Goal: Task Accomplishment & Management: Use online tool/utility

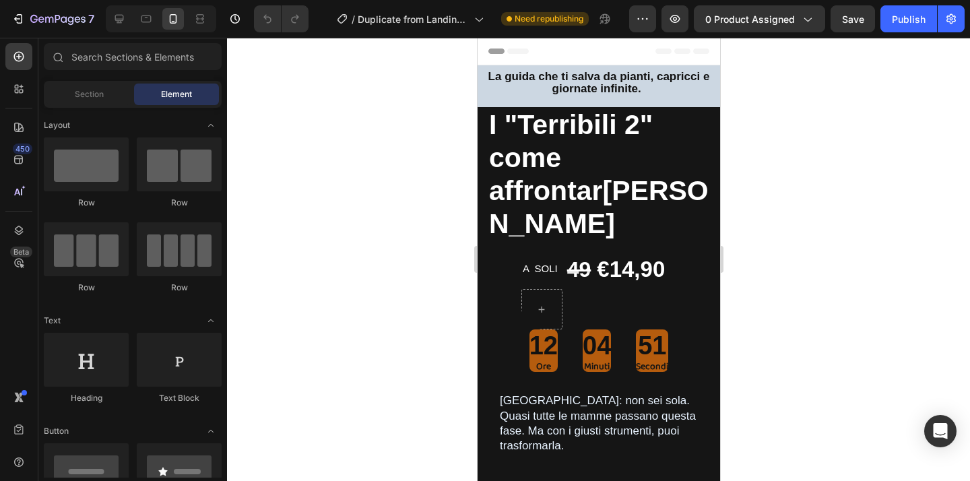
click at [362, 120] on div at bounding box center [598, 259] width 743 height 443
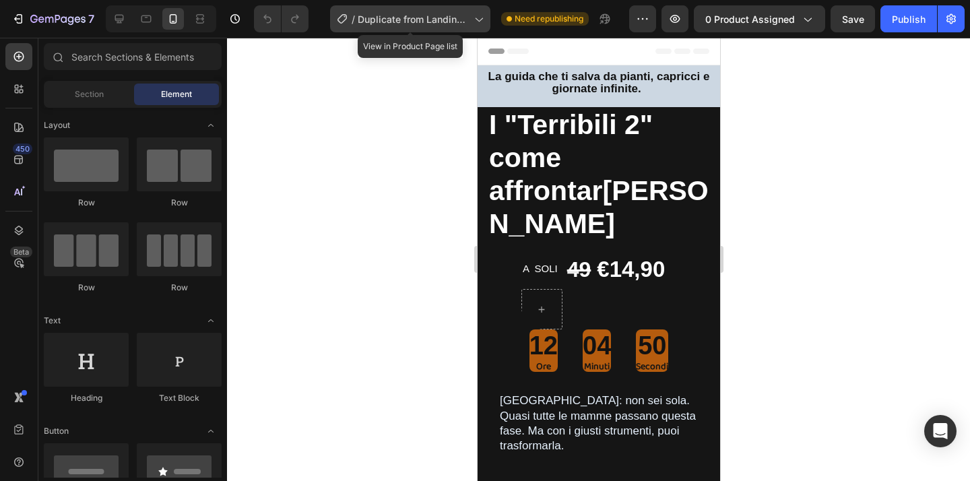
click at [480, 19] on icon at bounding box center [478, 18] width 13 height 13
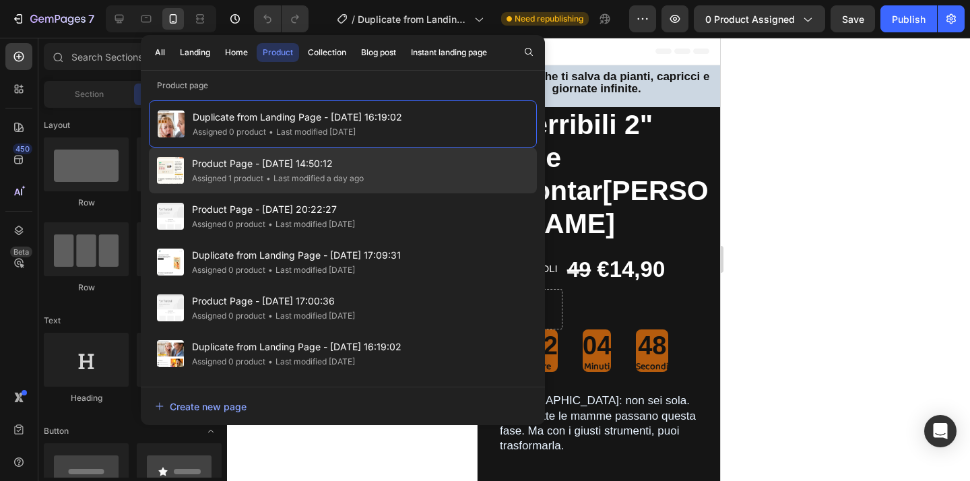
click at [324, 162] on span "Product Page - Aug 19, 14:50:12" at bounding box center [278, 164] width 172 height 16
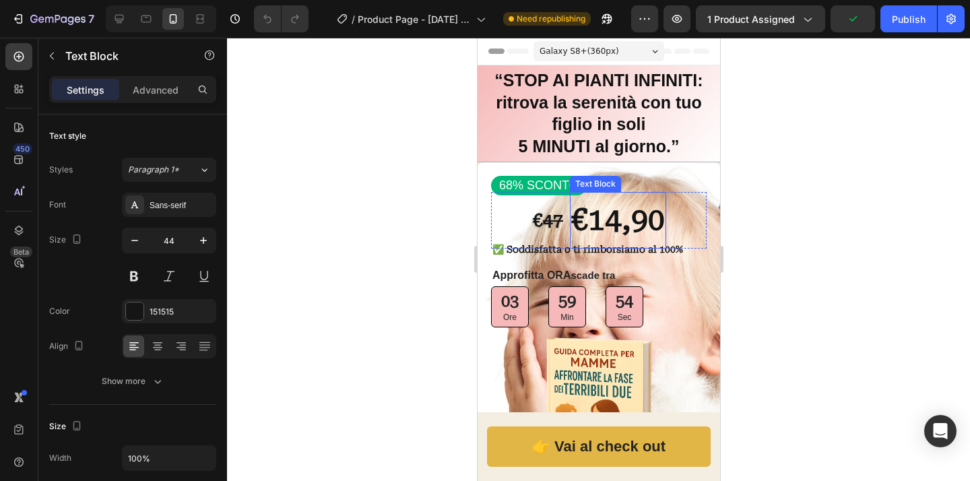
click at [605, 225] on strong "€14,90" at bounding box center [618, 219] width 94 height 35
click at [606, 225] on strong "€14,90" at bounding box center [618, 219] width 94 height 35
click at [616, 226] on strong "€14,90" at bounding box center [618, 219] width 94 height 35
click at [870, 289] on div at bounding box center [598, 259] width 743 height 443
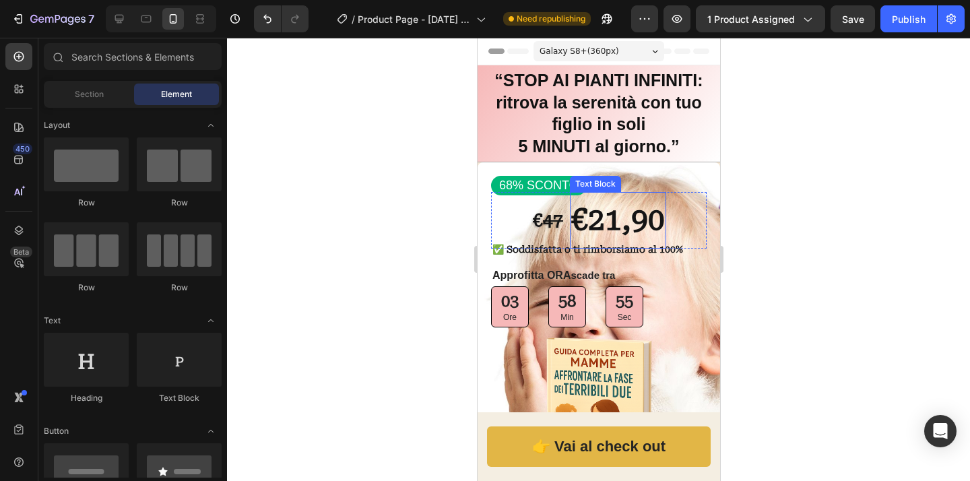
click at [620, 224] on strong "€21,90" at bounding box center [618, 219] width 94 height 35
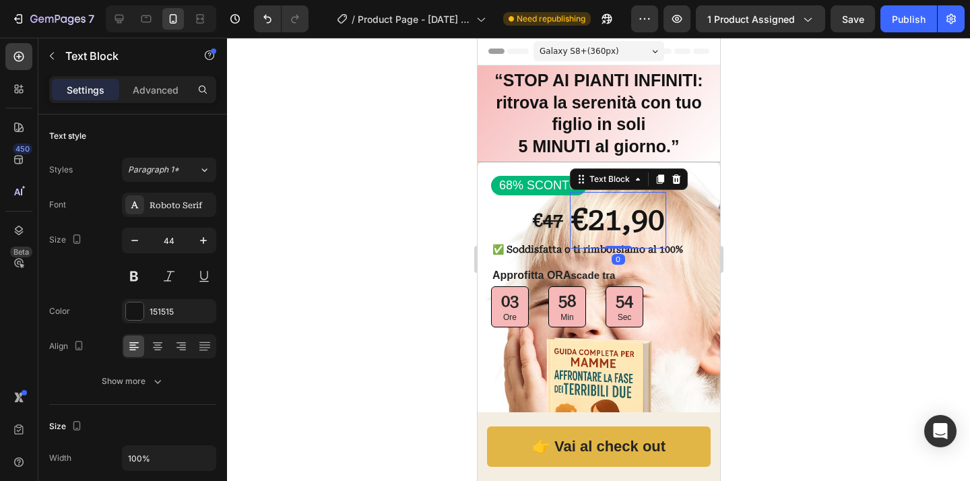
click at [615, 224] on strong "€21,90" at bounding box center [618, 219] width 94 height 35
click at [616, 229] on strong "€21,90" at bounding box center [618, 219] width 94 height 35
click at [657, 224] on strong "€27,90" at bounding box center [618, 219] width 94 height 35
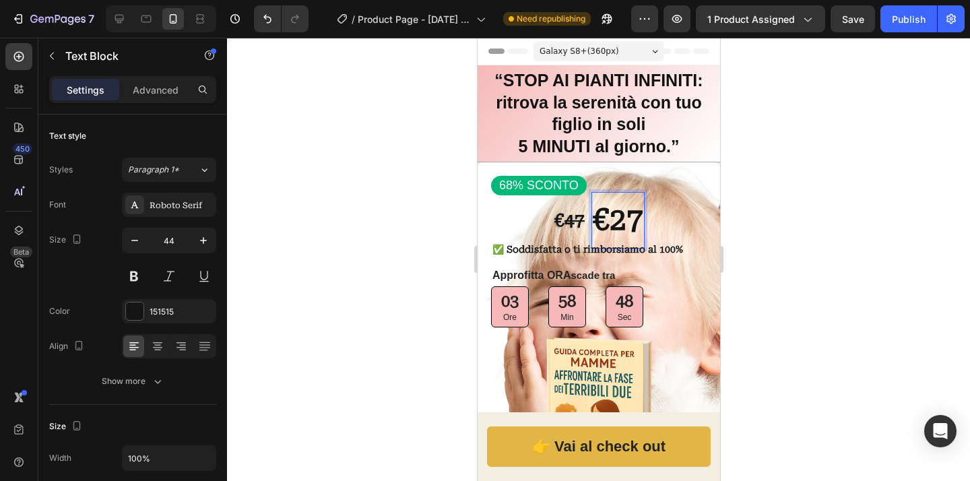
click at [771, 231] on div at bounding box center [598, 259] width 743 height 443
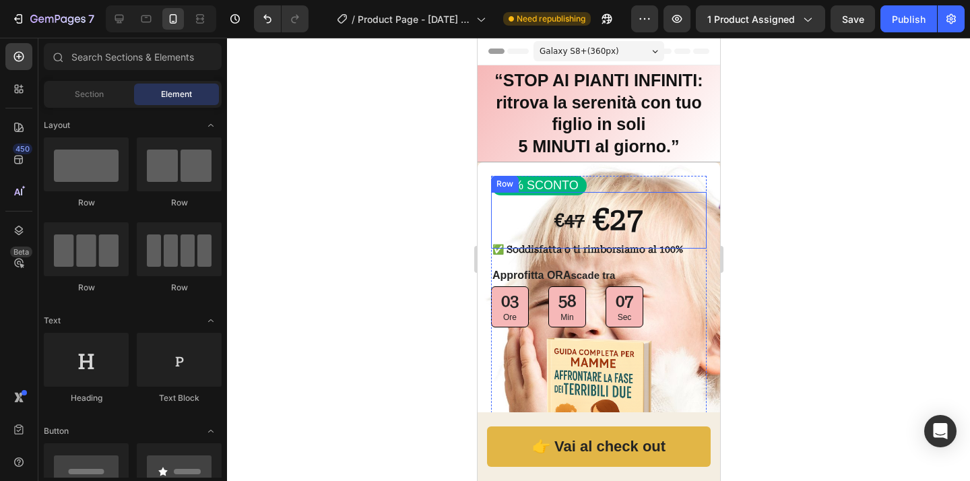
click at [509, 187] on div "Row" at bounding box center [504, 184] width 22 height 12
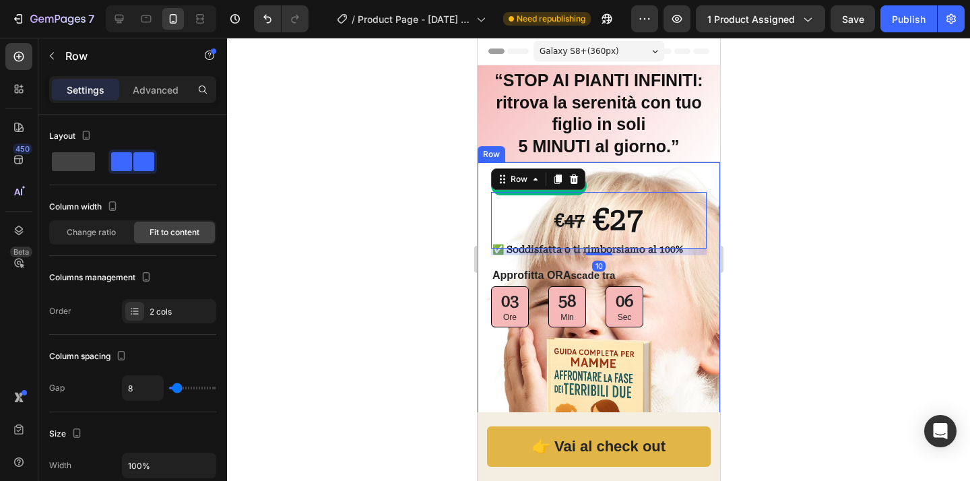
click at [662, 172] on div "68% SCONTO Text Block € 47 Text Block €27 Text Block Row 10 ✅ Soddisfatta o ti …" at bounding box center [598, 331] width 243 height 338
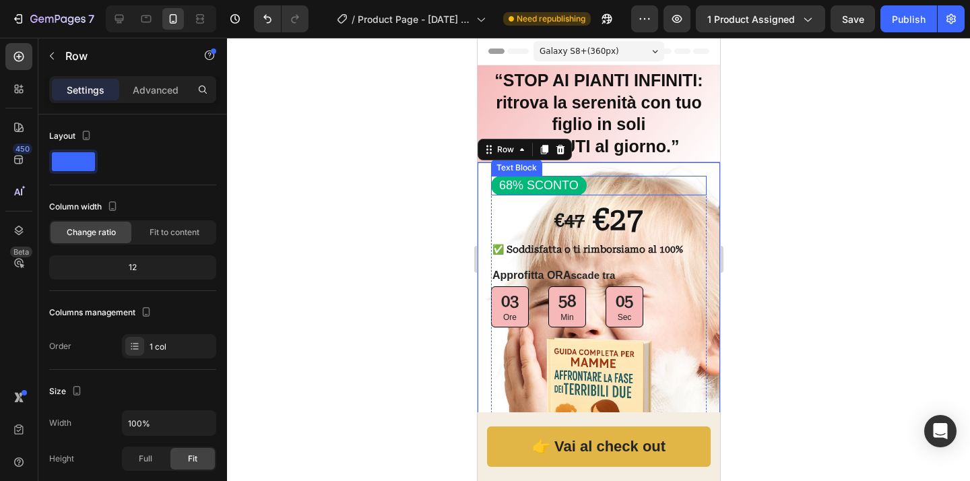
click at [530, 189] on p "68% SCONTO" at bounding box center [538, 185] width 79 height 15
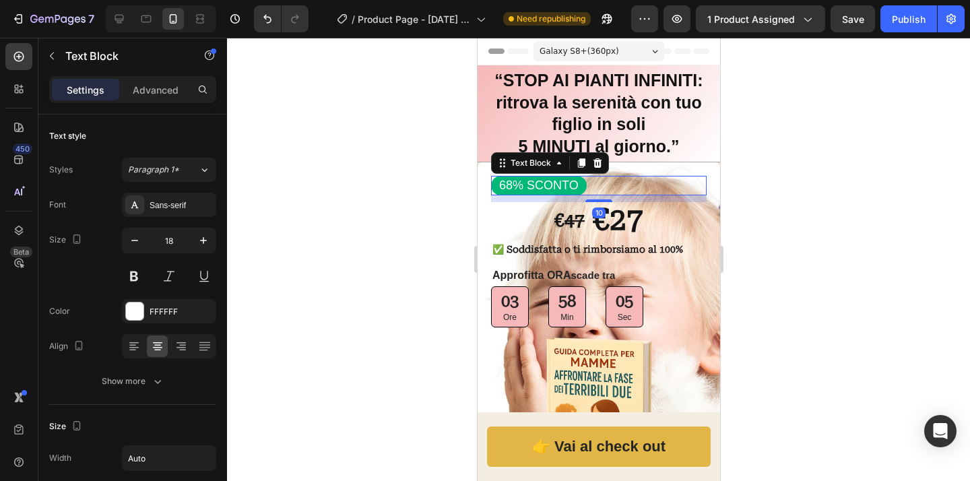
click at [530, 189] on p "68% SCONTO" at bounding box center [538, 185] width 79 height 15
click at [508, 188] on p "68% SCONTO" at bounding box center [538, 185] width 79 height 15
click at [511, 189] on p "68% SCONTO" at bounding box center [538, 185] width 79 height 15
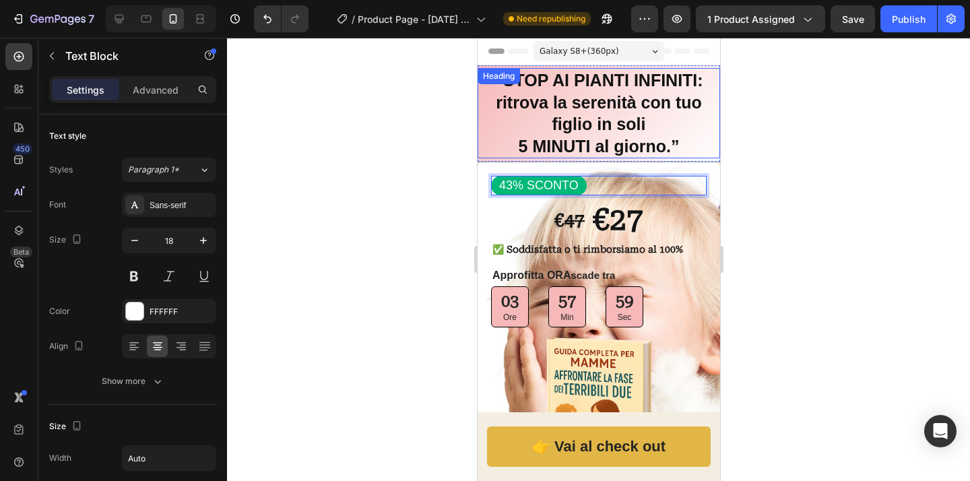
click at [396, 193] on div at bounding box center [598, 259] width 743 height 443
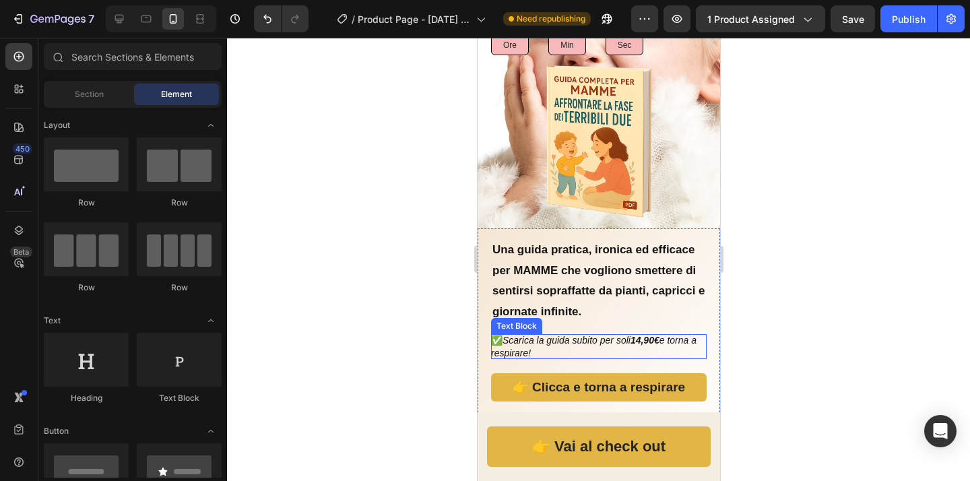
scroll to position [280, 0]
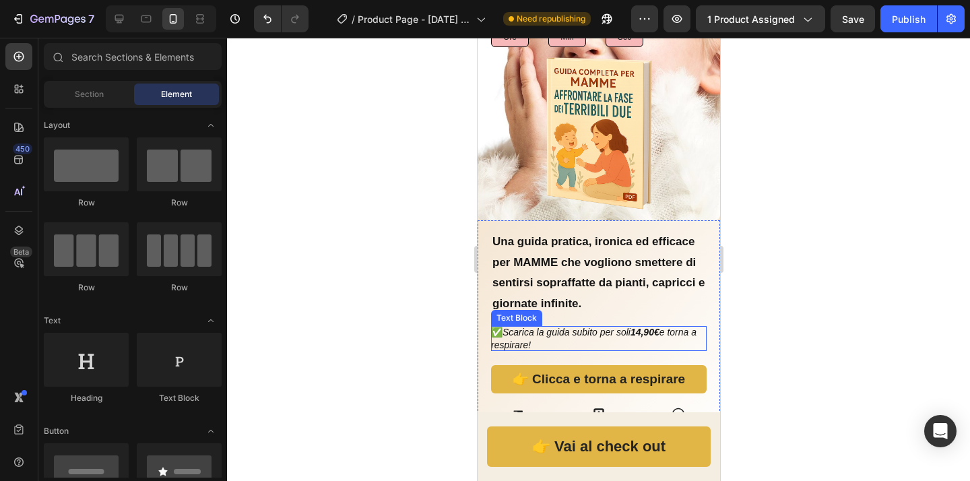
click at [656, 327] on strong "14,90€" at bounding box center [644, 332] width 29 height 11
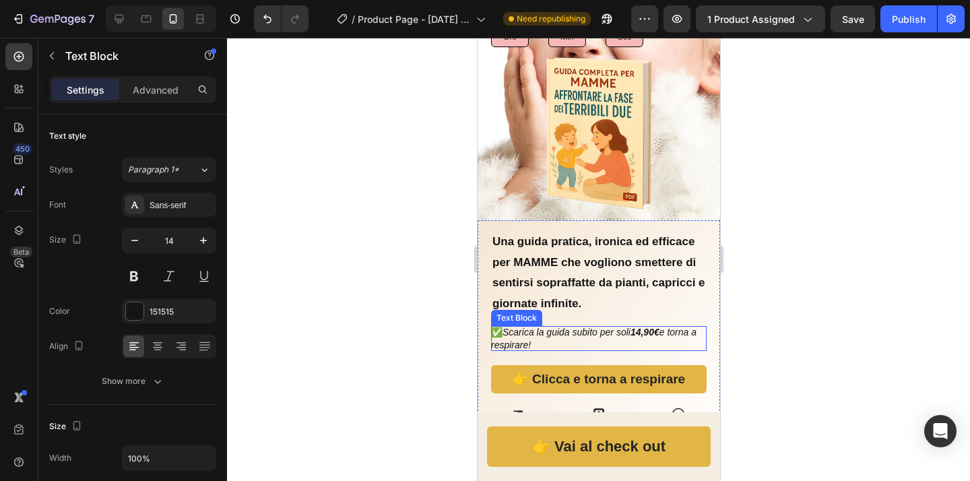
click at [656, 327] on strong "14,90€" at bounding box center [644, 332] width 29 height 11
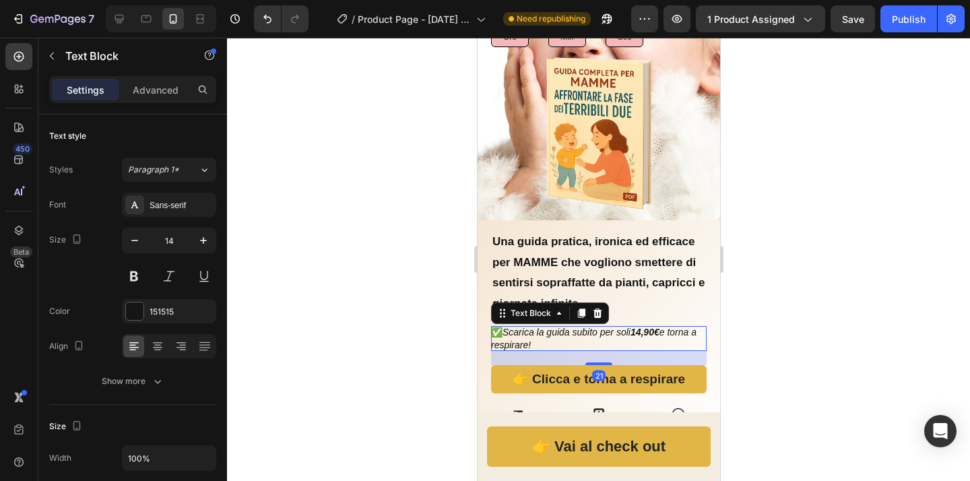
click at [659, 327] on strong "14,90€" at bounding box center [644, 332] width 29 height 11
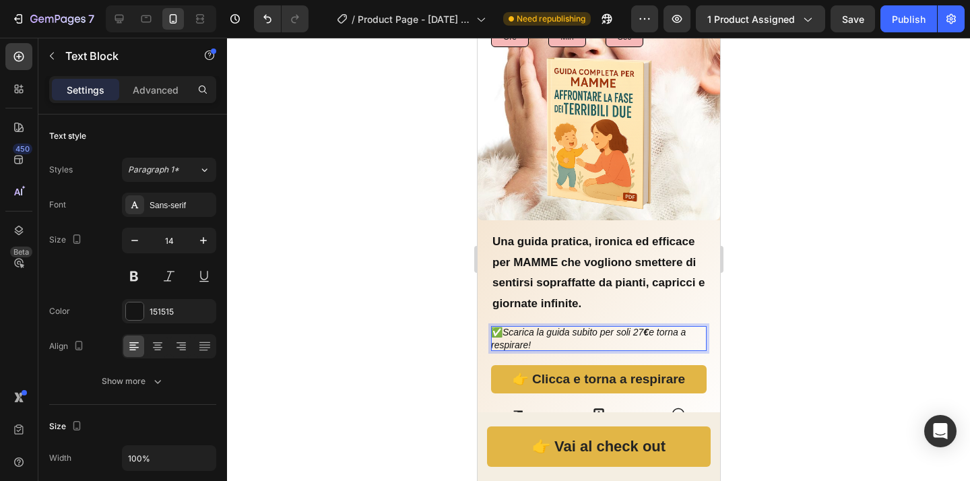
click at [641, 327] on icon "Scarica la guida subito per soli 27 € e torna a respirare!" at bounding box center [587, 338] width 195 height 23
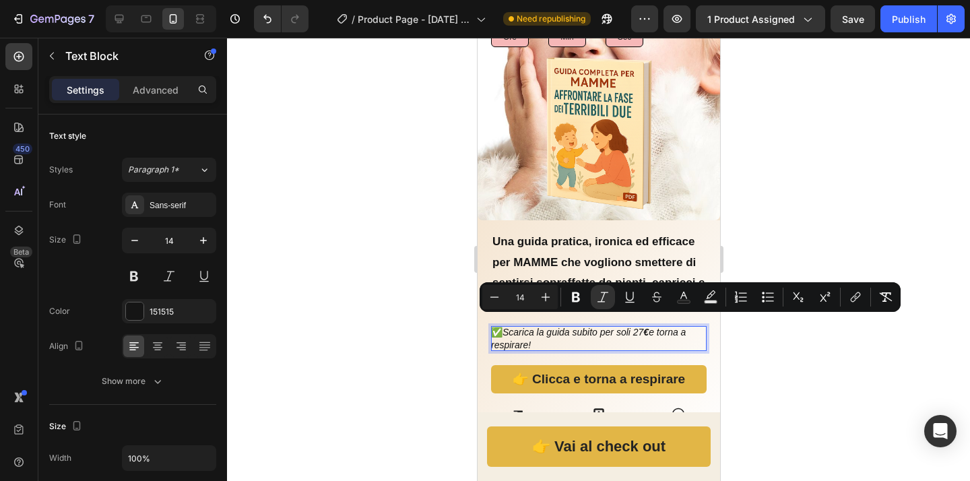
click at [645, 331] on p "✅ Scarica la guida subito per soli 27 € e torna a respirare!" at bounding box center [598, 338] width 216 height 24
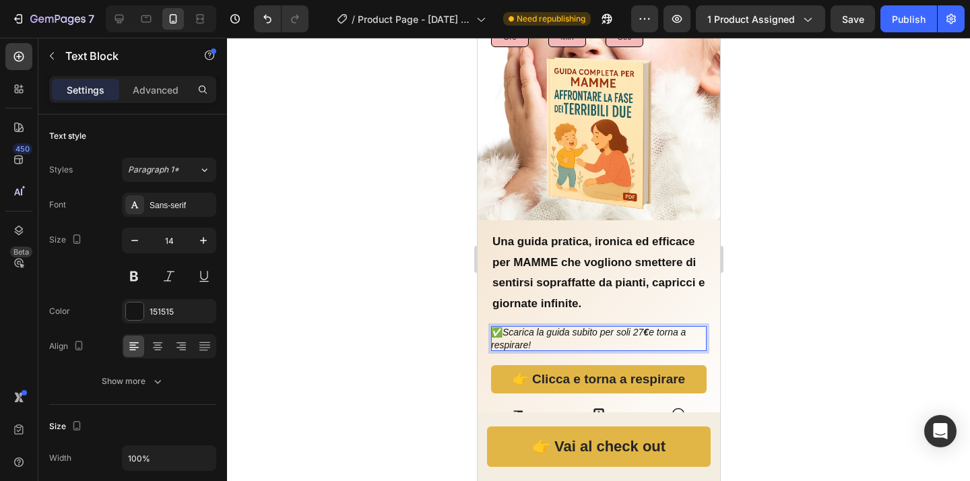
click at [648, 327] on strong "€" at bounding box center [645, 332] width 5 height 11
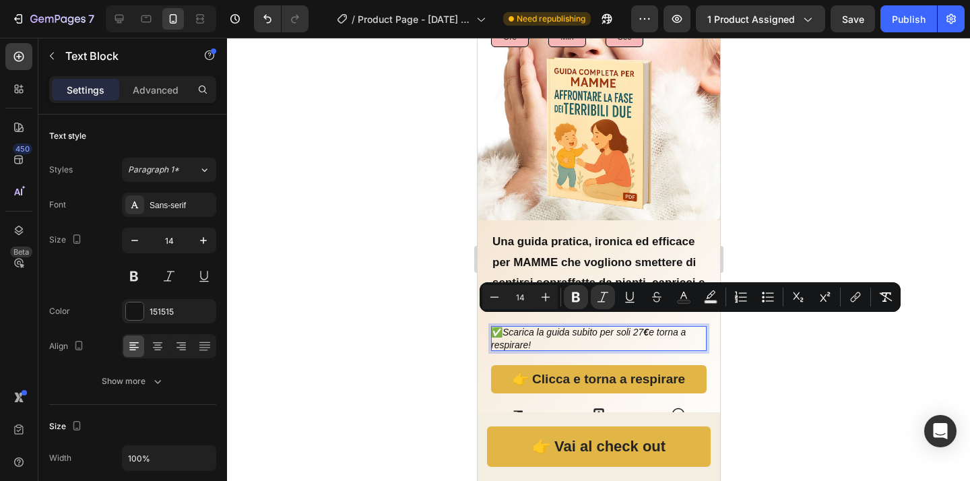
click at [641, 327] on icon "Scarica la guida subito per soli 27 € e torna a respirare!" at bounding box center [587, 338] width 195 height 23
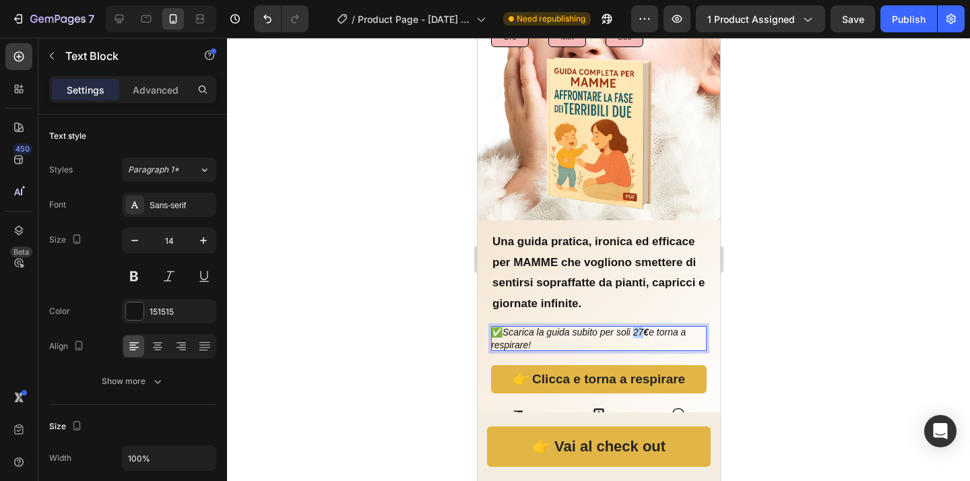
click at [641, 327] on icon "Scarica la guida subito per soli 27 € e torna a respirare!" at bounding box center [587, 338] width 195 height 23
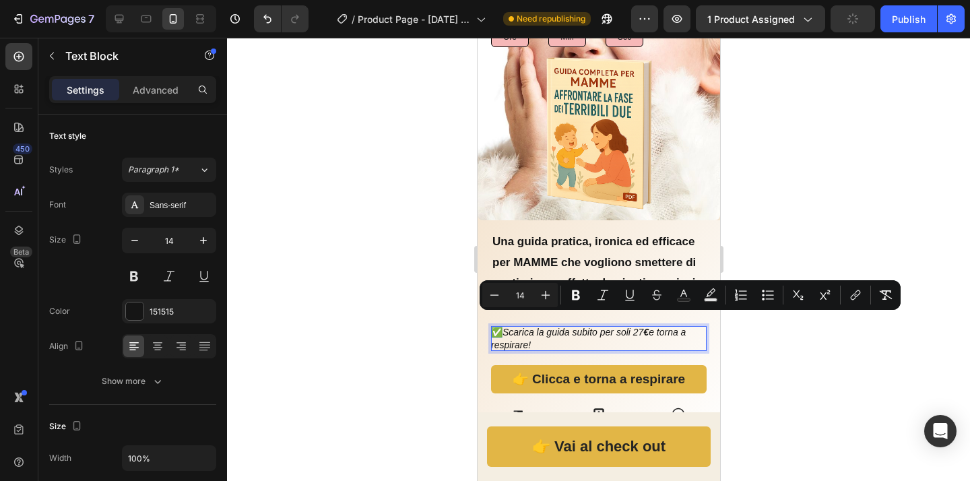
click at [647, 333] on p "✅ Scarica la guida subito per soli 27 € e torna a respirare!" at bounding box center [598, 338] width 216 height 24
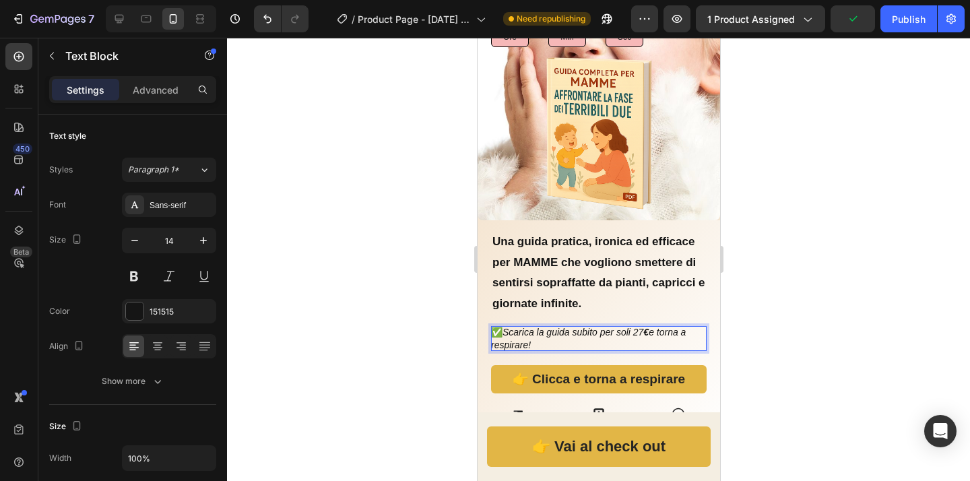
click at [640, 327] on icon "Scarica la guida subito per soli 27 € e torna a respirare!" at bounding box center [587, 338] width 195 height 23
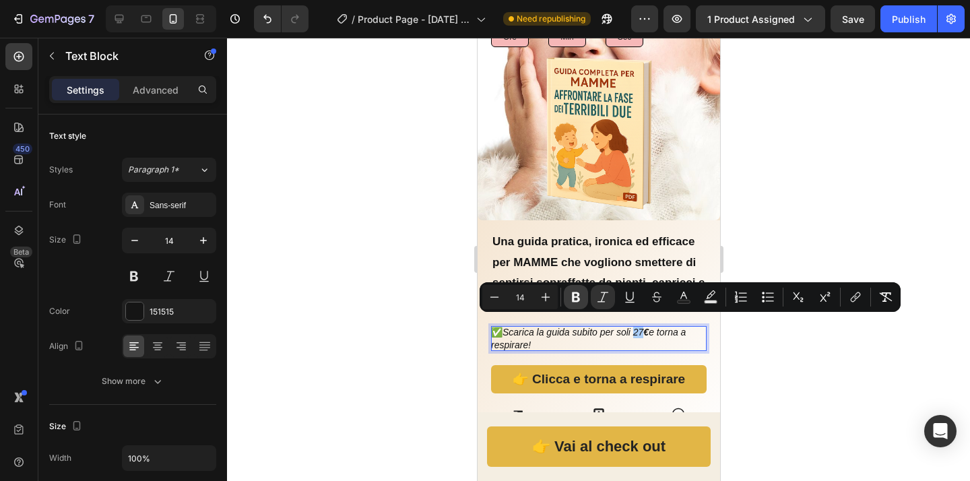
click at [577, 298] on icon "Editor contextual toolbar" at bounding box center [576, 297] width 8 height 10
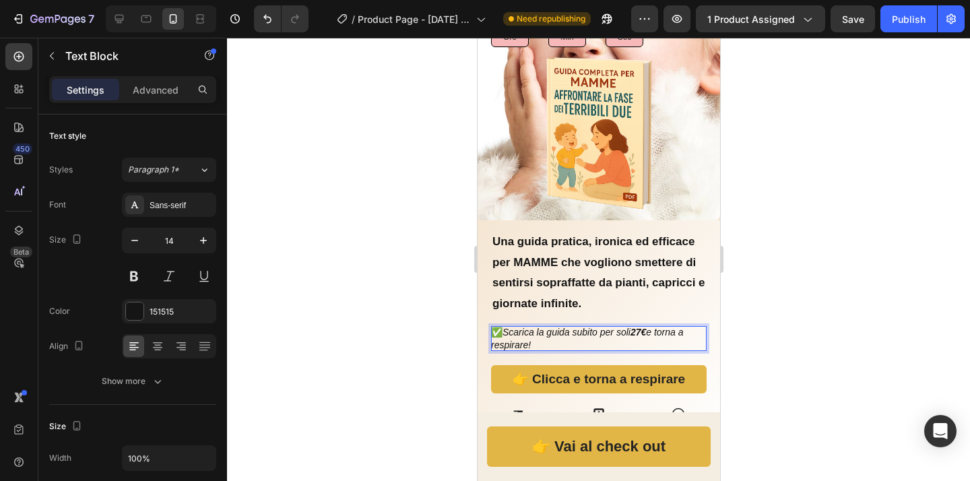
click at [786, 368] on div at bounding box center [598, 259] width 743 height 443
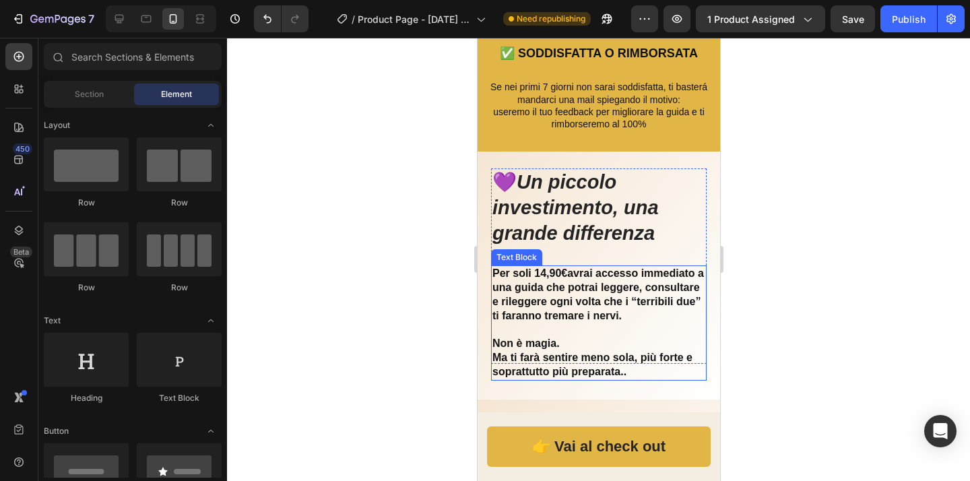
scroll to position [2770, 0]
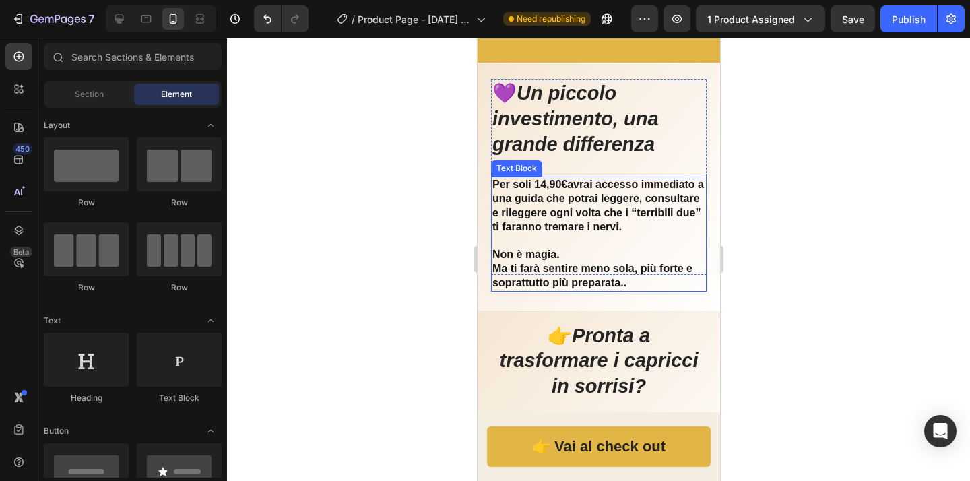
click at [554, 186] on p "Per soli 14,90 € avrai accesso immediato a una guida che potrai leggere, consul…" at bounding box center [598, 206] width 213 height 56
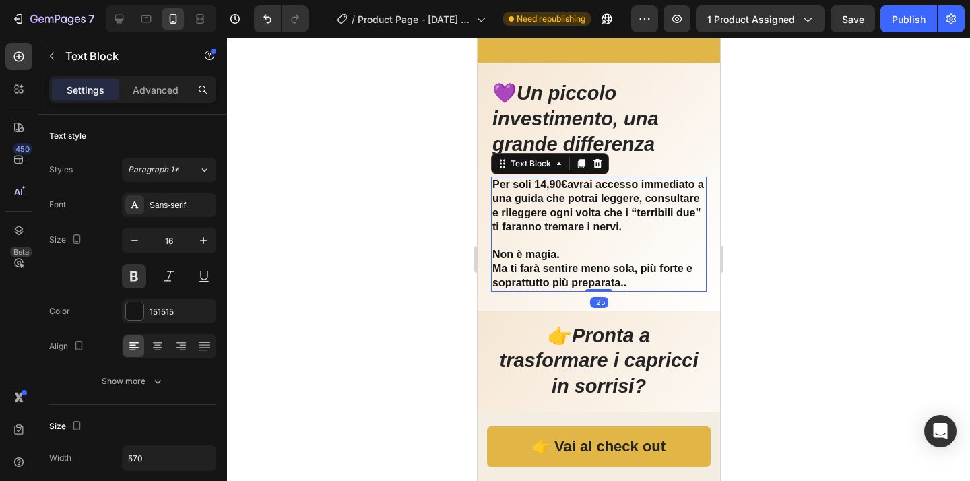
click at [560, 187] on p "Per soli 14,90 € avrai accesso immediato a una guida che potrai leggere, consul…" at bounding box center [598, 206] width 213 height 56
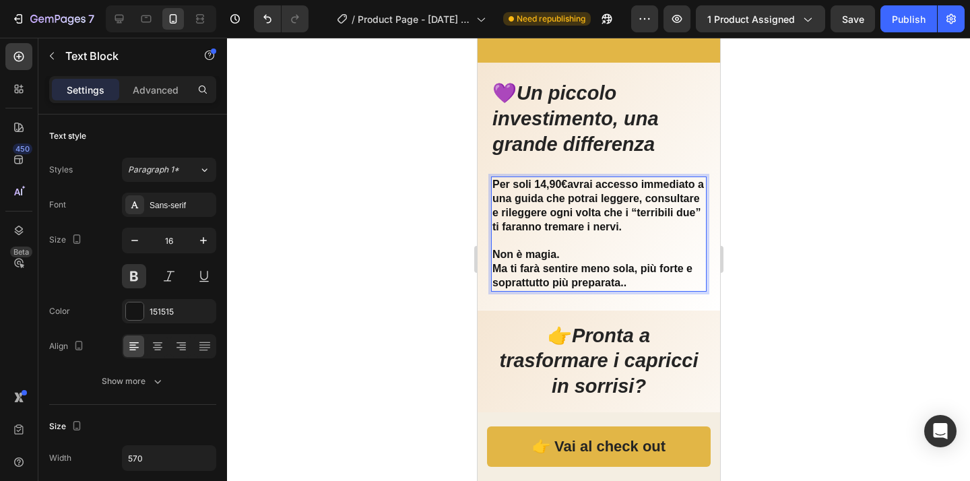
click at [560, 187] on p "Per soli 14,90 € avrai accesso immediato a una guida che potrai leggere, consul…" at bounding box center [598, 206] width 213 height 56
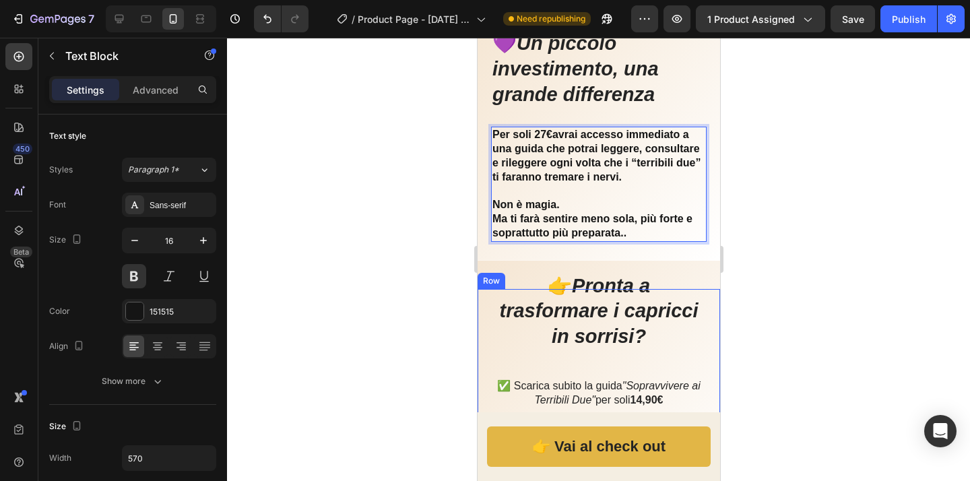
scroll to position [2986, 0]
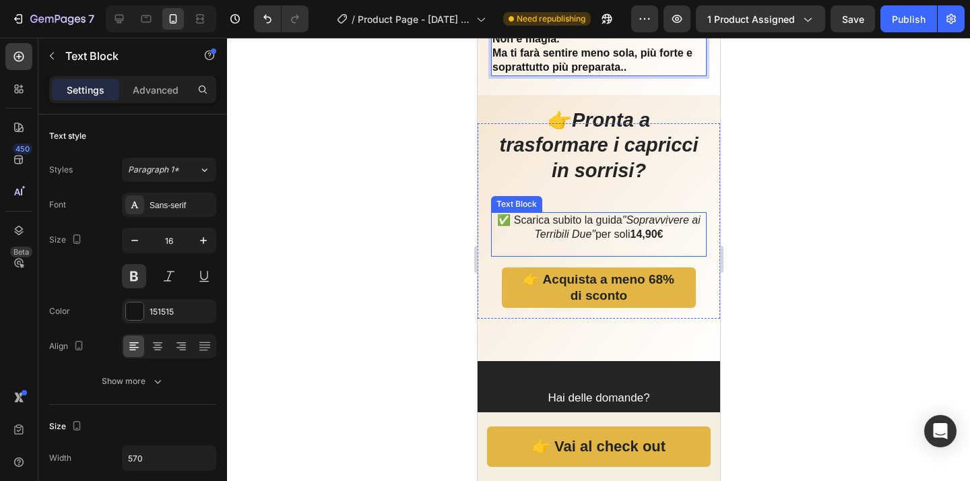
click at [649, 241] on p "✅ Scarica subito la guida "Sopravvivere ai Terribili Due" per soli 14,90€" at bounding box center [598, 228] width 213 height 28
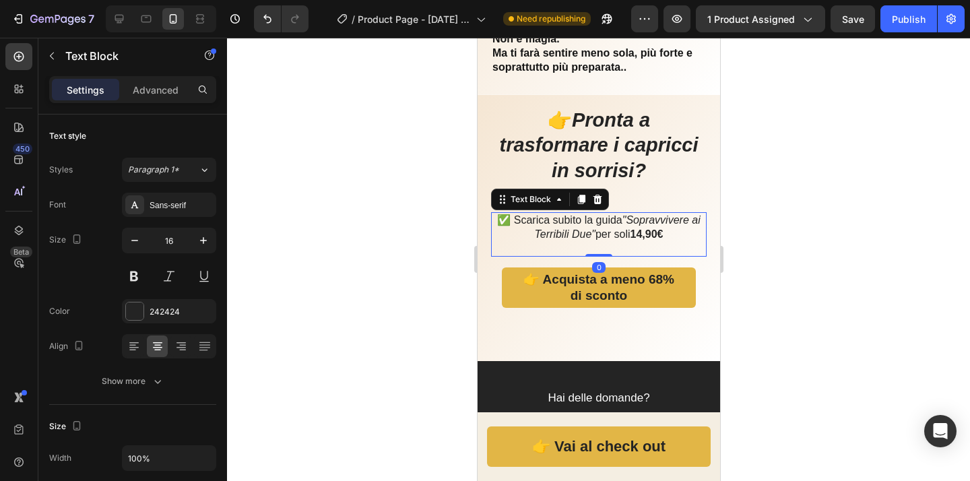
click at [654, 237] on strong "14,90€" at bounding box center [646, 233] width 33 height 11
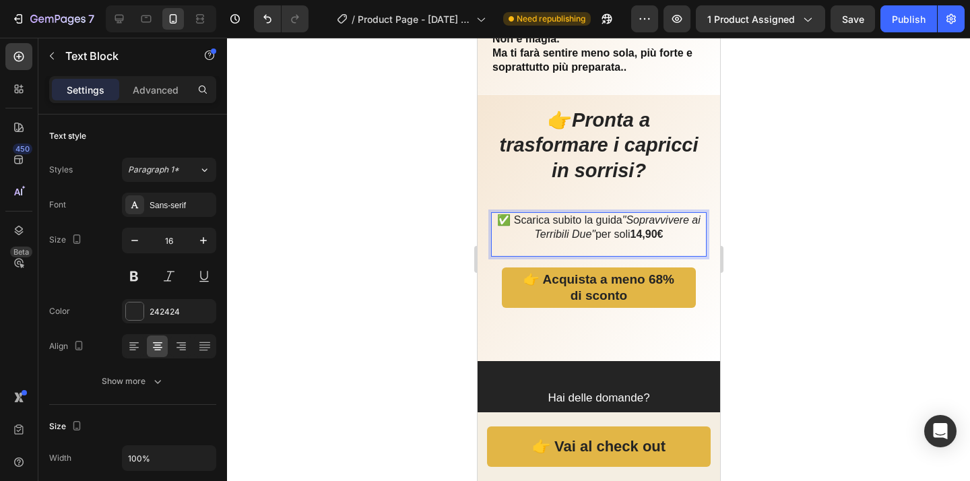
click at [659, 236] on strong "14,90€" at bounding box center [646, 233] width 33 height 11
click at [641, 236] on p "✅ Scarica subito la guida "Sopravvivere ai Terribili Due" per soli 27 €" at bounding box center [598, 228] width 213 height 28
click at [650, 238] on p "✅ Scarica subito la guida "Sopravvivere ai Terribili Due" per soli 27 €" at bounding box center [598, 228] width 213 height 28
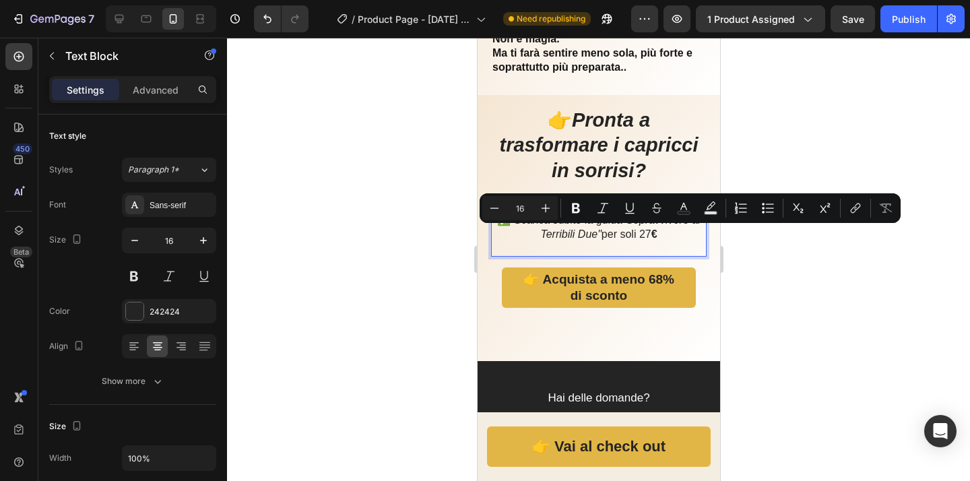
click at [657, 237] on strong "€" at bounding box center [654, 233] width 6 height 11
drag, startPoint x: 660, startPoint y: 237, endPoint x: 645, endPoint y: 238, distance: 14.2
click at [645, 238] on p "✅ Scarica subito la guida "Sopravvivere ai Terribili Due" per soli 27 €" at bounding box center [598, 228] width 213 height 28
click at [585, 207] on button "Bold" at bounding box center [576, 208] width 24 height 24
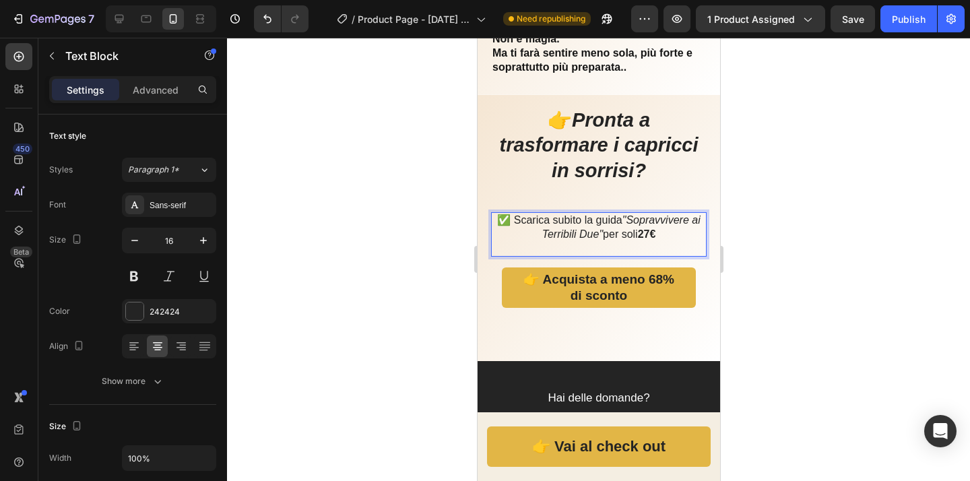
click at [765, 273] on div at bounding box center [598, 259] width 743 height 443
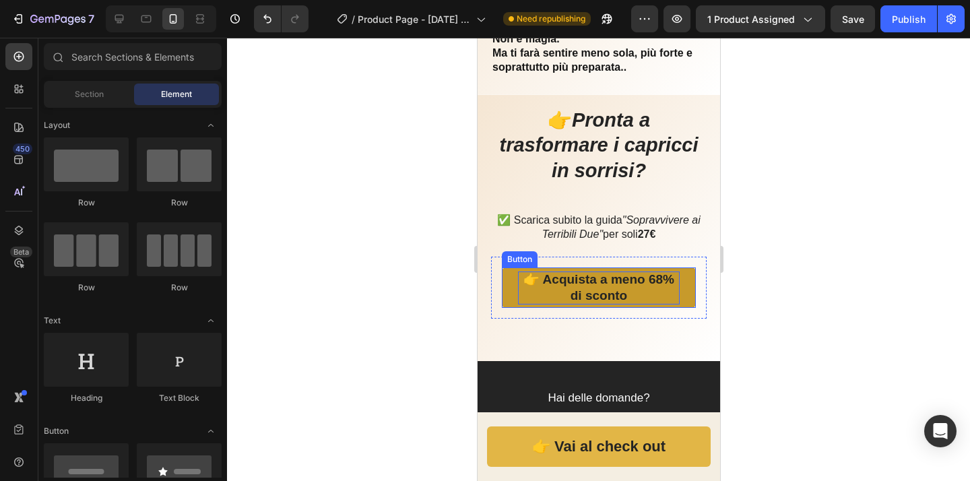
click at [647, 278] on strong "👉 Acquista a meno 68% di sconto" at bounding box center [598, 287] width 151 height 31
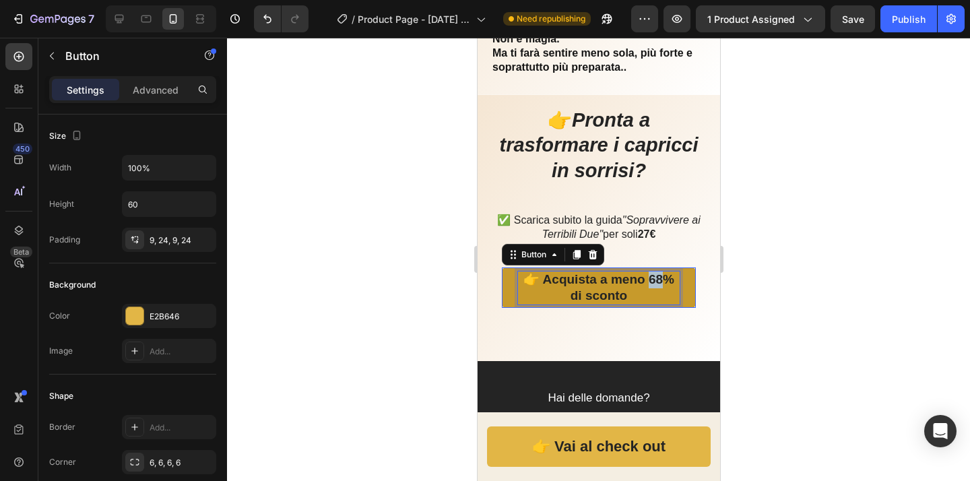
click at [647, 278] on strong "👉 Acquista a meno 68% di sconto" at bounding box center [598, 287] width 151 height 31
click at [888, 292] on div at bounding box center [598, 259] width 743 height 443
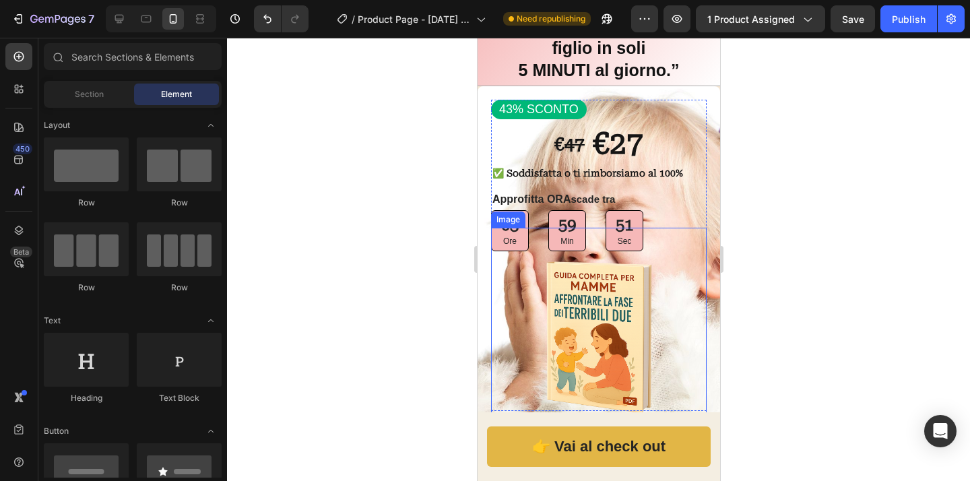
scroll to position [0, 0]
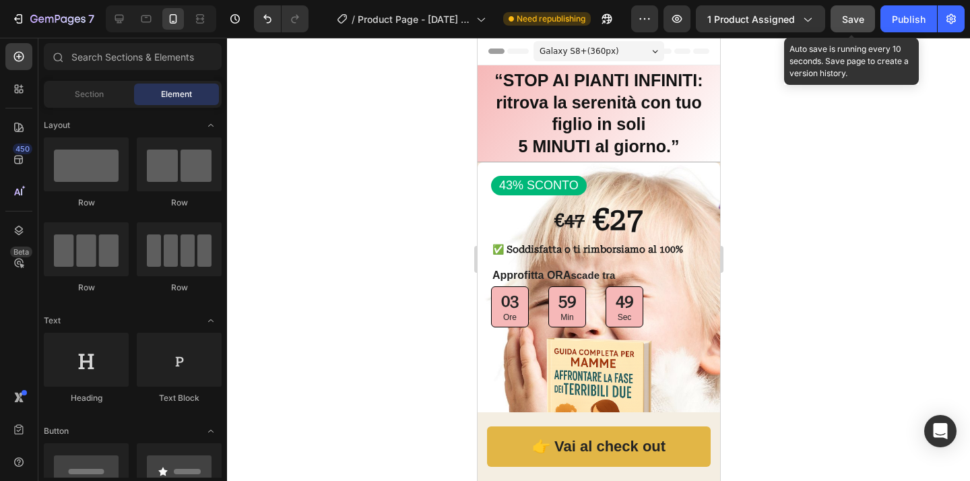
click at [860, 22] on span "Save" at bounding box center [853, 18] width 22 height 11
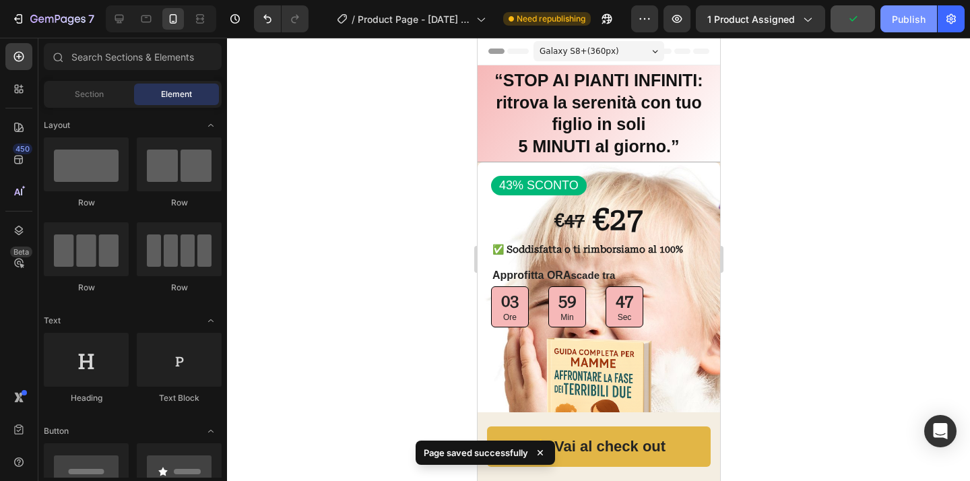
click at [912, 22] on div "Publish" at bounding box center [909, 19] width 34 height 14
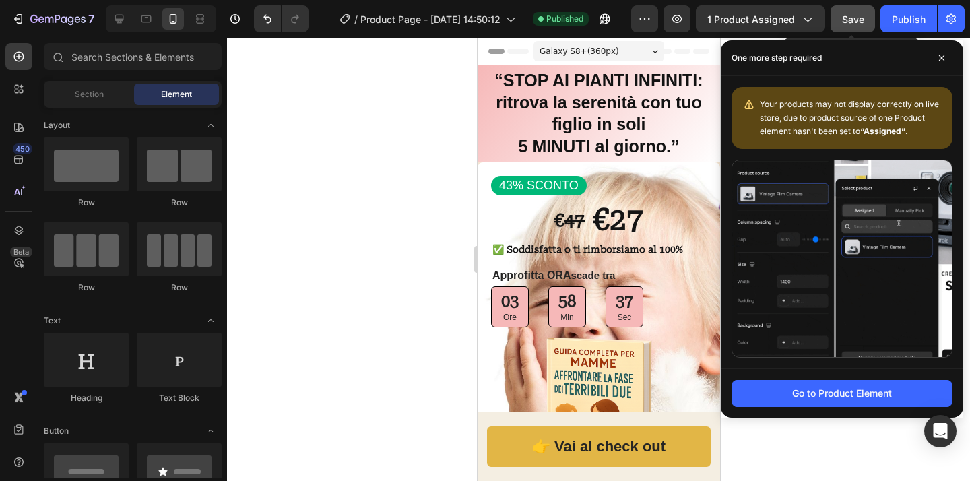
click at [856, 16] on span "Save" at bounding box center [853, 18] width 22 height 11
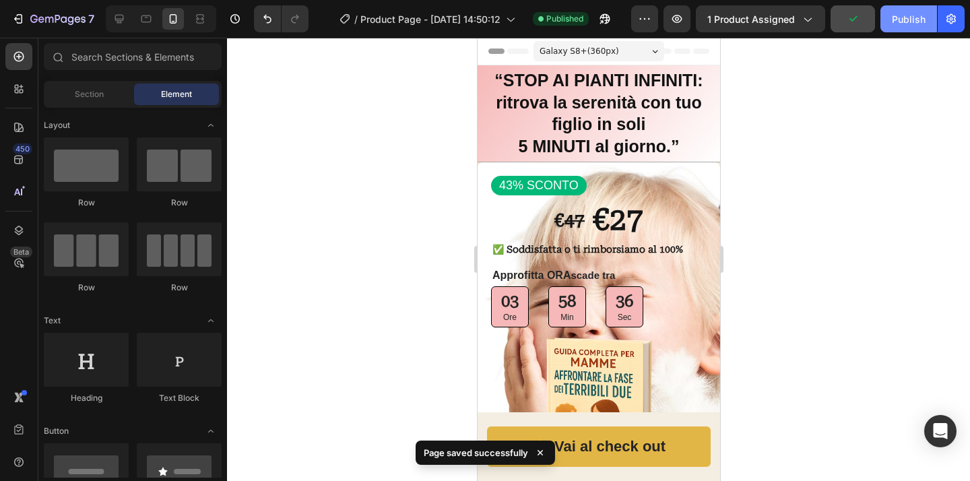
click at [899, 19] on div "Publish" at bounding box center [909, 19] width 34 height 14
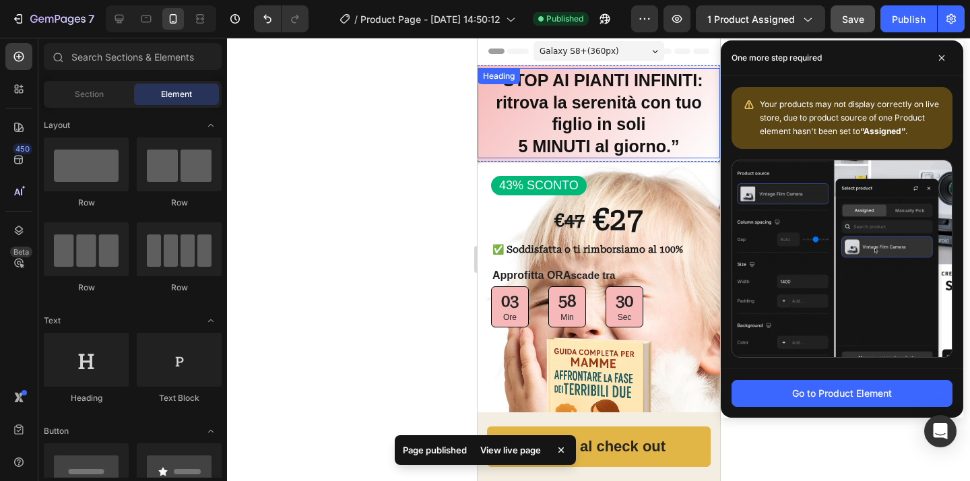
drag, startPoint x: 433, startPoint y: 205, endPoint x: 440, endPoint y: 205, distance: 7.4
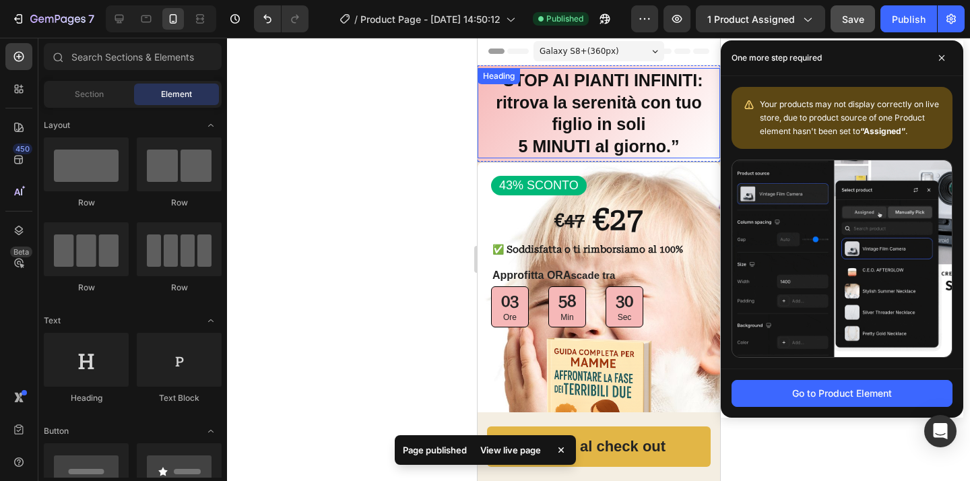
click at [433, 205] on div at bounding box center [598, 259] width 743 height 443
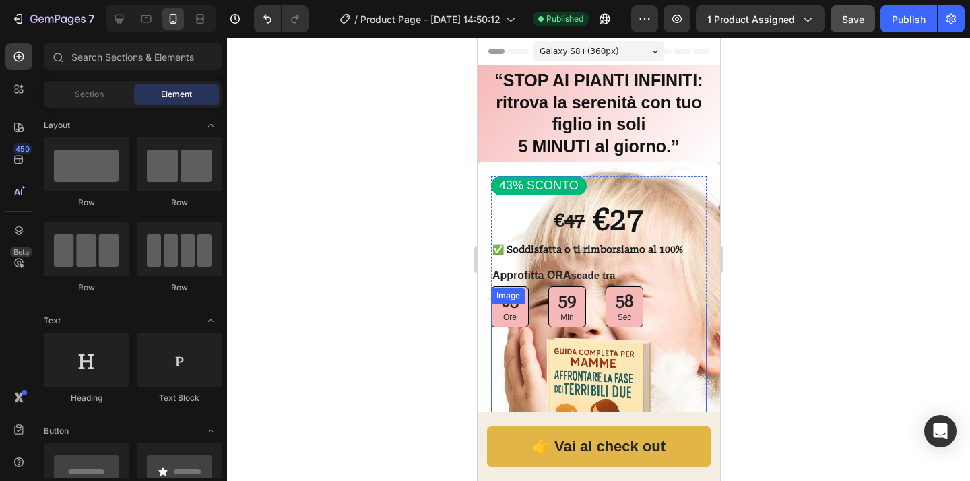
scroll to position [140, 0]
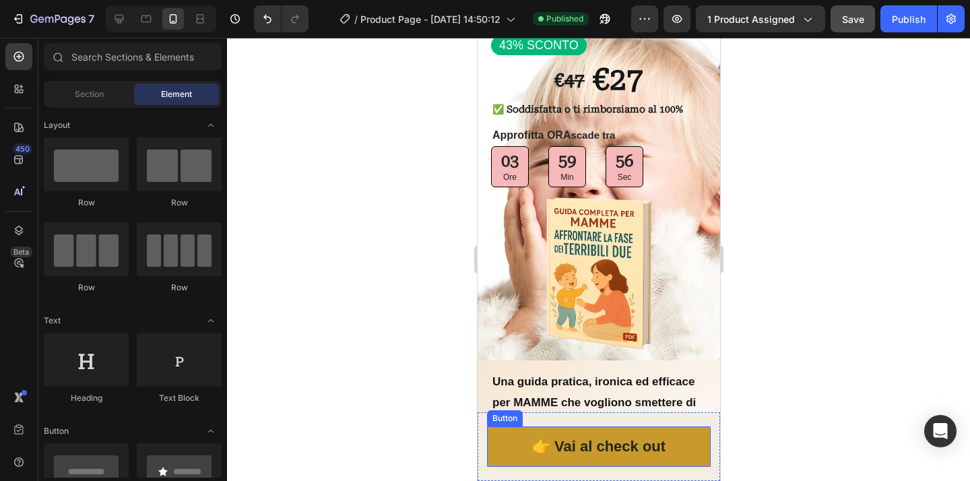
click at [698, 445] on link "👉 Vai al check out" at bounding box center [598, 446] width 224 height 40
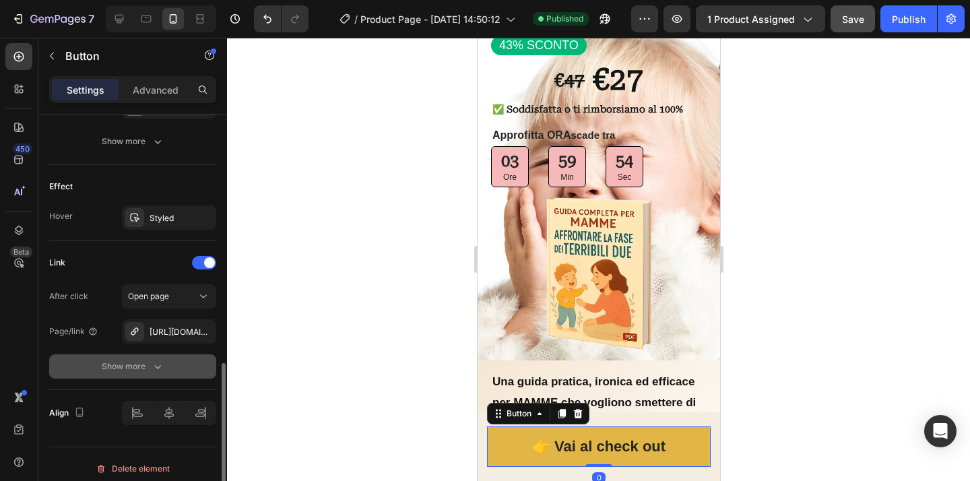
scroll to position [666, 0]
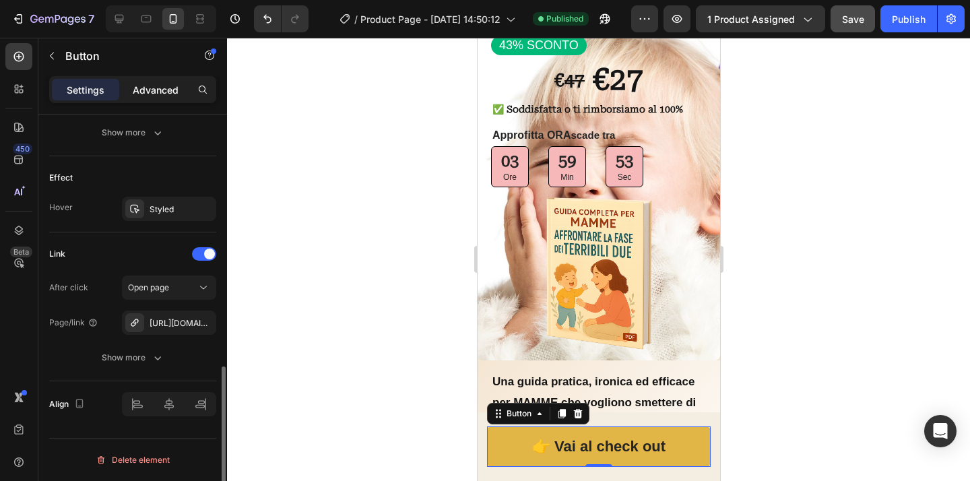
click at [165, 90] on p "Advanced" at bounding box center [156, 90] width 46 height 14
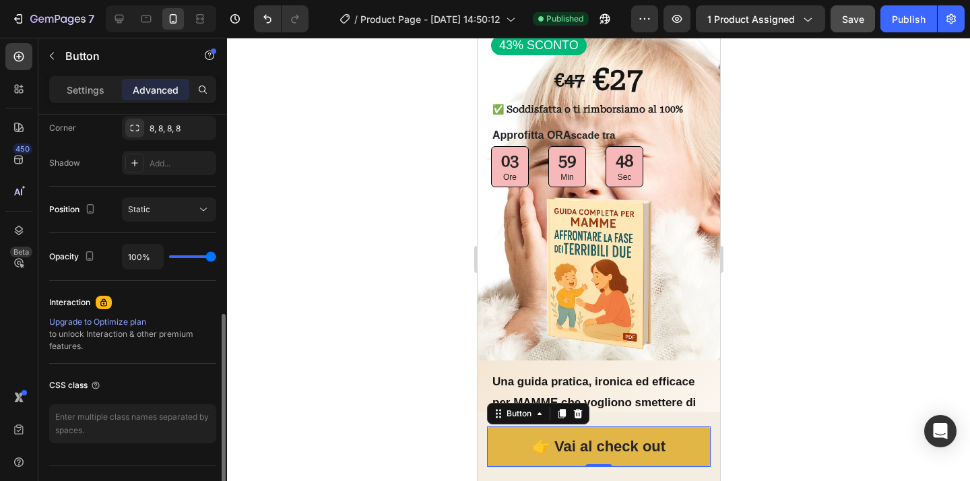
scroll to position [447, 0]
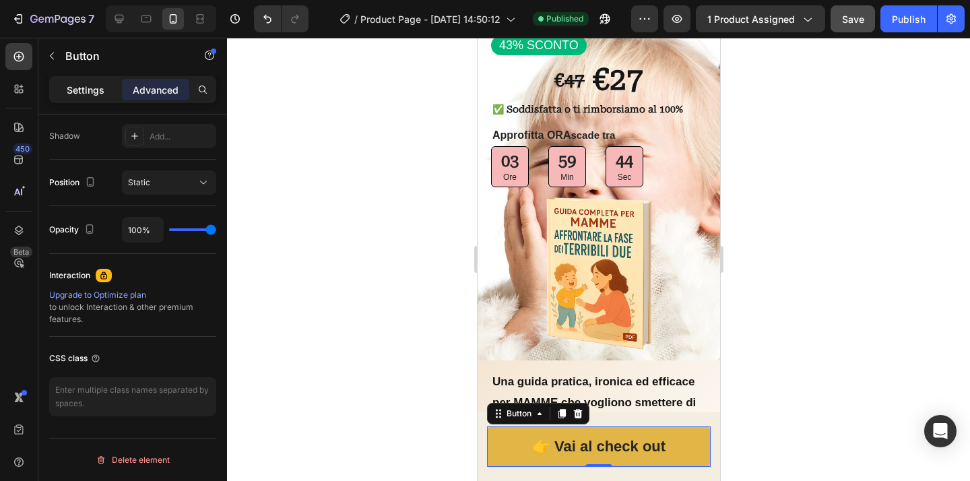
click at [72, 94] on p "Settings" at bounding box center [86, 90] width 38 height 14
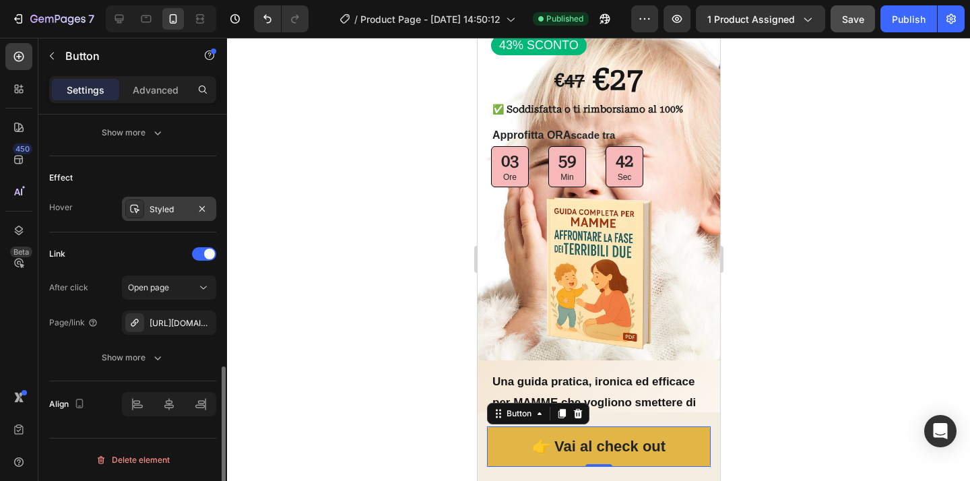
scroll to position [602, 0]
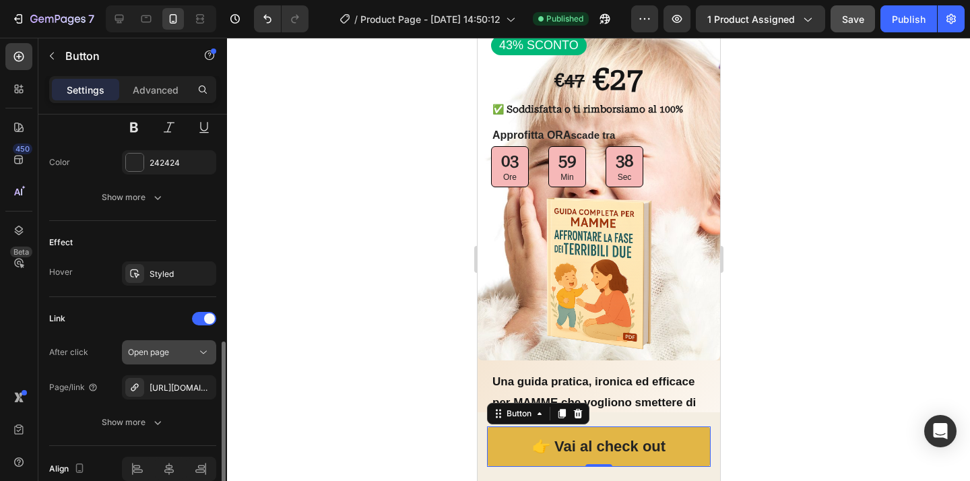
click at [199, 355] on icon at bounding box center [203, 352] width 13 height 13
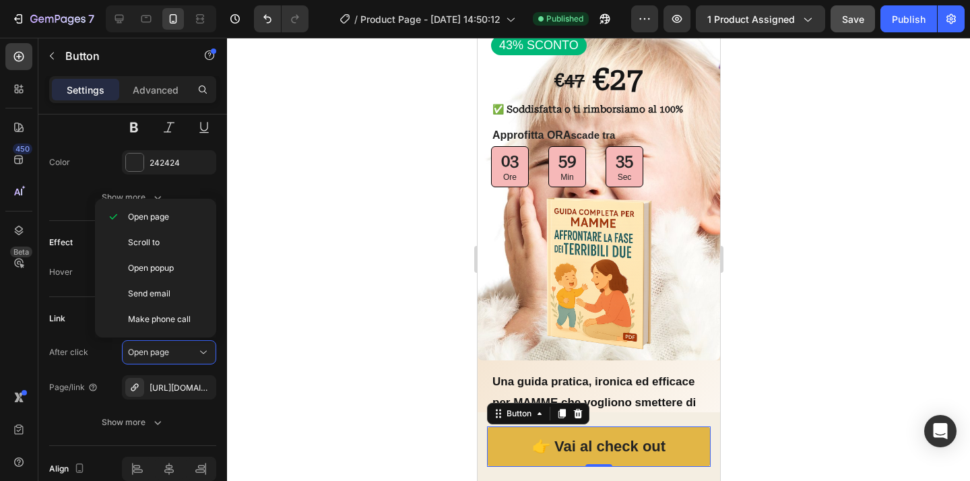
click at [260, 386] on div at bounding box center [598, 259] width 743 height 443
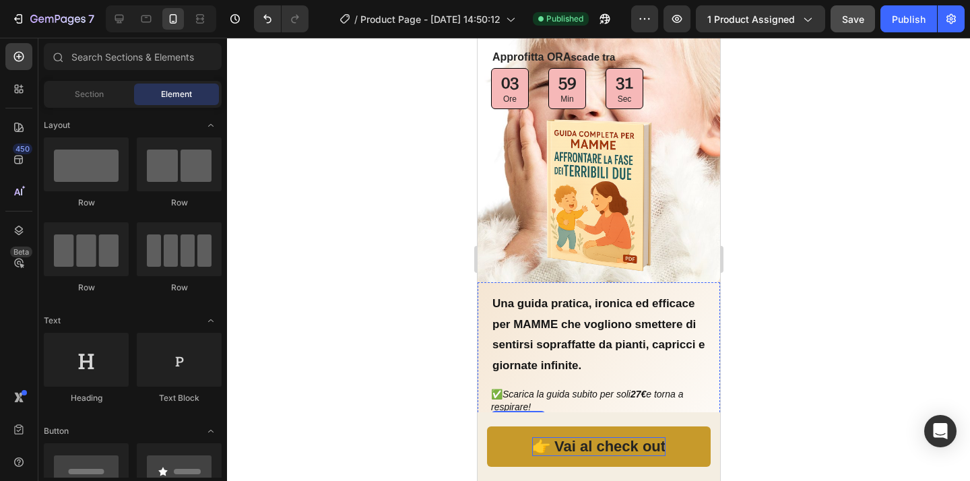
scroll to position [280, 0]
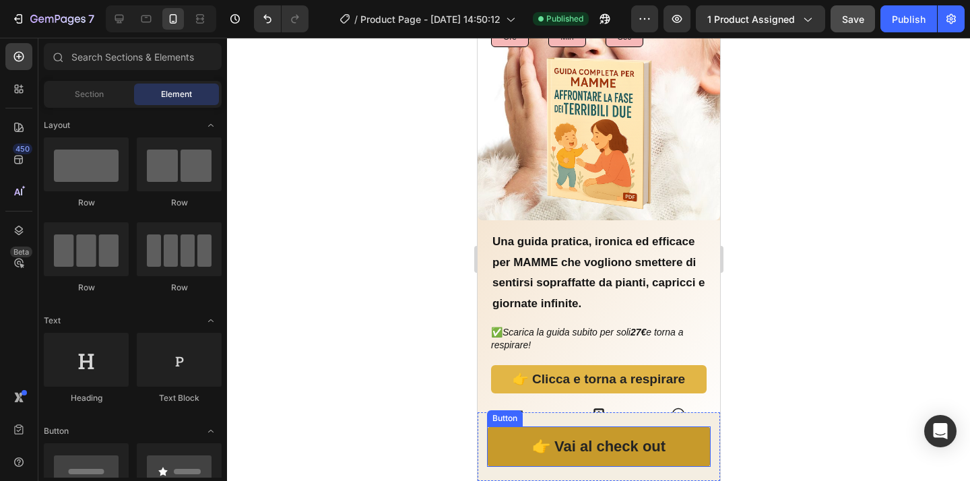
click at [694, 443] on link "👉 Vai al check out" at bounding box center [598, 446] width 224 height 40
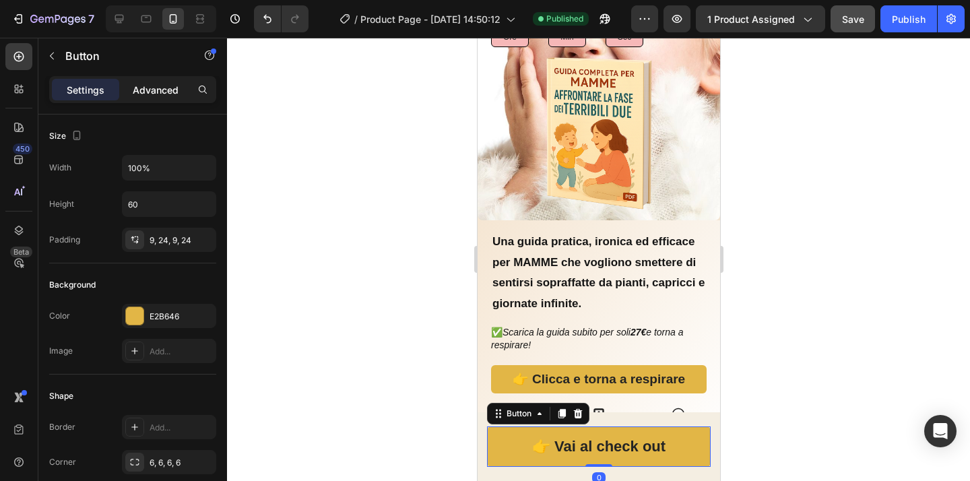
click at [164, 94] on p "Advanced" at bounding box center [156, 90] width 46 height 14
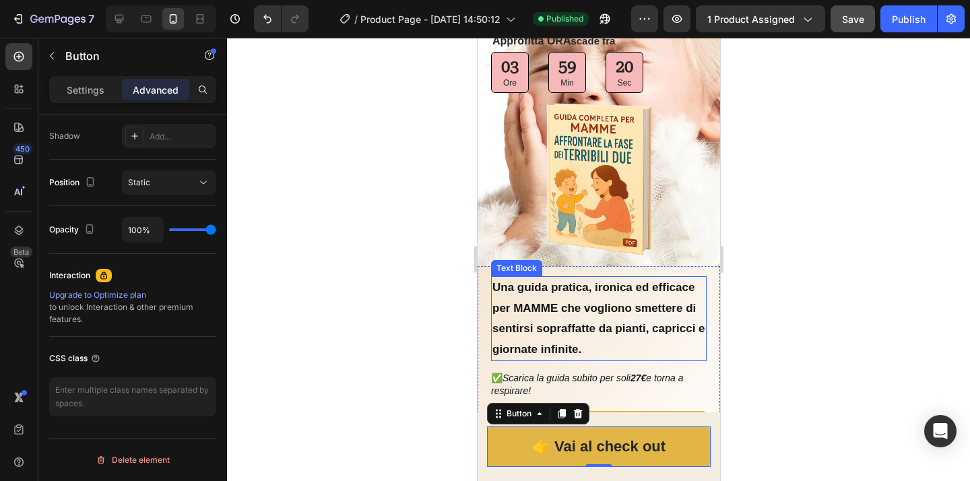
scroll to position [269, 0]
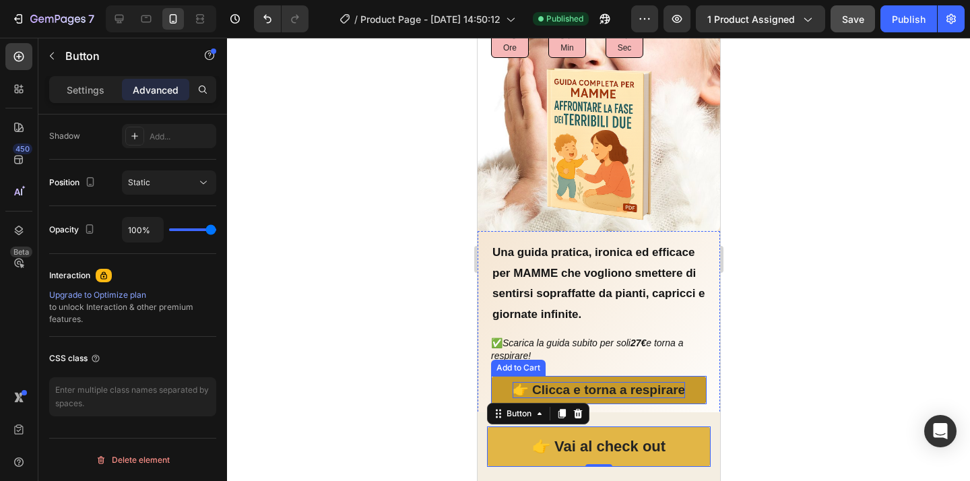
click at [654, 382] on strong "👉 Clicca e torna a respirare" at bounding box center [598, 390] width 172 height 17
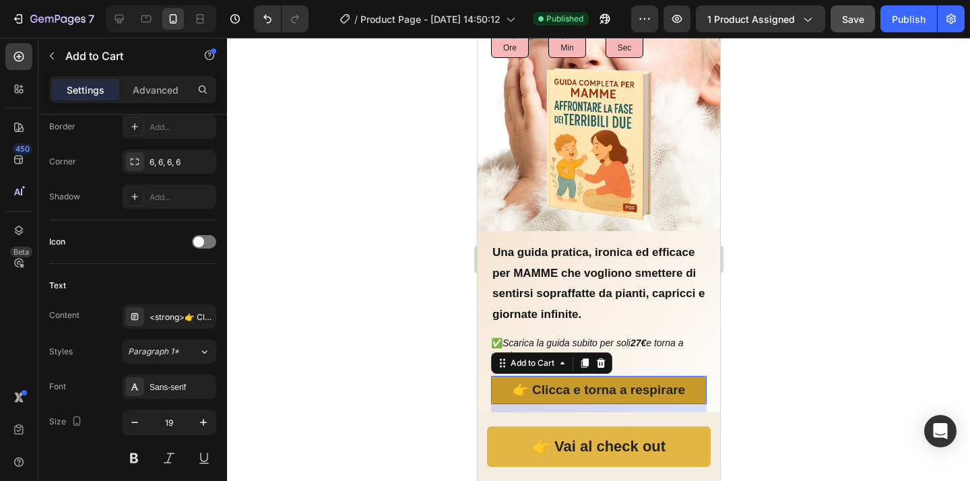
scroll to position [0, 0]
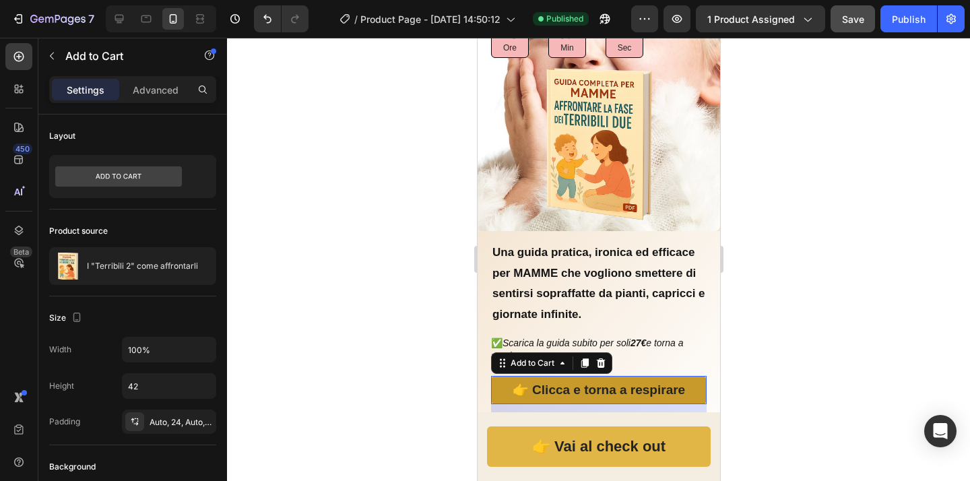
click at [693, 385] on button "👉 Clicca e torna a respirare" at bounding box center [598, 390] width 216 height 28
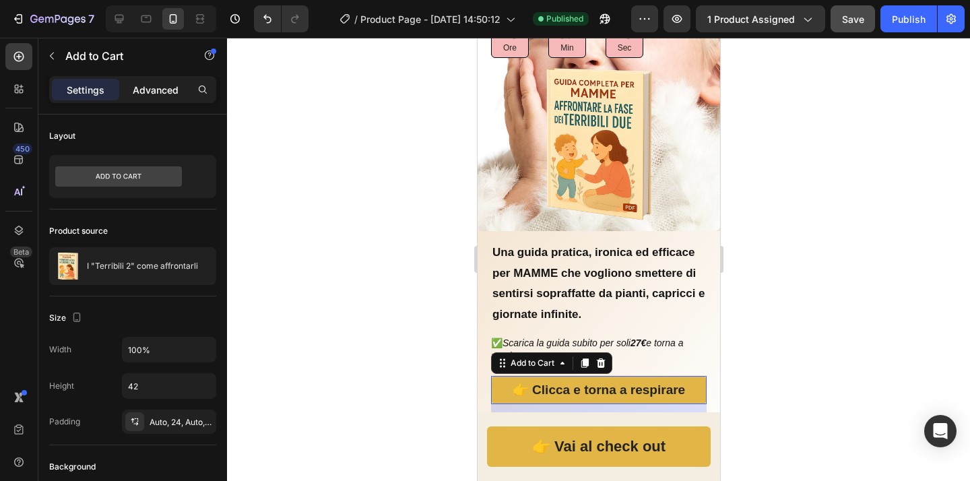
click at [149, 86] on p "Advanced" at bounding box center [156, 90] width 46 height 14
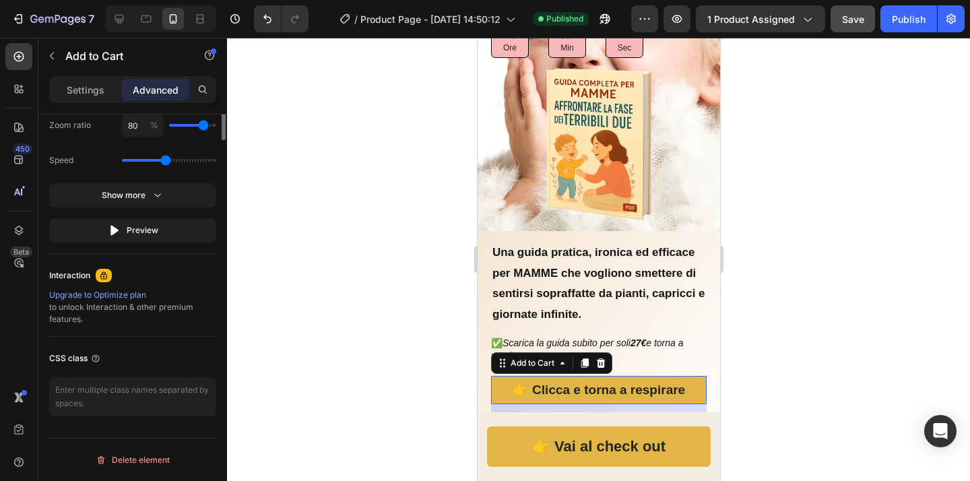
scroll to position [563, 0]
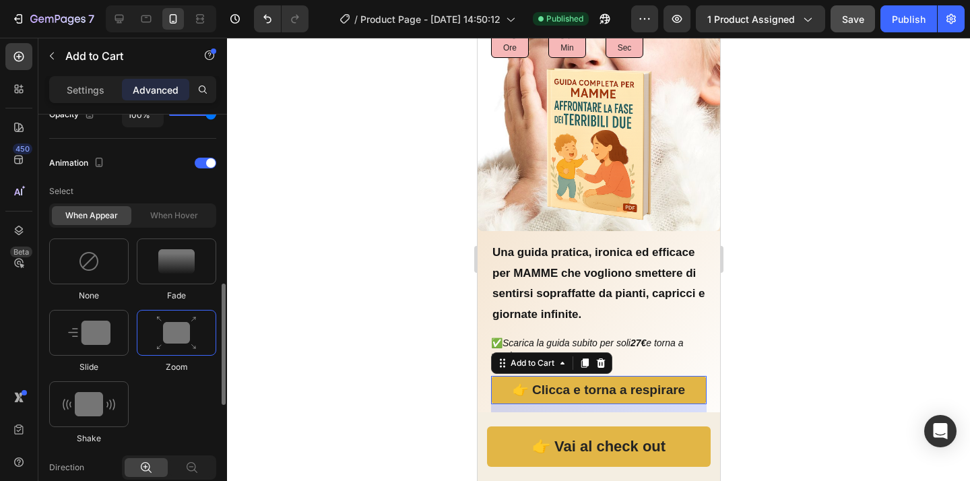
click at [189, 210] on div "When hover" at bounding box center [173, 215] width 79 height 19
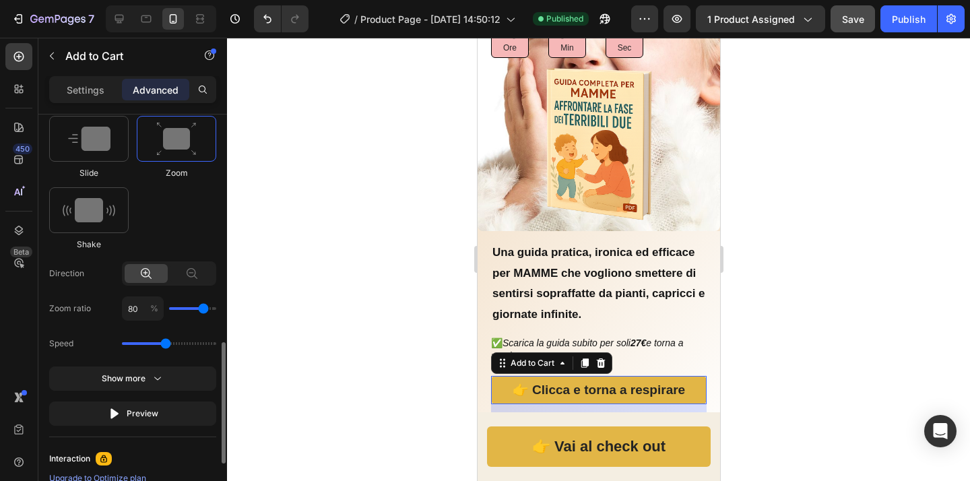
scroll to position [940, 0]
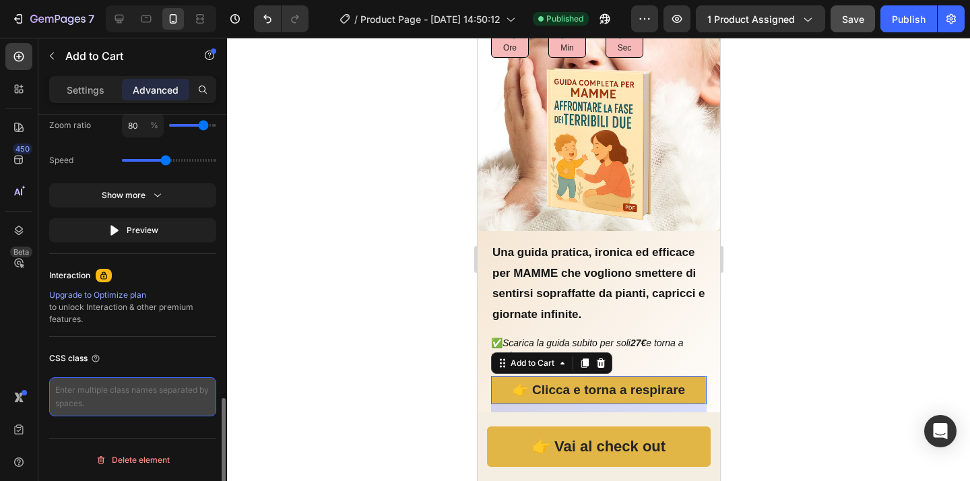
click at [102, 408] on textarea at bounding box center [132, 396] width 167 height 39
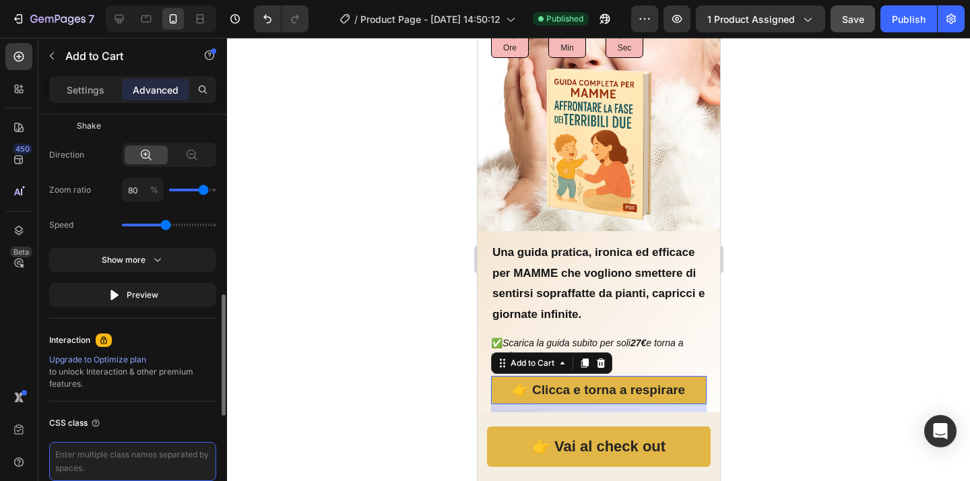
scroll to position [810, 0]
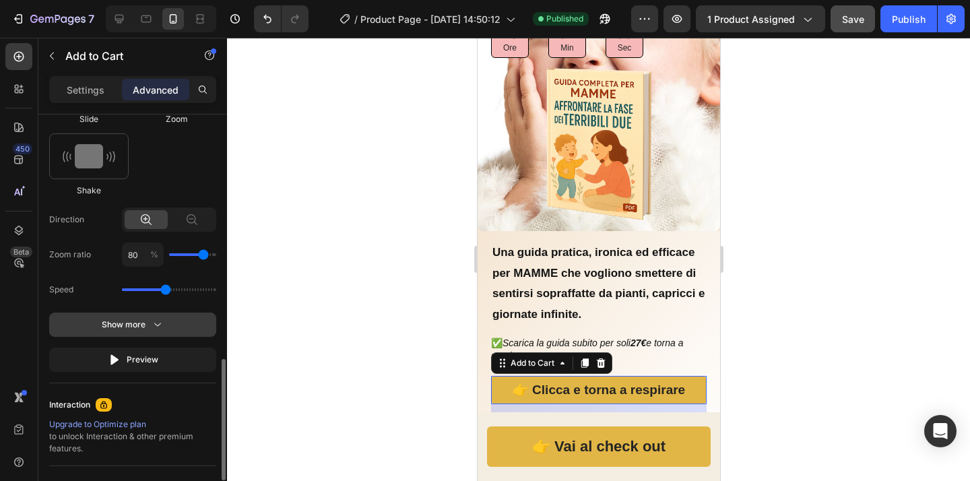
click at [156, 348] on button "Show more" at bounding box center [132, 360] width 167 height 24
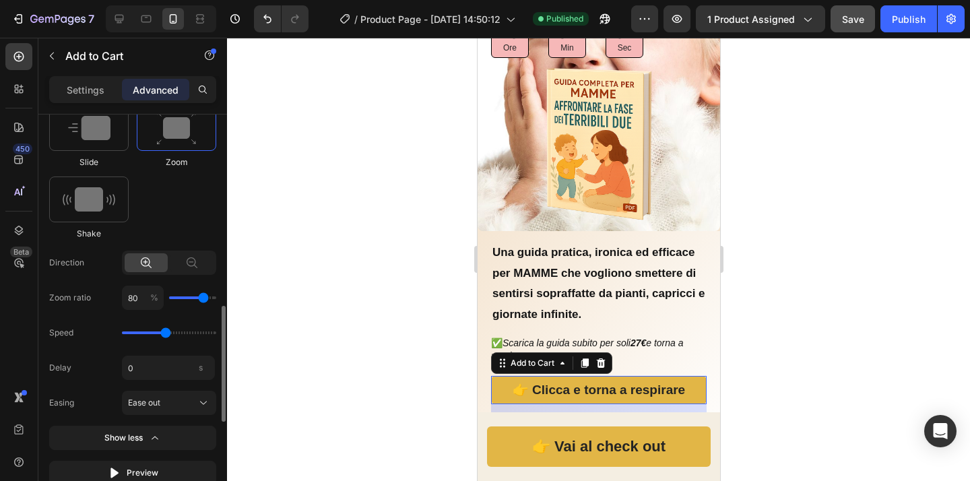
scroll to position [746, 0]
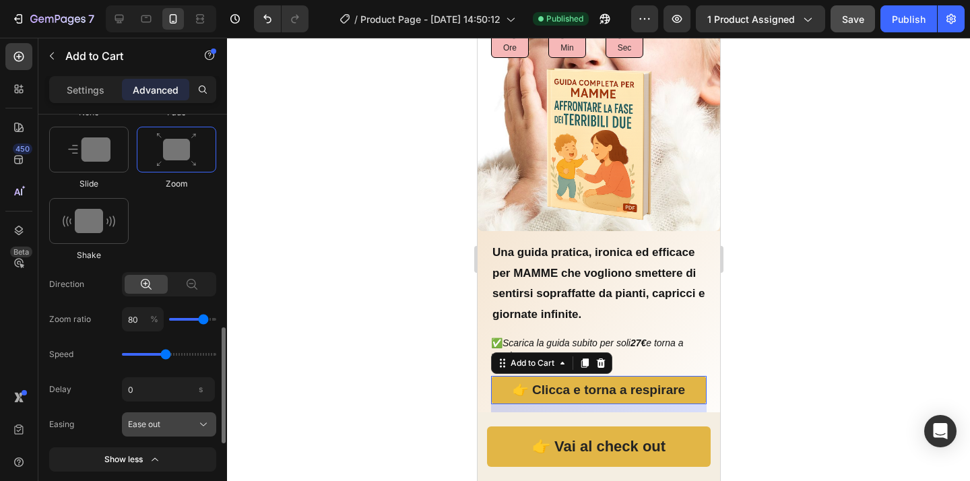
click at [196, 425] on div "Ease out" at bounding box center [169, 424] width 82 height 13
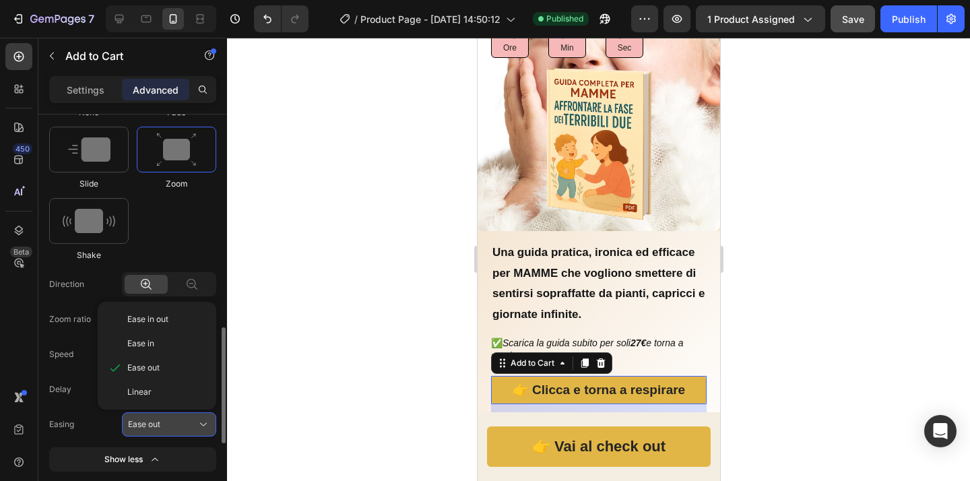
click at [196, 425] on div "Ease out" at bounding box center [169, 424] width 82 height 13
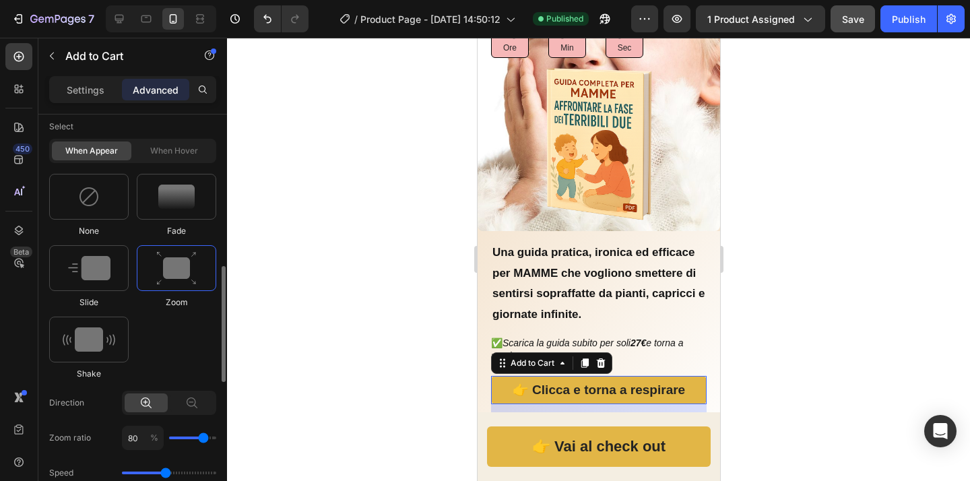
scroll to position [573, 0]
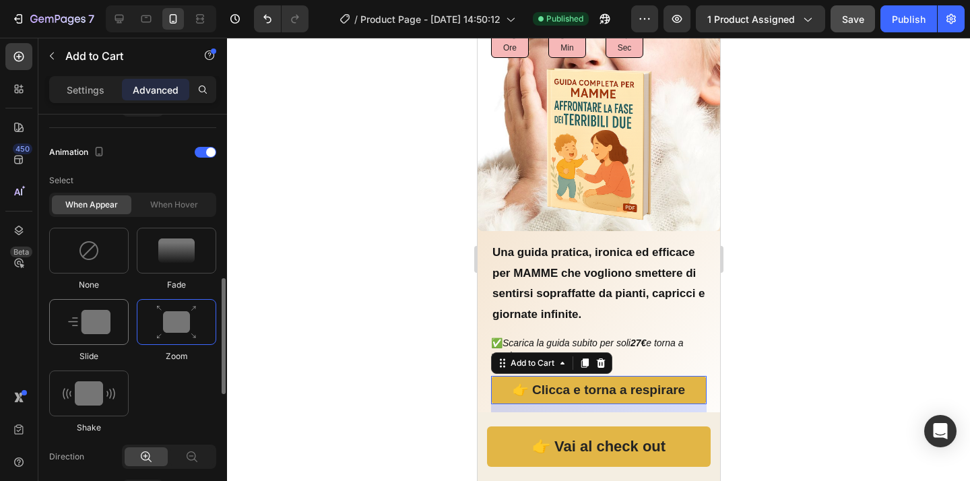
click at [110, 324] on img at bounding box center [89, 322] width 42 height 24
click at [88, 382] on img at bounding box center [89, 393] width 53 height 24
click at [179, 323] on img at bounding box center [176, 322] width 40 height 34
click at [174, 253] on img at bounding box center [176, 250] width 36 height 24
click at [106, 403] on img at bounding box center [89, 393] width 53 height 24
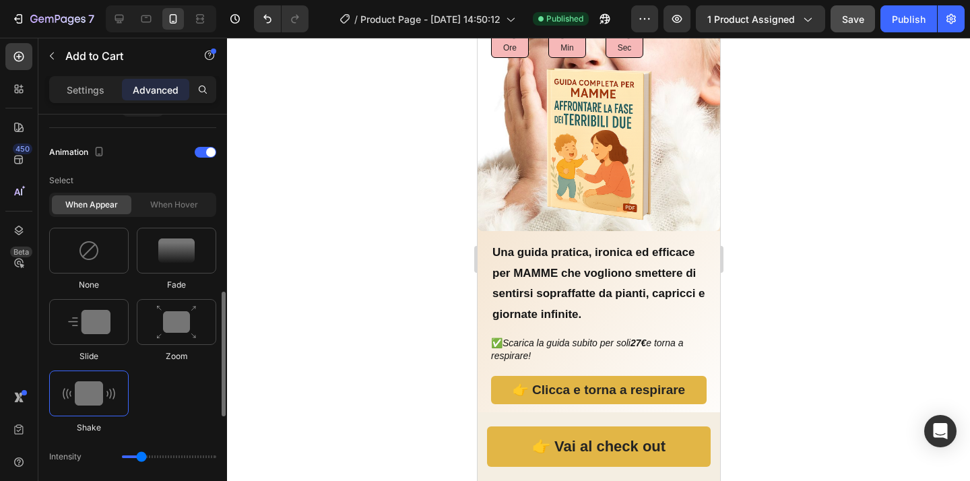
type input "0.7"
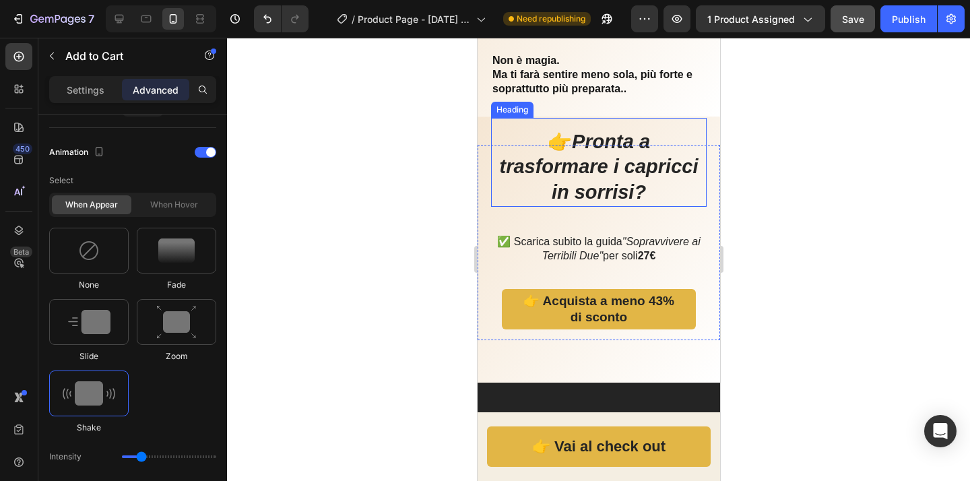
scroll to position [3018, 0]
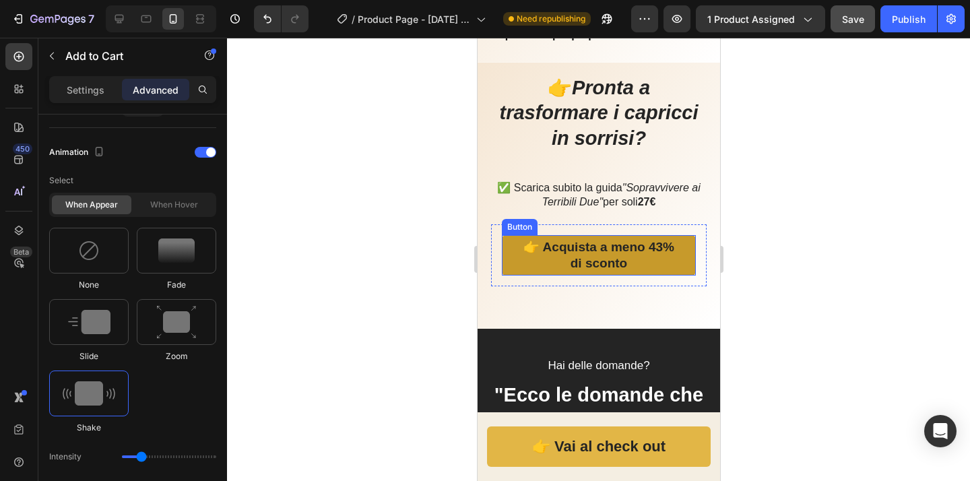
click at [670, 266] on link "👉 Acquista a meno 43% di sconto" at bounding box center [598, 255] width 194 height 40
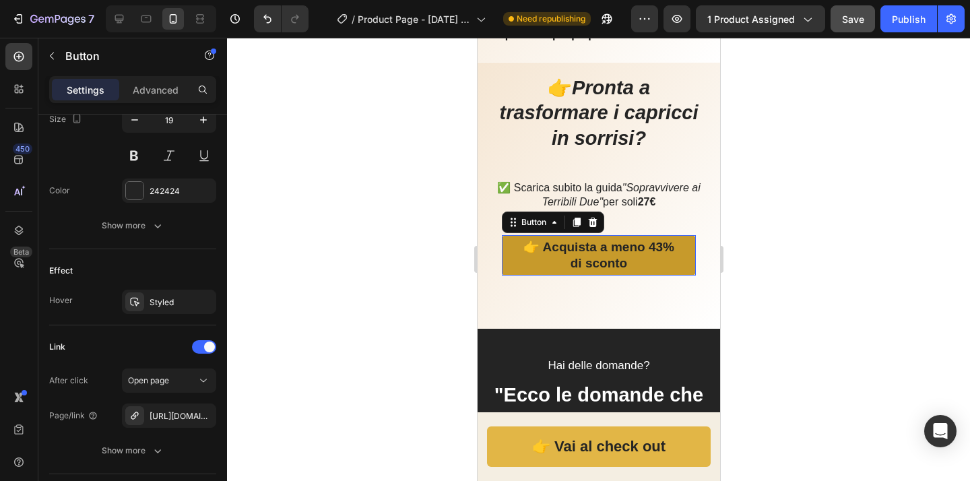
scroll to position [0, 0]
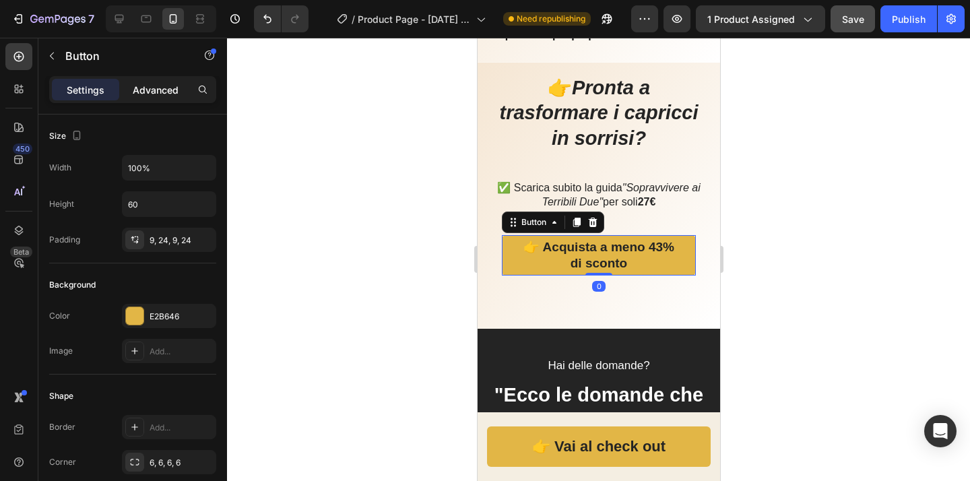
click at [156, 95] on p "Advanced" at bounding box center [156, 90] width 46 height 14
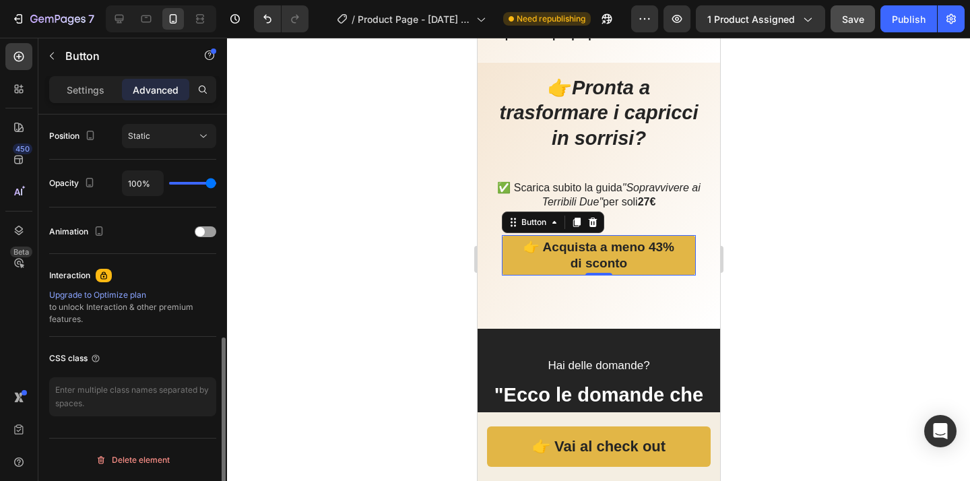
scroll to position [440, 0]
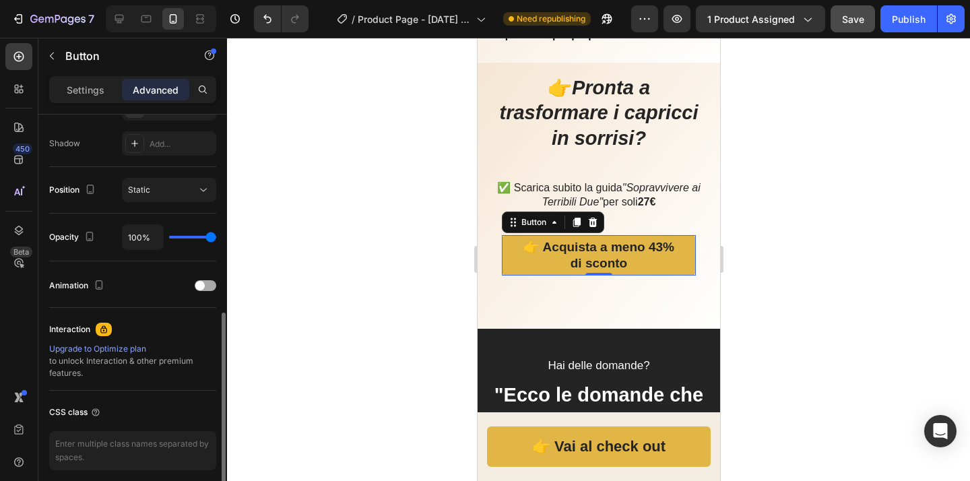
click at [211, 287] on div at bounding box center [206, 285] width 22 height 11
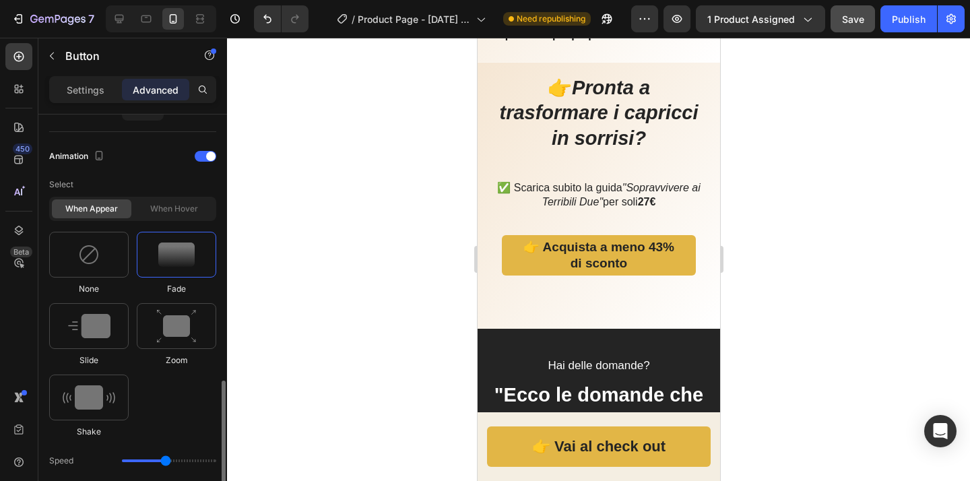
scroll to position [634, 0]
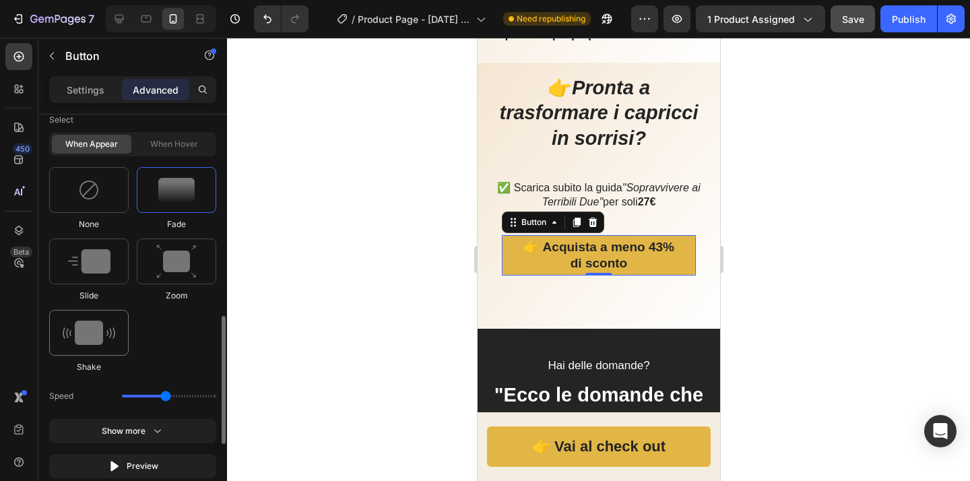
click at [104, 337] on img at bounding box center [89, 333] width 53 height 24
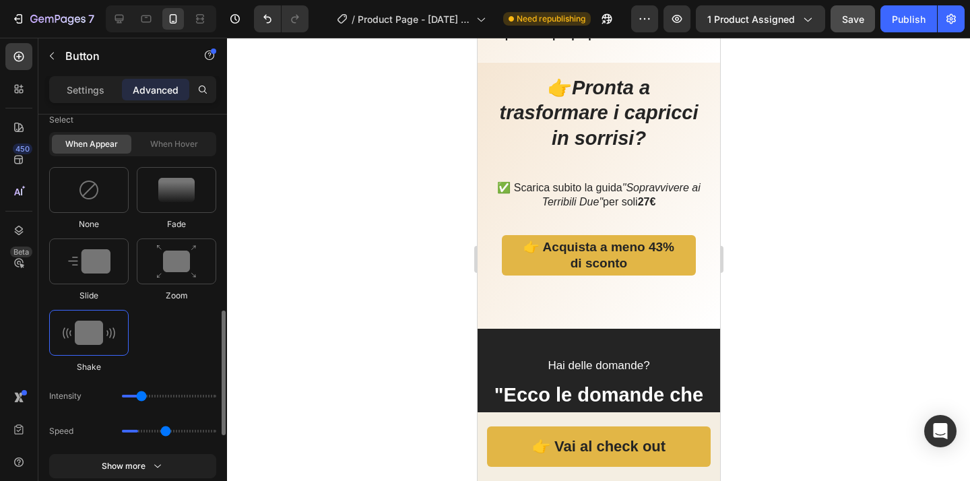
type input "0.7"
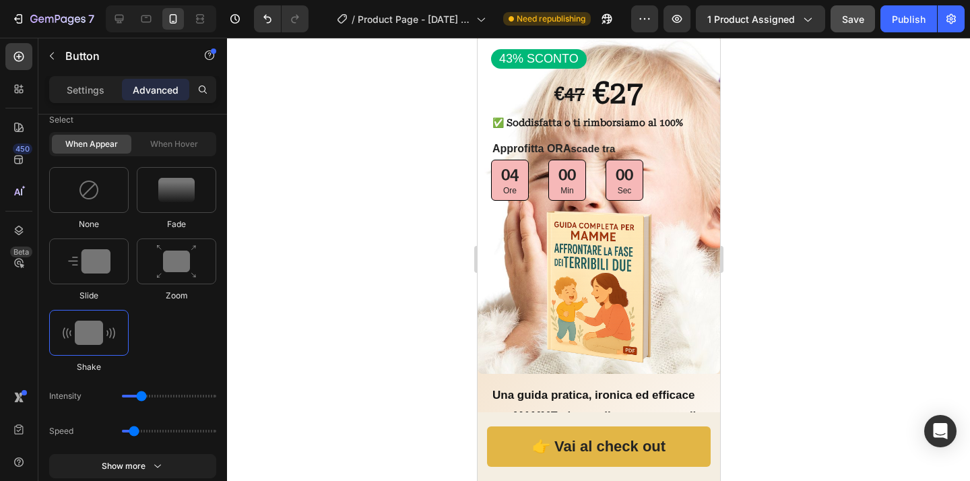
scroll to position [0, 0]
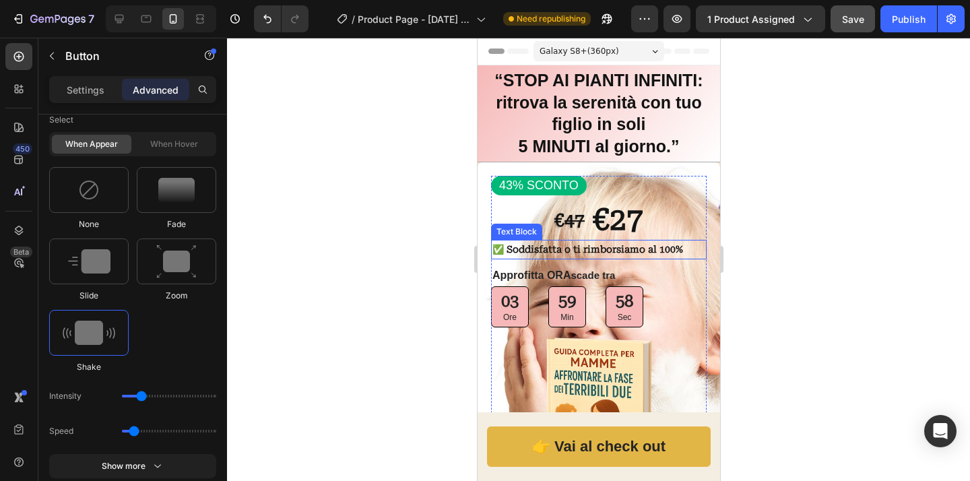
click at [627, 252] on strong "✅ Soddisfatta o ti rimborsiamo al 100%" at bounding box center [587, 249] width 191 height 11
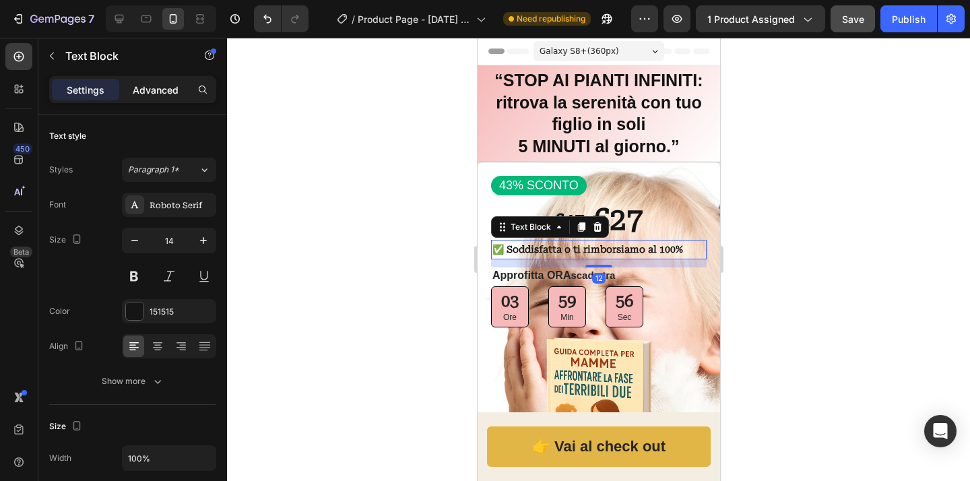
click at [161, 92] on p "Advanced" at bounding box center [156, 90] width 46 height 14
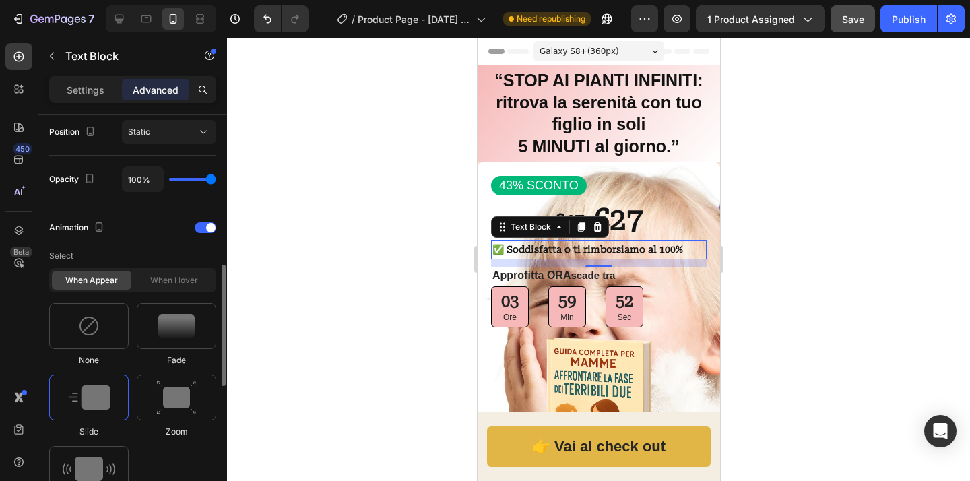
scroll to position [692, 0]
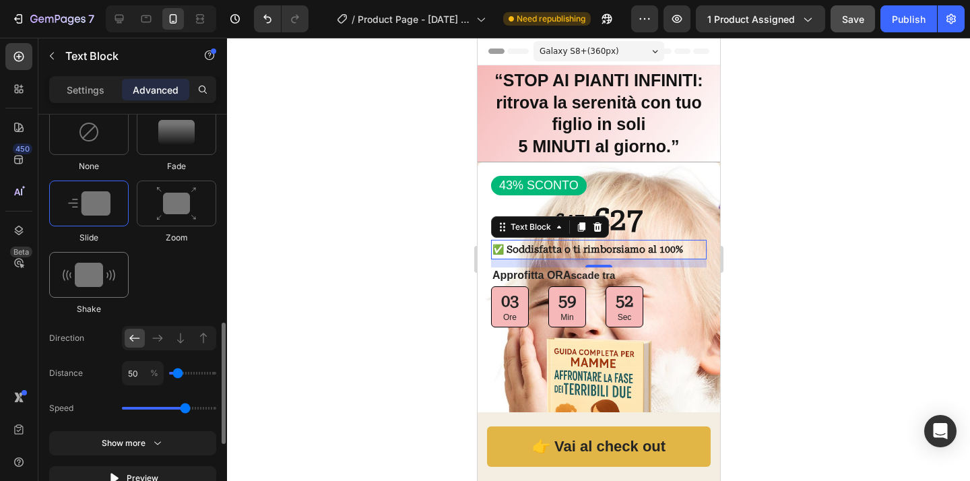
click at [99, 290] on div at bounding box center [88, 275] width 79 height 46
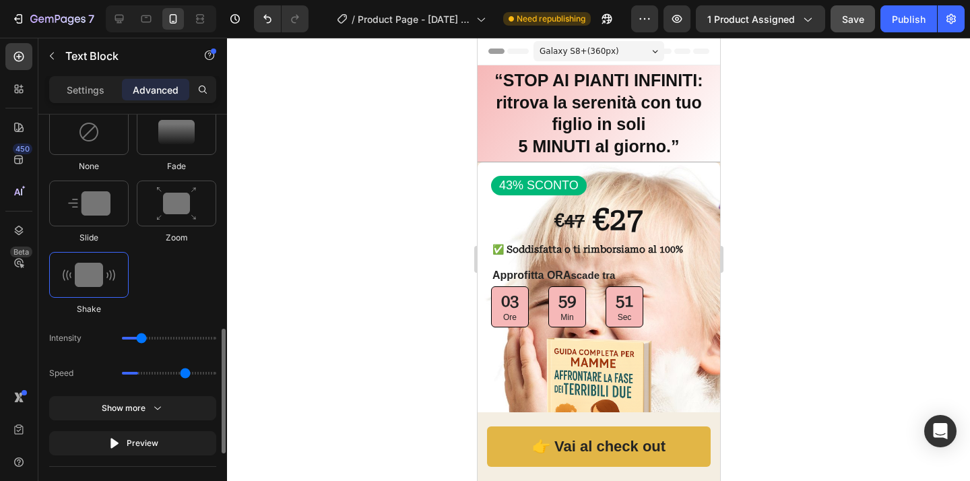
type input "0.7"
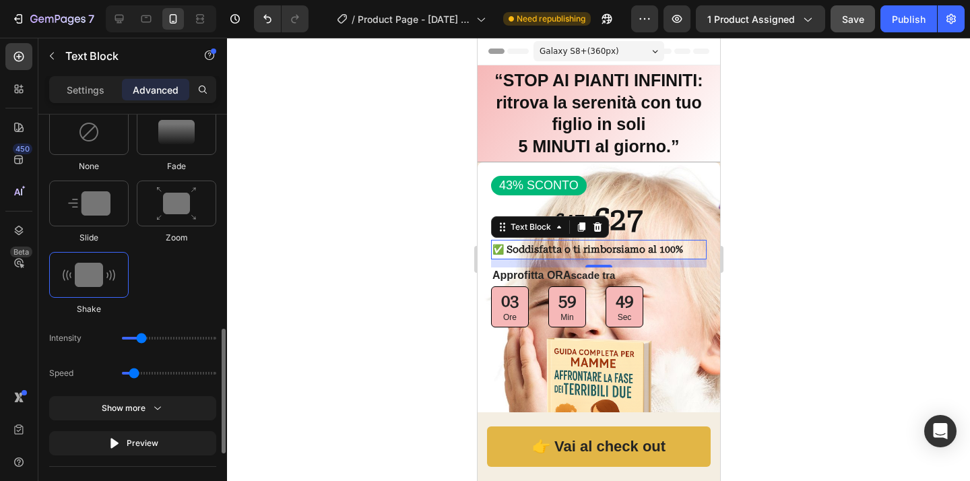
drag, startPoint x: 142, startPoint y: 344, endPoint x: 175, endPoint y: 344, distance: 33.0
click at [175, 361] on div "Intensity" at bounding box center [132, 373] width 167 height 24
drag, startPoint x: 173, startPoint y: 344, endPoint x: 191, endPoint y: 343, distance: 18.2
click at [191, 340] on input "range" at bounding box center [169, 338] width 94 height 3
drag, startPoint x: 196, startPoint y: 343, endPoint x: 147, endPoint y: 344, distance: 49.2
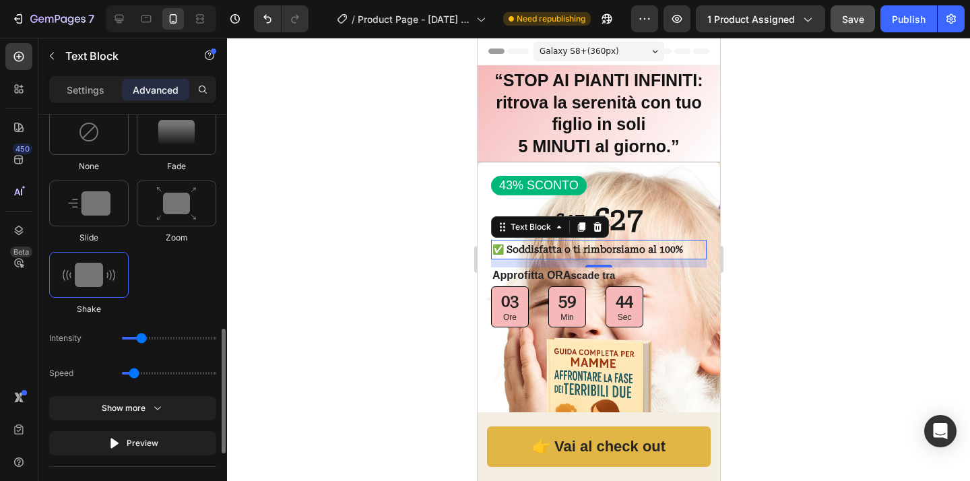
click at [147, 340] on input "range" at bounding box center [169, 338] width 94 height 3
drag, startPoint x: 139, startPoint y: 342, endPoint x: 128, endPoint y: 342, distance: 10.8
type input "1"
click at [128, 340] on input "range" at bounding box center [169, 338] width 94 height 3
click at [111, 206] on div at bounding box center [88, 204] width 79 height 46
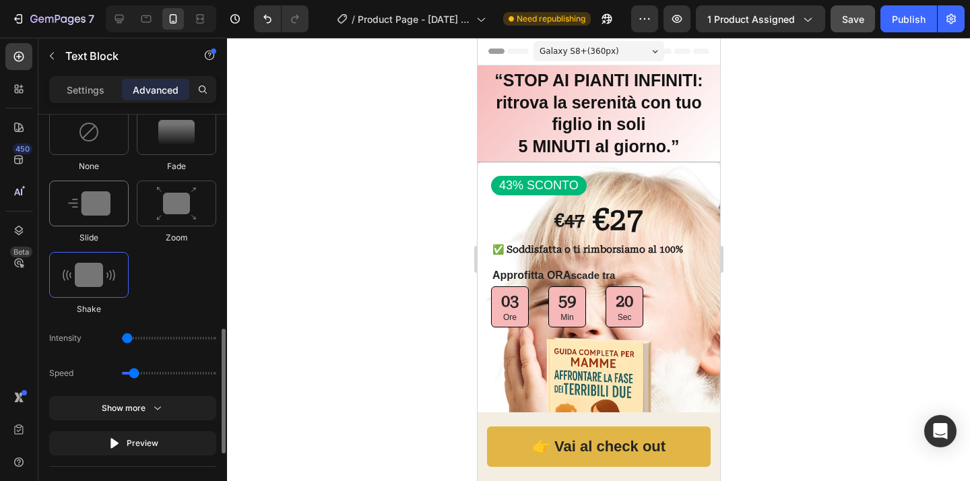
type input "2.3"
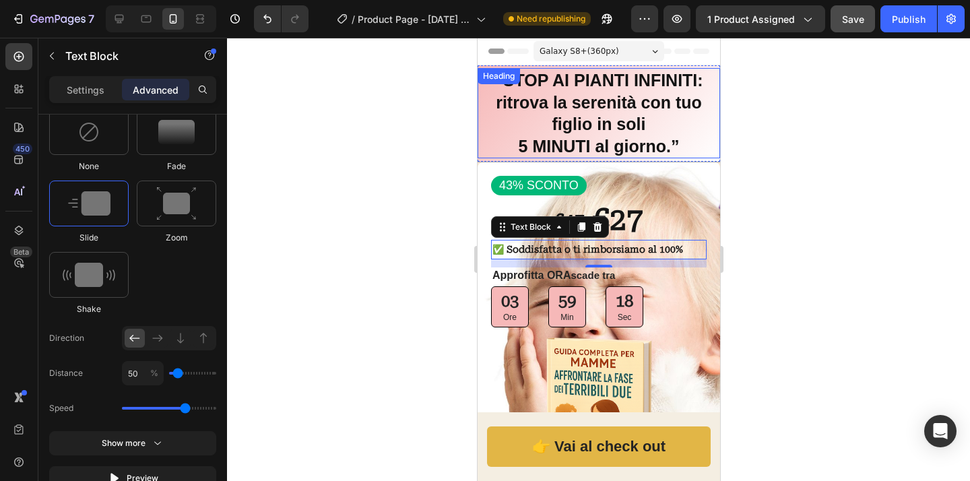
click at [576, 114] on h2 "“STOP AI PIANTI INFINITI: ritrova la serenità con tuo figlio in soli 5 MINUTI a…" at bounding box center [598, 113] width 243 height 90
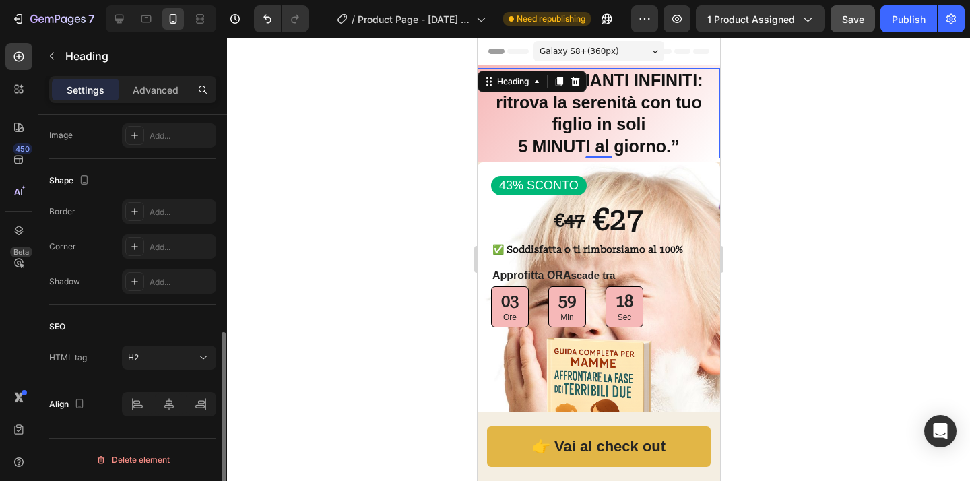
scroll to position [0, 0]
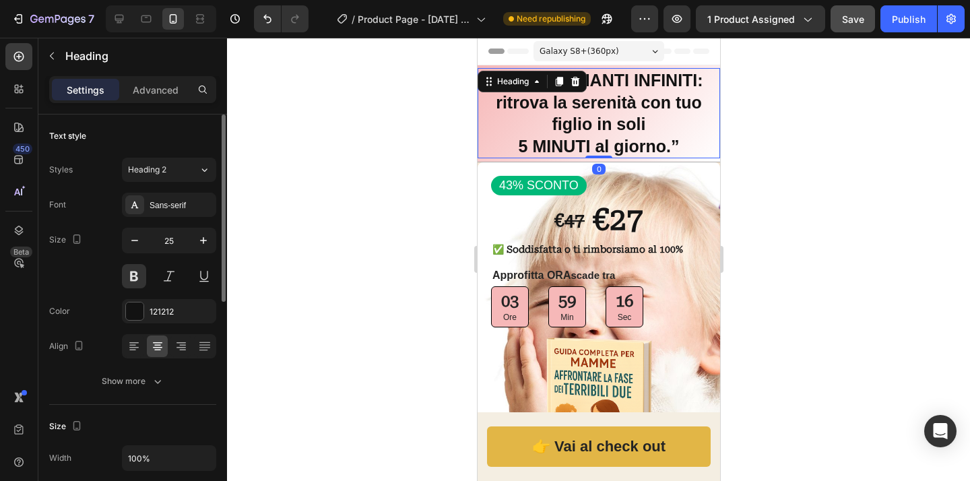
click at [176, 96] on p "Advanced" at bounding box center [156, 90] width 46 height 14
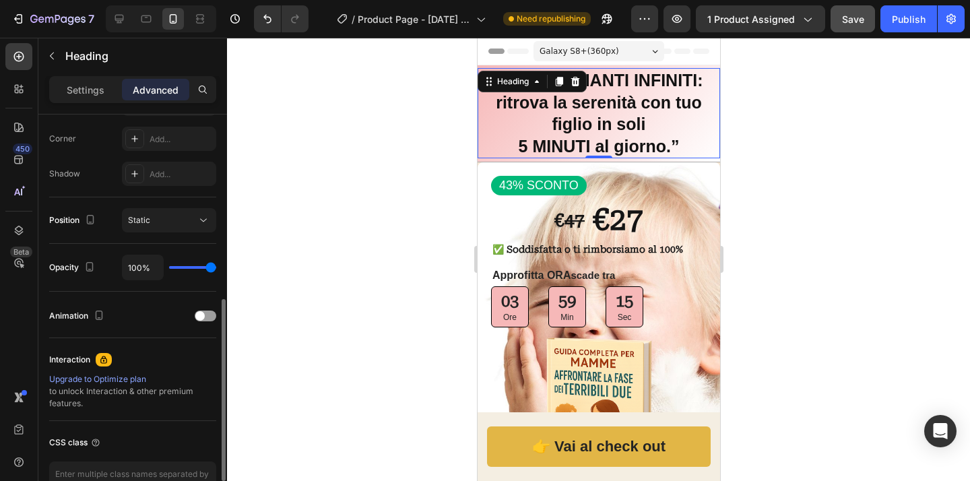
scroll to position [494, 0]
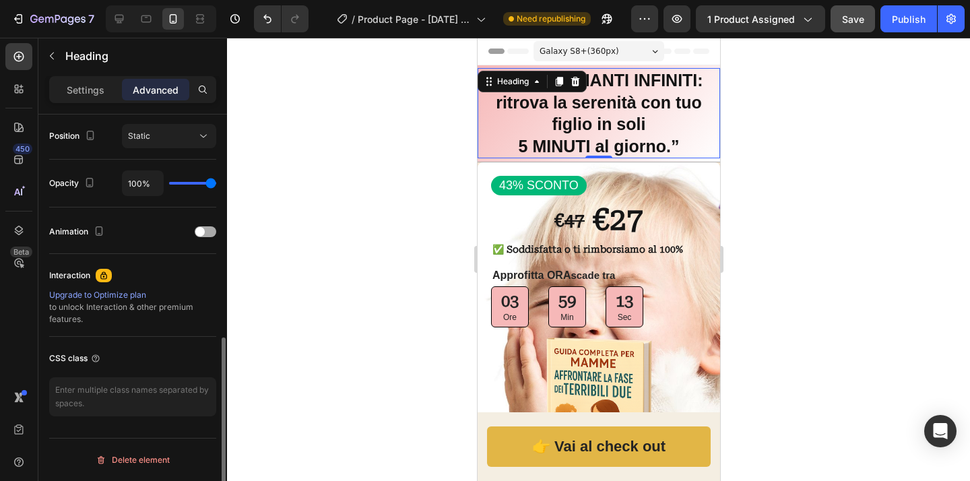
click at [212, 230] on div at bounding box center [206, 231] width 22 height 11
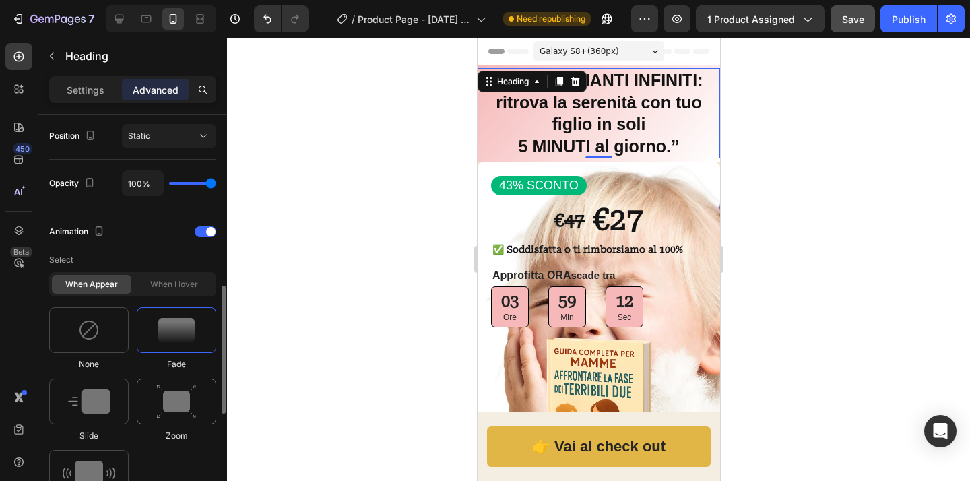
scroll to position [515, 0]
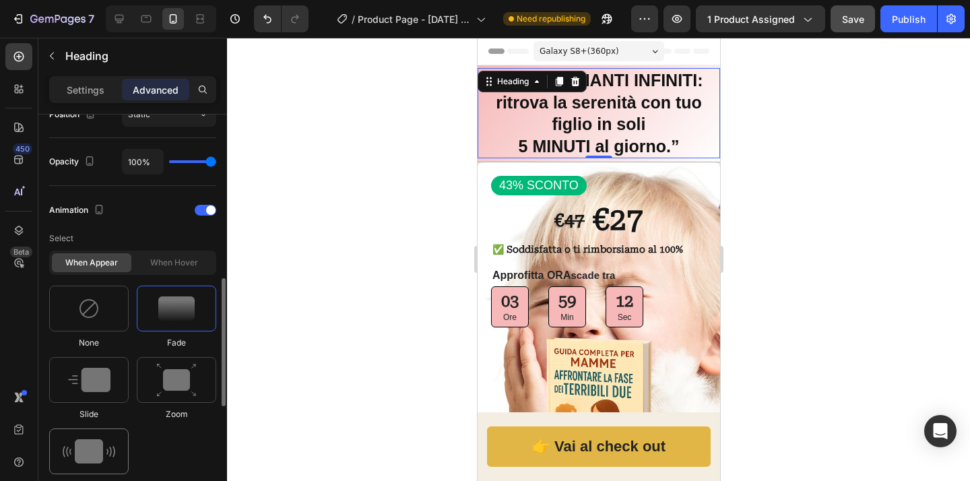
click at [92, 447] on img at bounding box center [89, 451] width 53 height 24
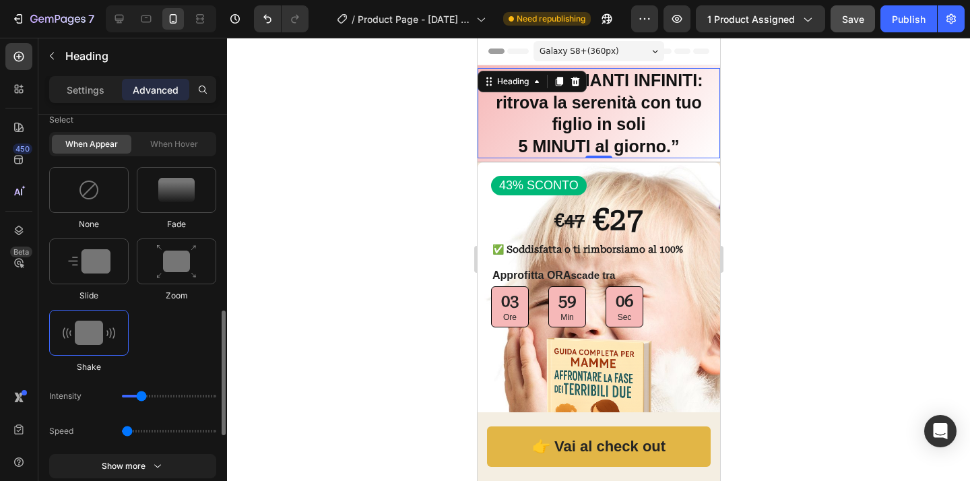
drag, startPoint x: 135, startPoint y: 431, endPoint x: 119, endPoint y: 433, distance: 16.9
type input "0.5"
click at [122, 433] on input "range" at bounding box center [169, 431] width 94 height 3
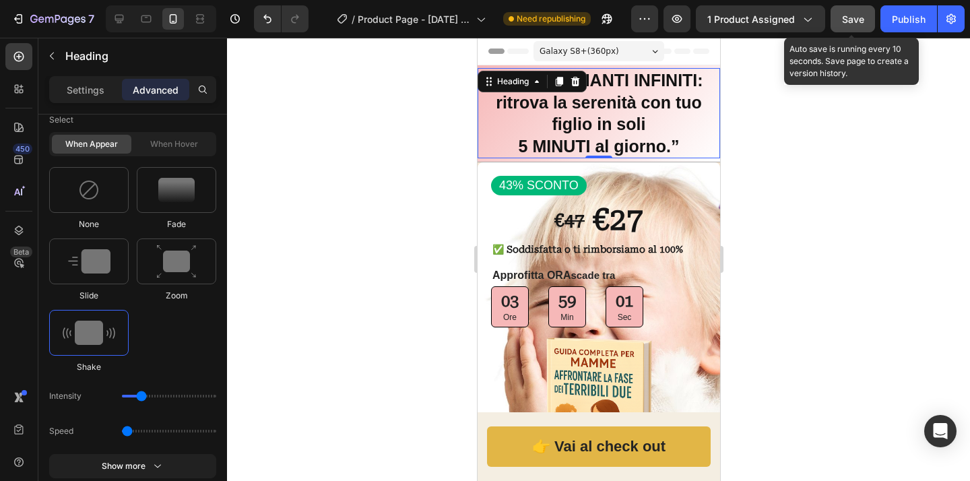
click at [843, 26] on div "Save" at bounding box center [853, 19] width 22 height 14
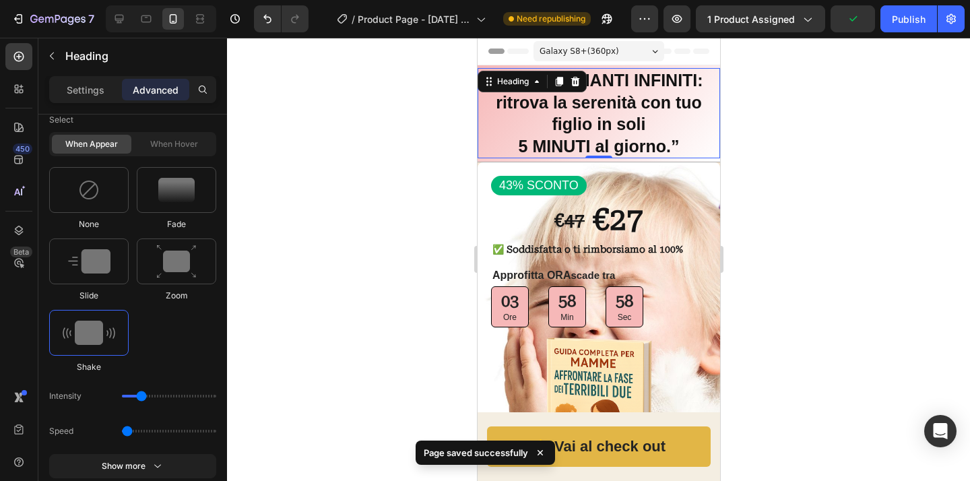
click at [905, 33] on div "7 Version history / Product Page - Aug 19, 14:50:12 Need republishing Preview 1…" at bounding box center [485, 19] width 970 height 38
click at [902, 22] on div "Publish" at bounding box center [909, 19] width 34 height 14
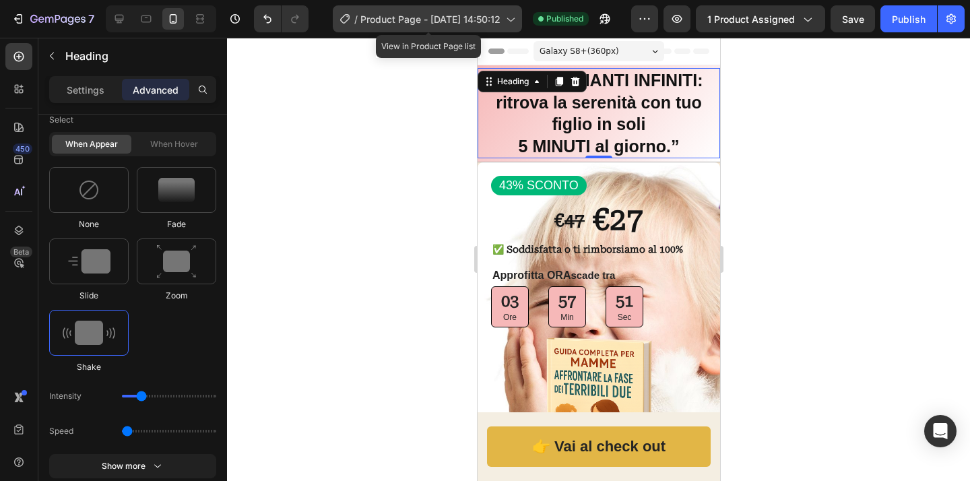
click at [509, 18] on icon at bounding box center [510, 20] width 7 height 4
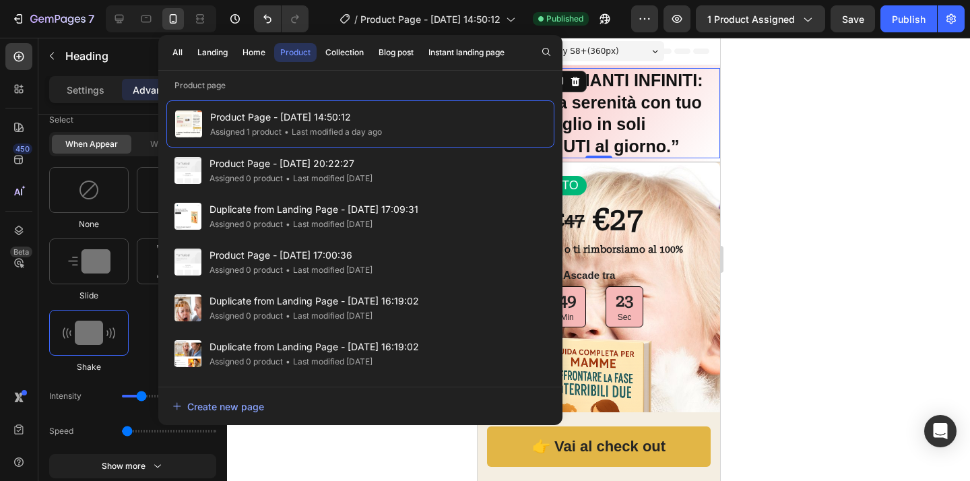
click at [850, 193] on div at bounding box center [598, 259] width 743 height 443
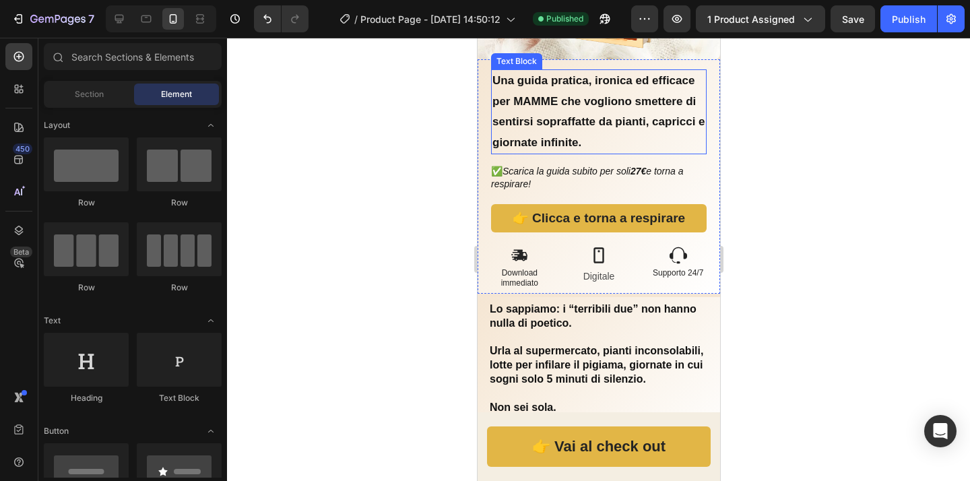
scroll to position [485, 0]
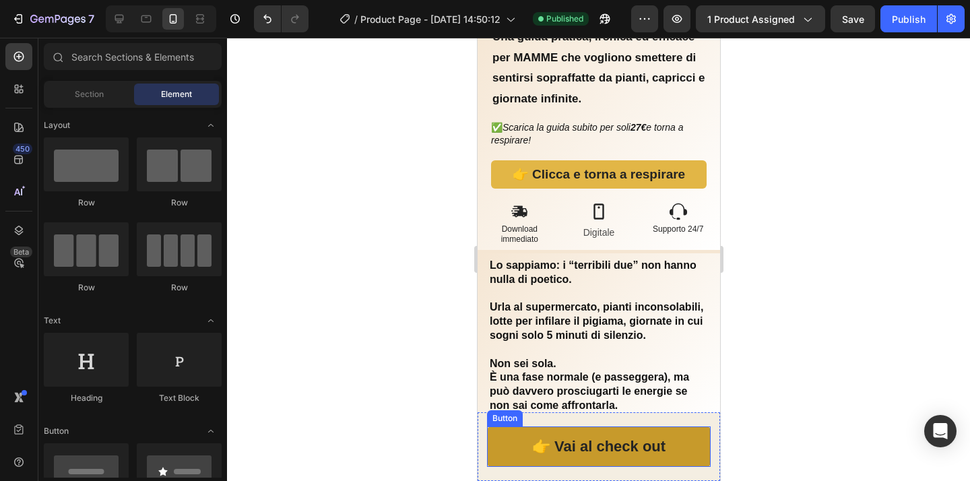
click at [682, 440] on link "👉 Vai al check out" at bounding box center [598, 446] width 224 height 40
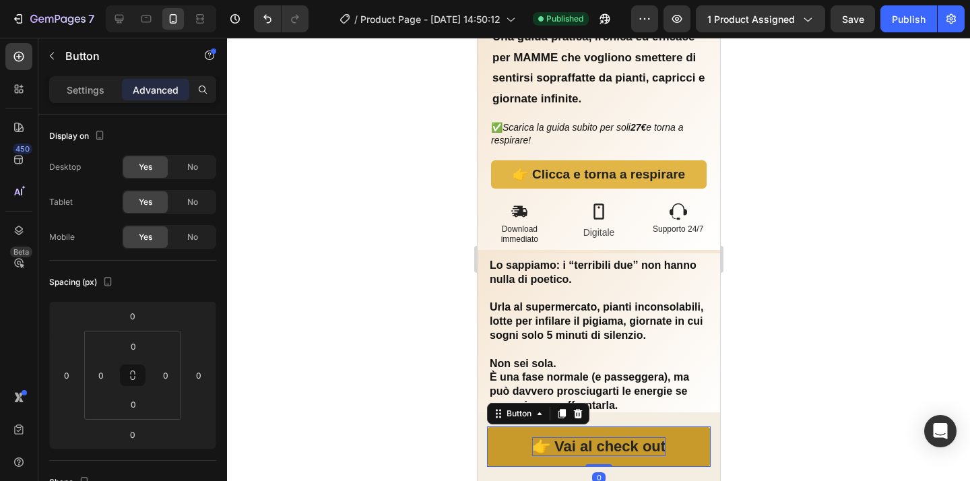
click at [643, 451] on strong "👉 Vai al check out" at bounding box center [598, 446] width 133 height 17
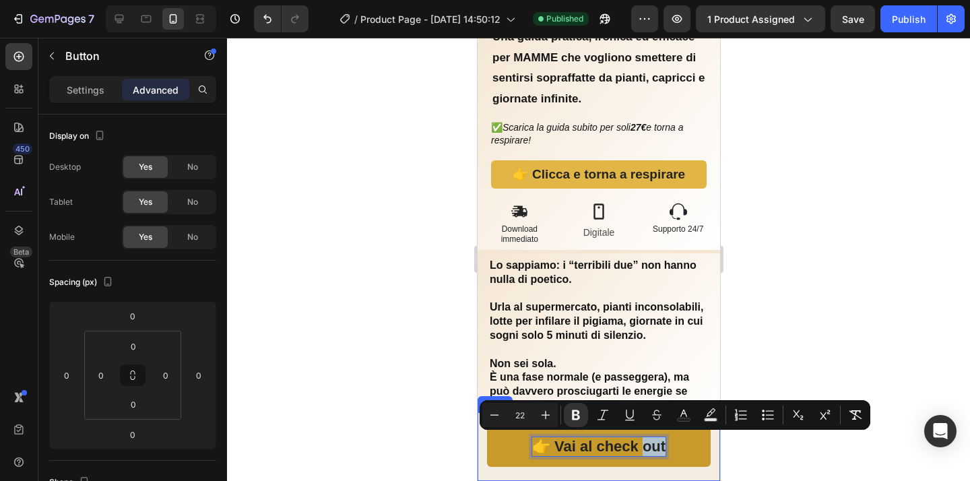
click at [680, 451] on link "👉 Vai al check out" at bounding box center [598, 446] width 224 height 40
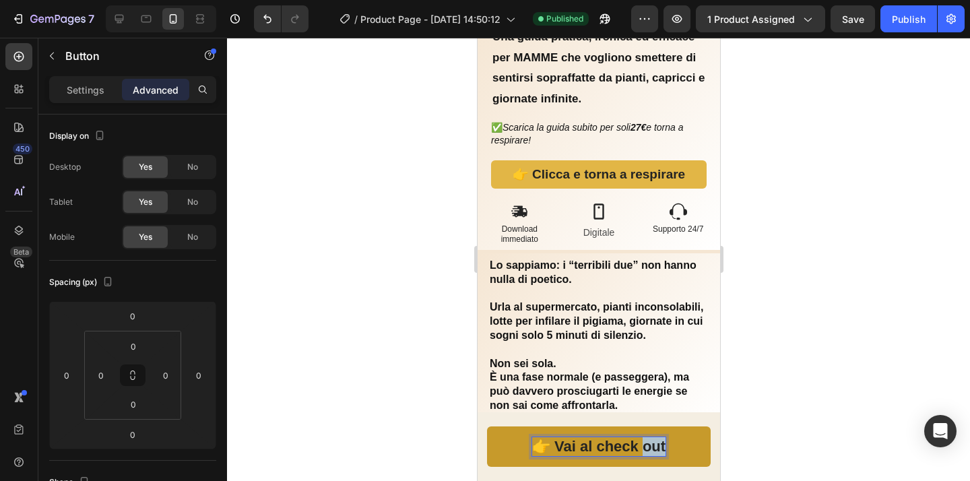
click at [657, 446] on strong "👉 Vai al check out" at bounding box center [598, 446] width 133 height 17
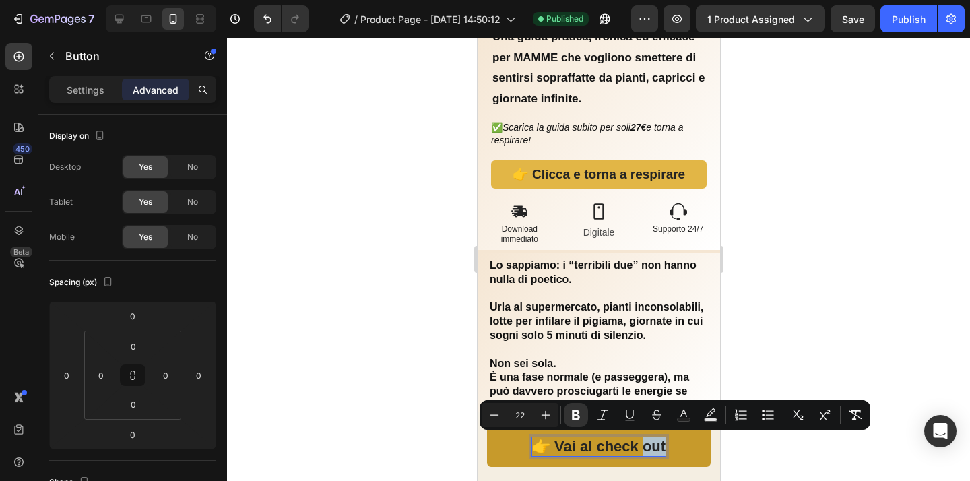
drag, startPoint x: 657, startPoint y: 446, endPoint x: 526, endPoint y: 441, distance: 130.8
click at [526, 441] on link "👉 Vai al check out" at bounding box center [598, 446] width 224 height 40
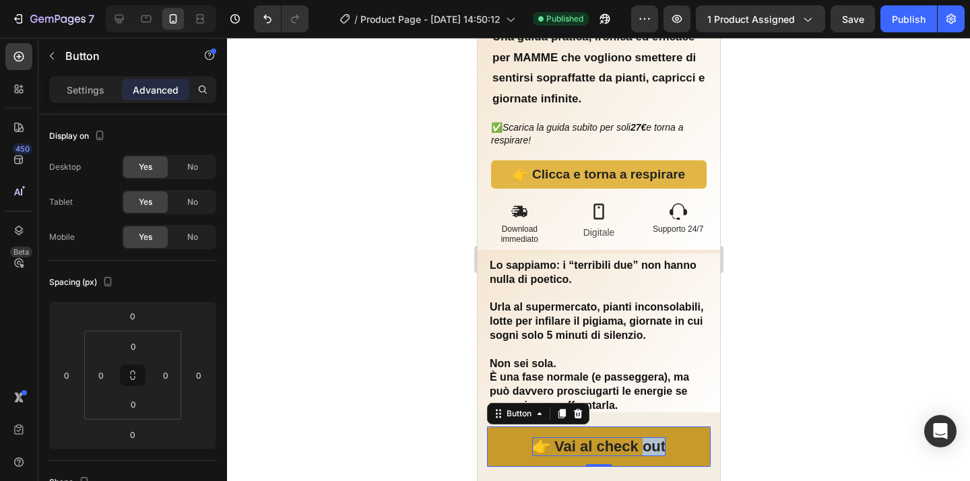
click at [532, 444] on strong "👉 Vai al check out" at bounding box center [598, 446] width 133 height 17
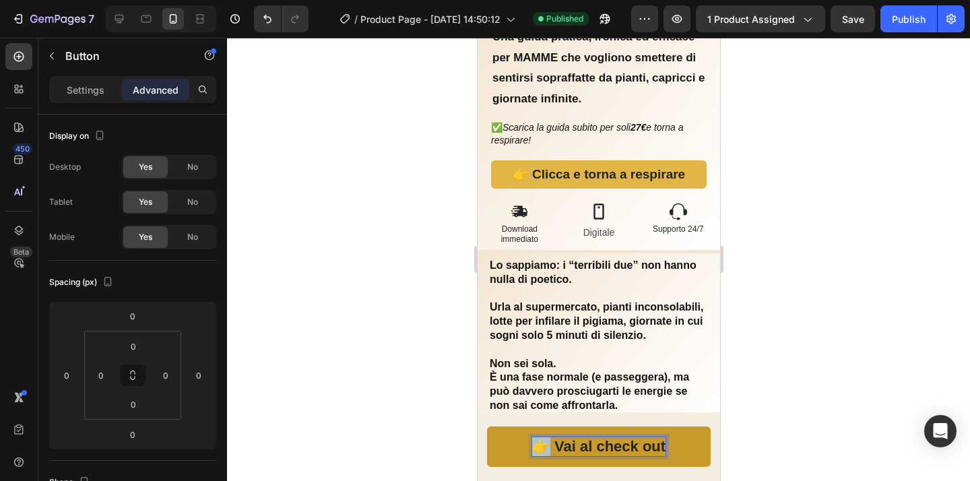
click at [532, 444] on strong "👉 Vai al check out" at bounding box center [598, 446] width 133 height 17
click at [655, 448] on strong "Vai al check ou👉t" at bounding box center [598, 446] width 129 height 17
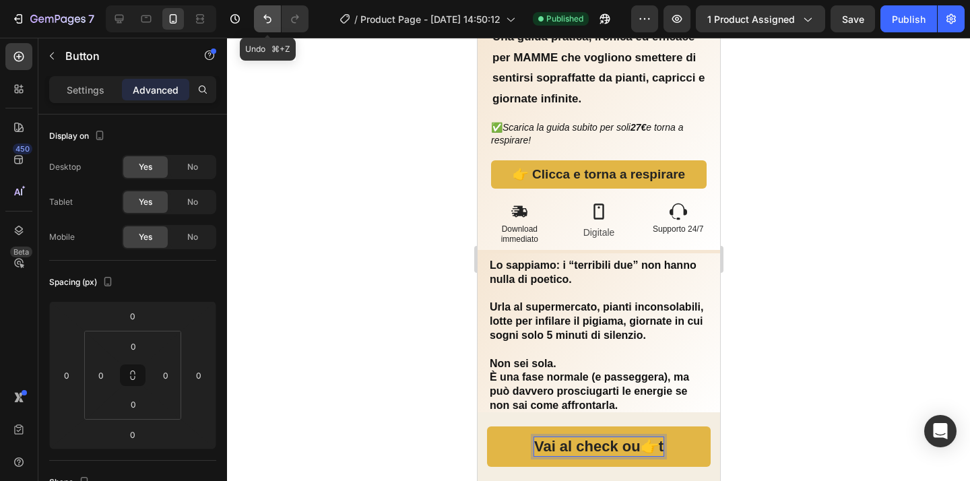
click at [274, 18] on icon "Undo/Redo" at bounding box center [267, 18] width 13 height 13
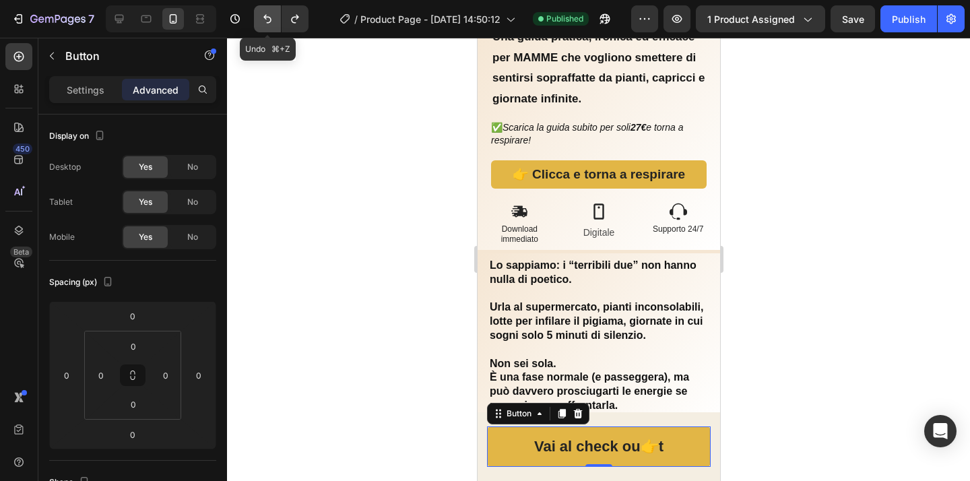
click at [266, 19] on icon "Undo/Redo" at bounding box center [267, 18] width 13 height 13
click at [267, 19] on icon "Undo/Redo" at bounding box center [267, 18] width 13 height 13
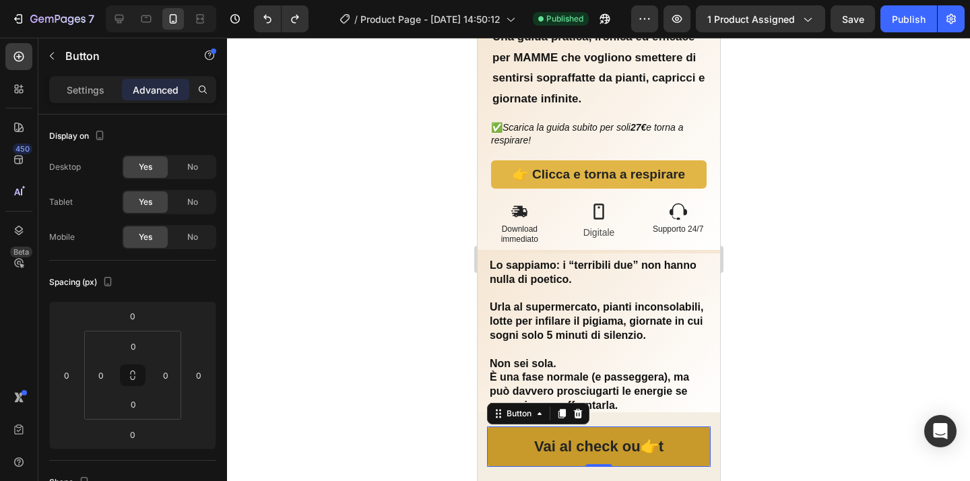
click at [694, 451] on link "Vai al check ou👉t" at bounding box center [598, 446] width 224 height 40
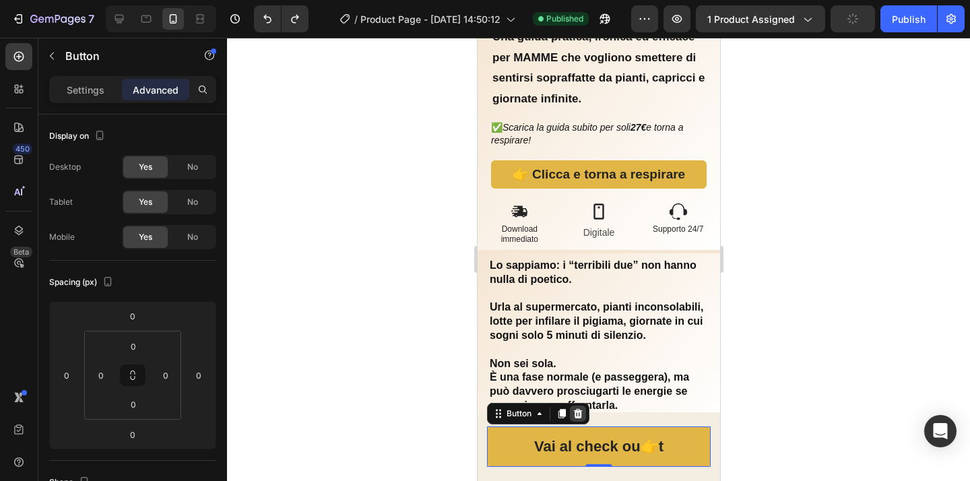
click at [583, 417] on icon at bounding box center [577, 413] width 11 height 11
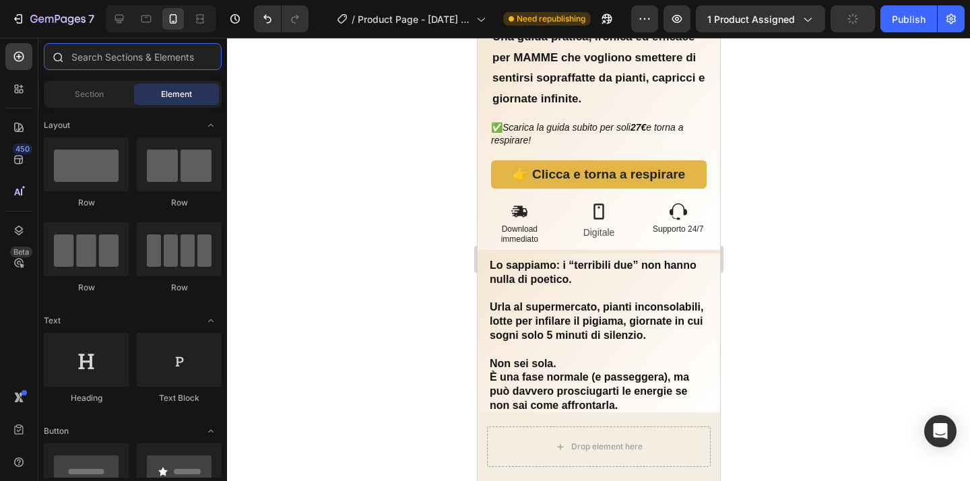
click at [117, 60] on input "text" at bounding box center [133, 56] width 178 height 27
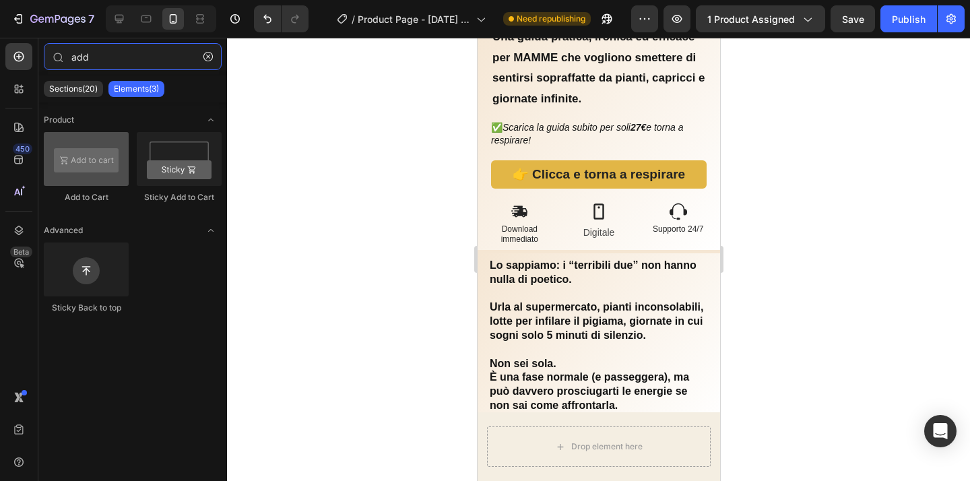
type input "add"
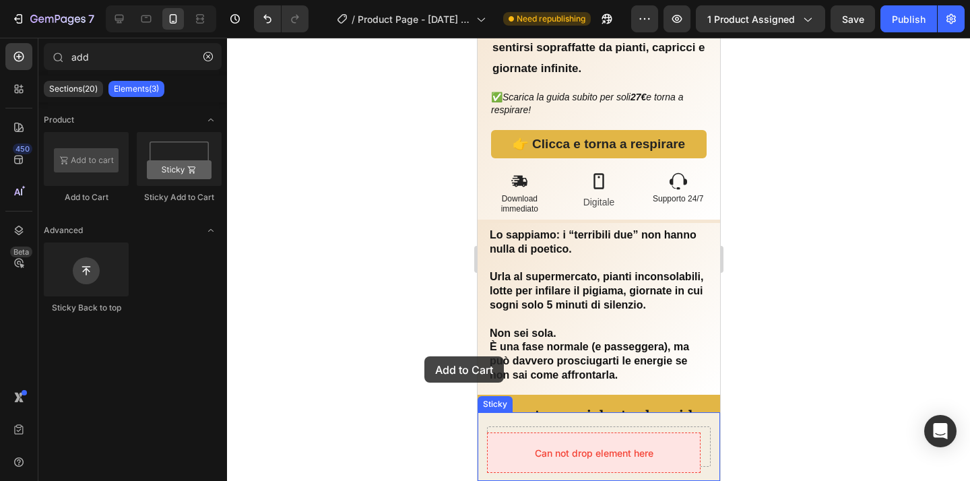
scroll to position [521, 0]
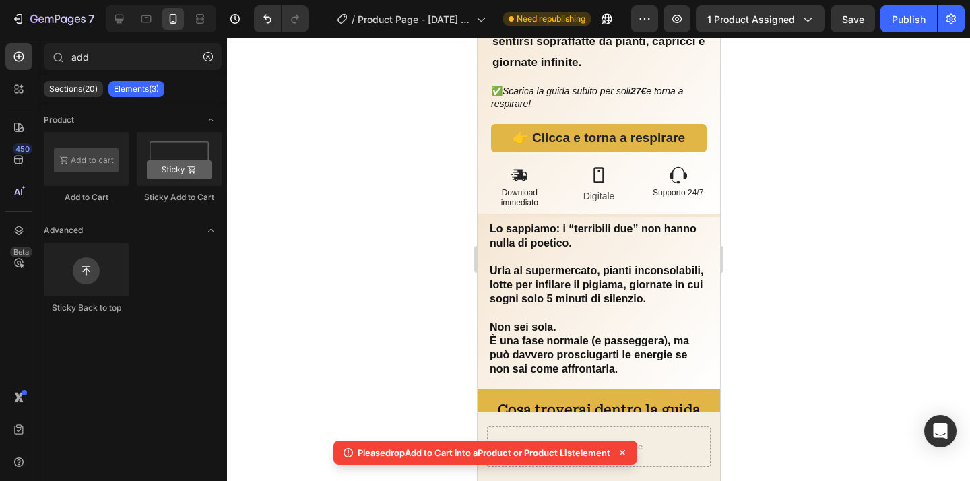
click at [334, 363] on div at bounding box center [598, 259] width 743 height 443
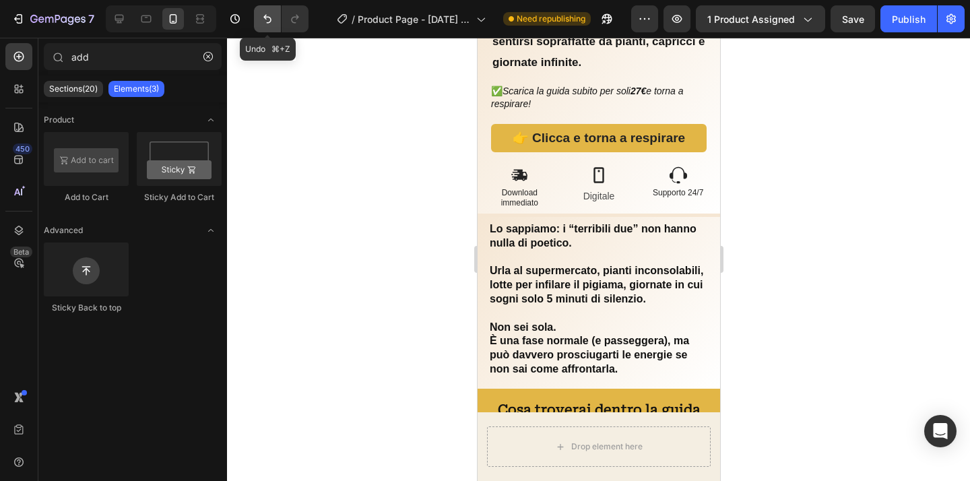
click at [268, 20] on icon "Undo/Redo" at bounding box center [267, 18] width 13 height 13
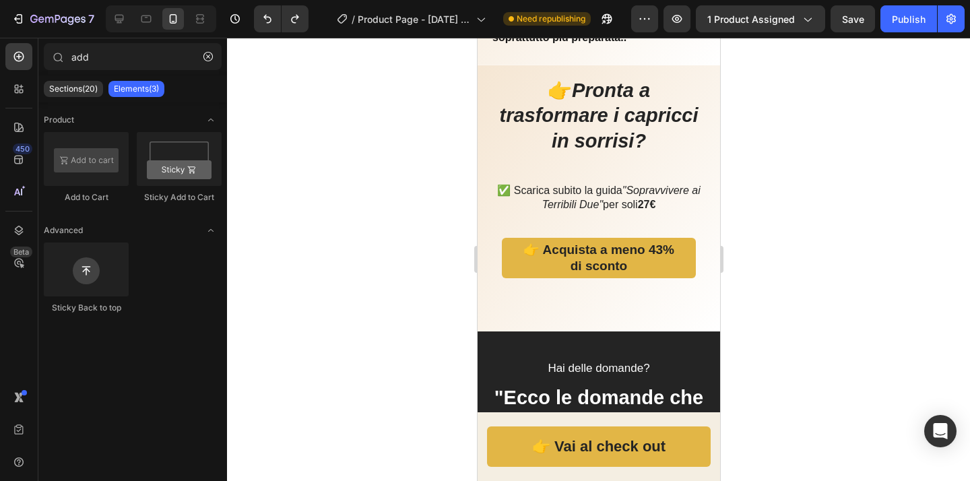
scroll to position [3009, 0]
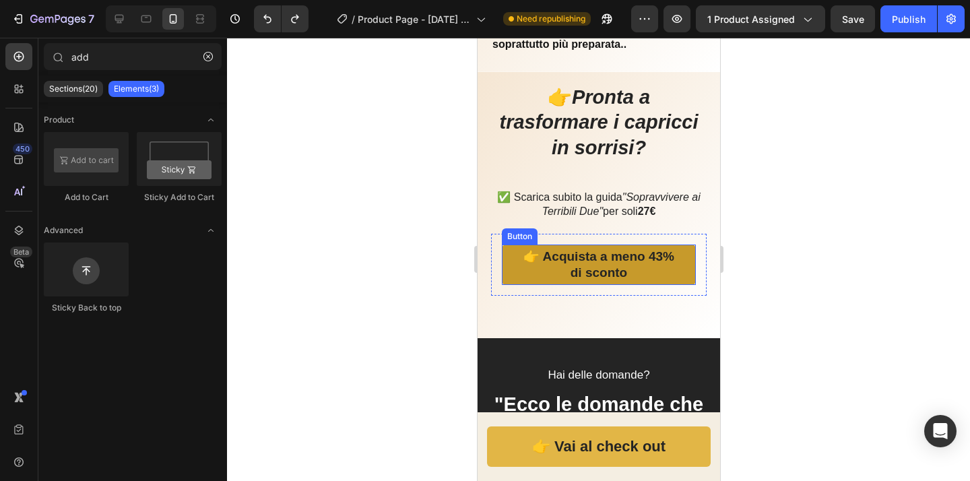
click at [677, 274] on link "👉 Acquista a meno 43% di sconto" at bounding box center [598, 265] width 194 height 40
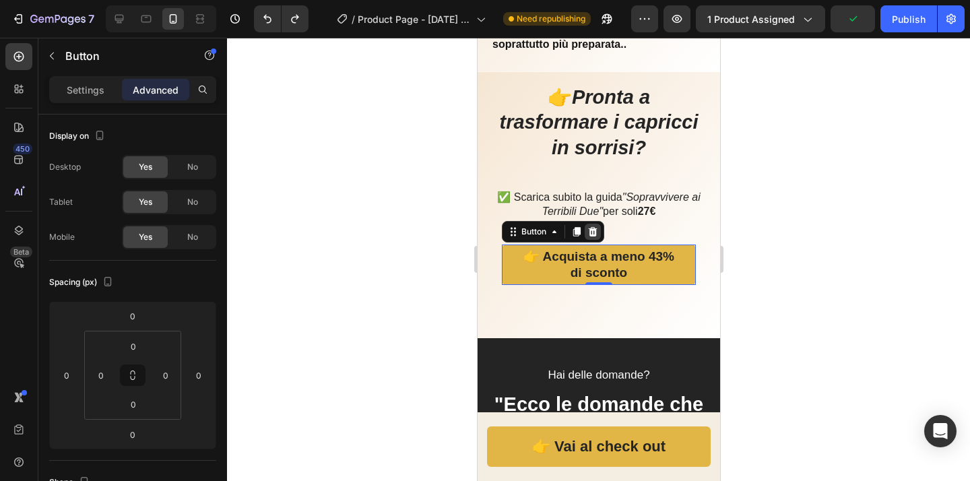
click at [594, 238] on div at bounding box center [592, 232] width 16 height 16
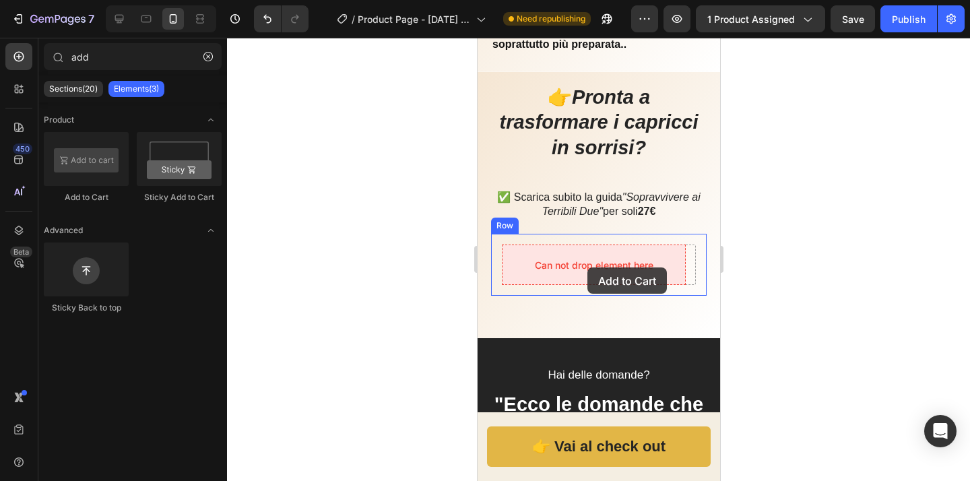
drag, startPoint x: 589, startPoint y: 203, endPoint x: 587, endPoint y: 267, distance: 64.0
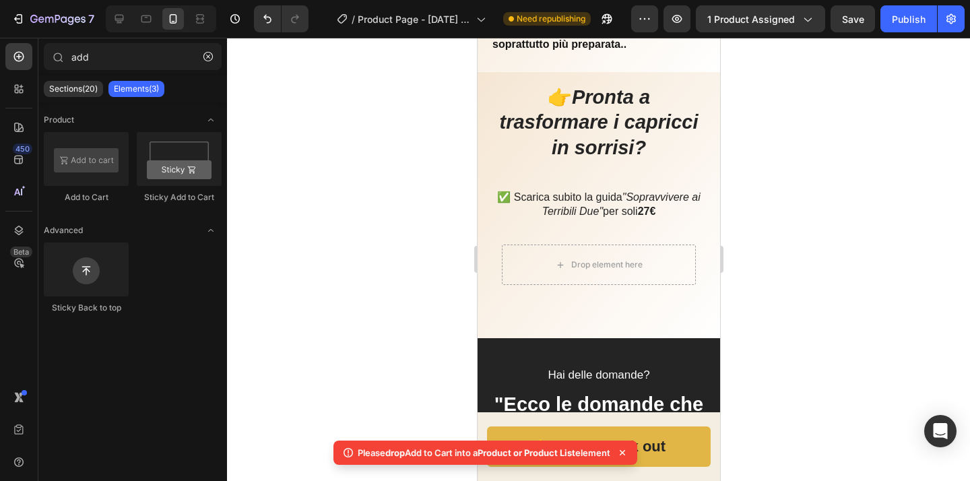
click at [351, 258] on div at bounding box center [598, 259] width 743 height 443
click at [268, 19] on icon "Undo/Redo" at bounding box center [267, 18] width 13 height 13
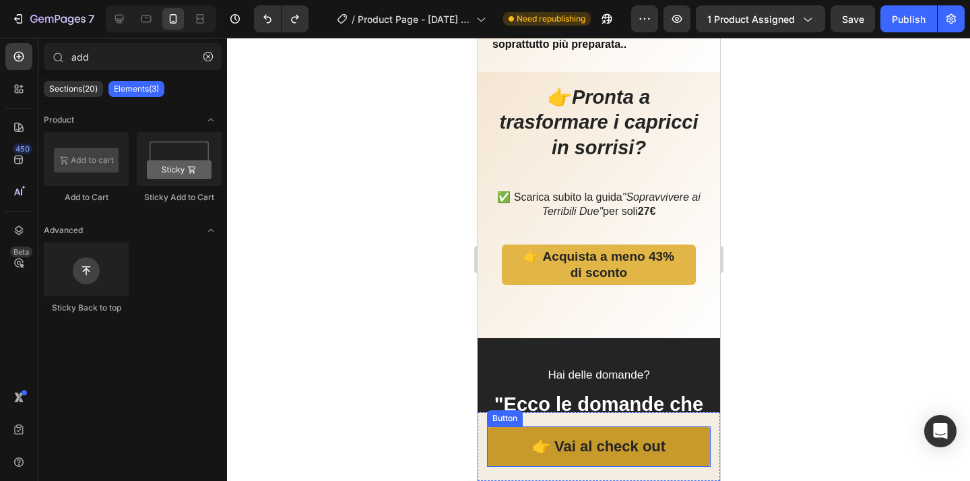
click at [683, 458] on link "👉 Vai al check out" at bounding box center [598, 446] width 224 height 40
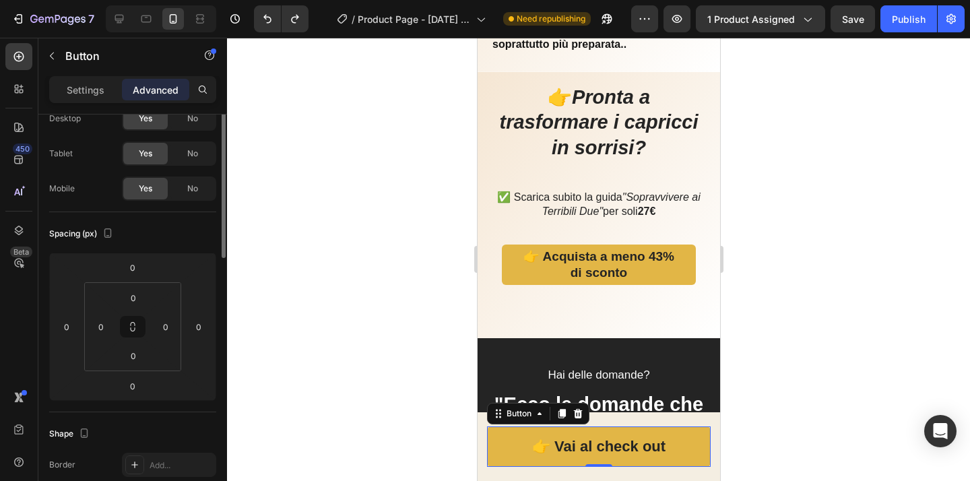
scroll to position [0, 0]
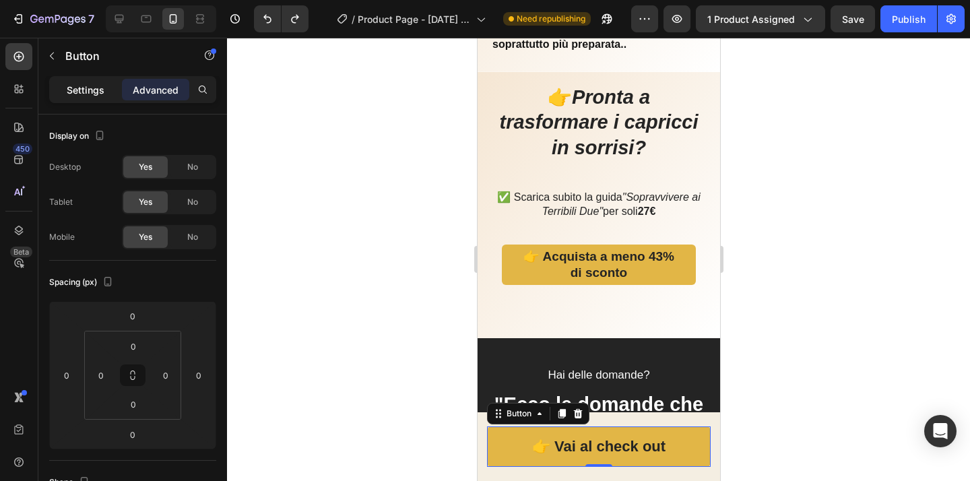
click at [86, 84] on p "Settings" at bounding box center [86, 90] width 38 height 14
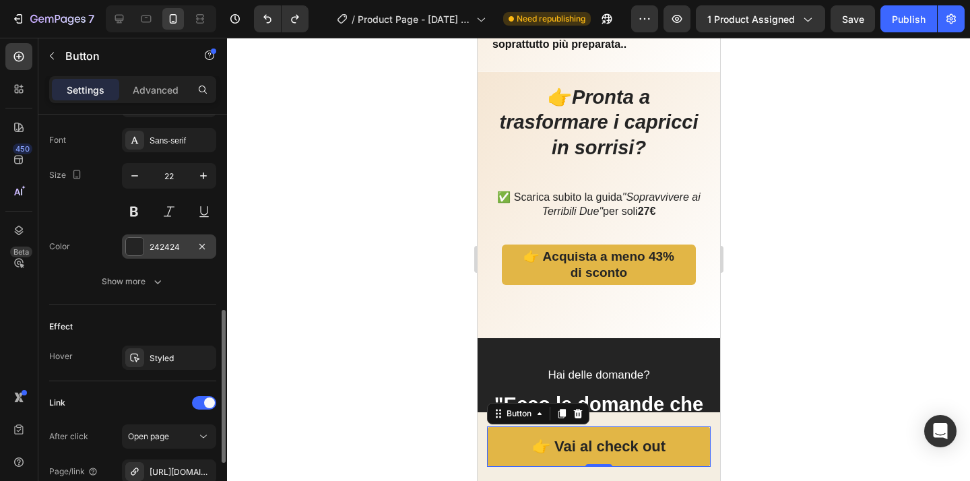
scroll to position [666, 0]
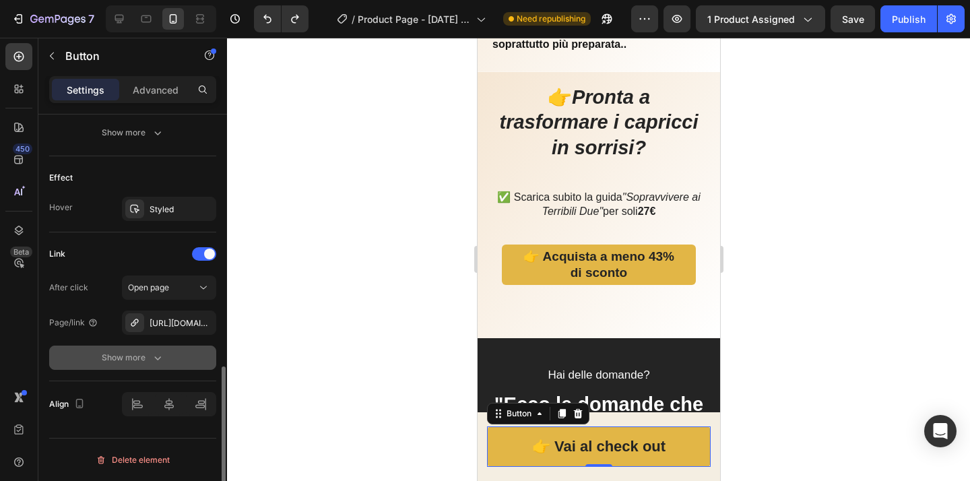
click at [163, 355] on icon "button" at bounding box center [157, 357] width 13 height 13
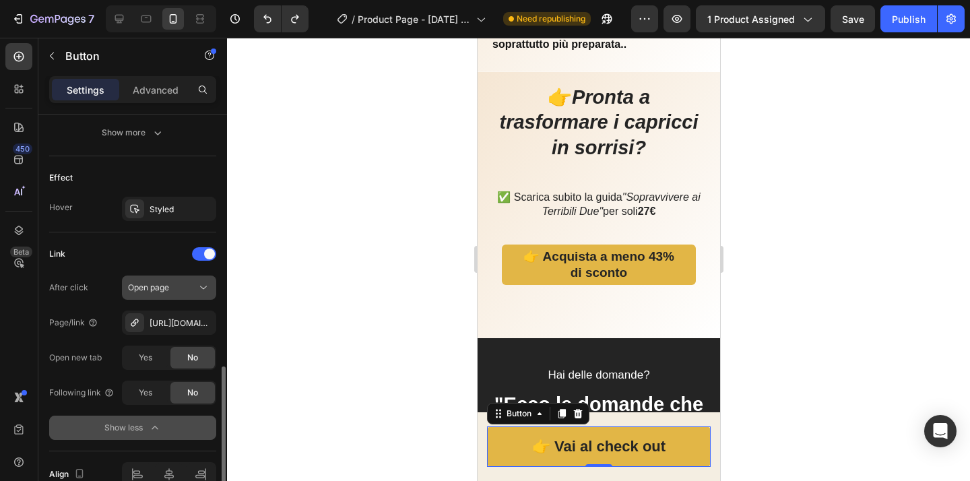
click at [209, 290] on icon at bounding box center [203, 287] width 13 height 13
click at [253, 336] on div at bounding box center [598, 259] width 743 height 443
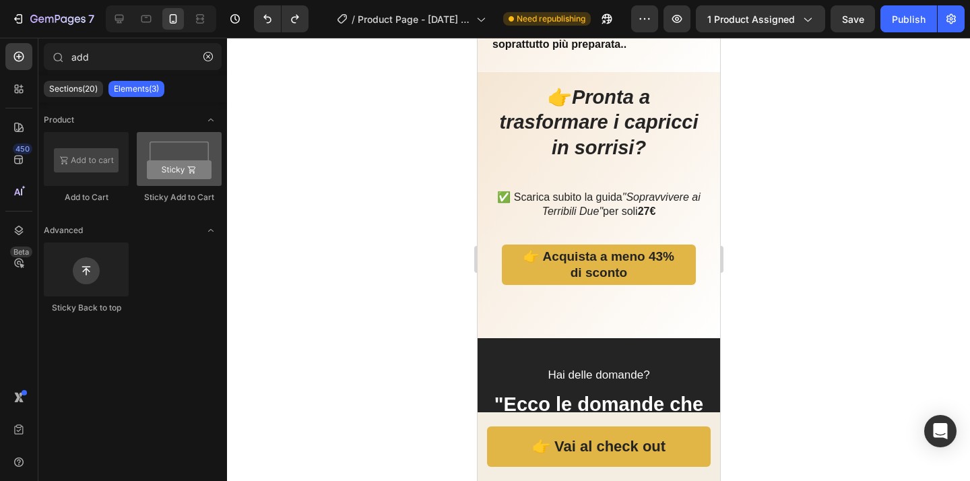
click at [186, 177] on div at bounding box center [179, 159] width 85 height 54
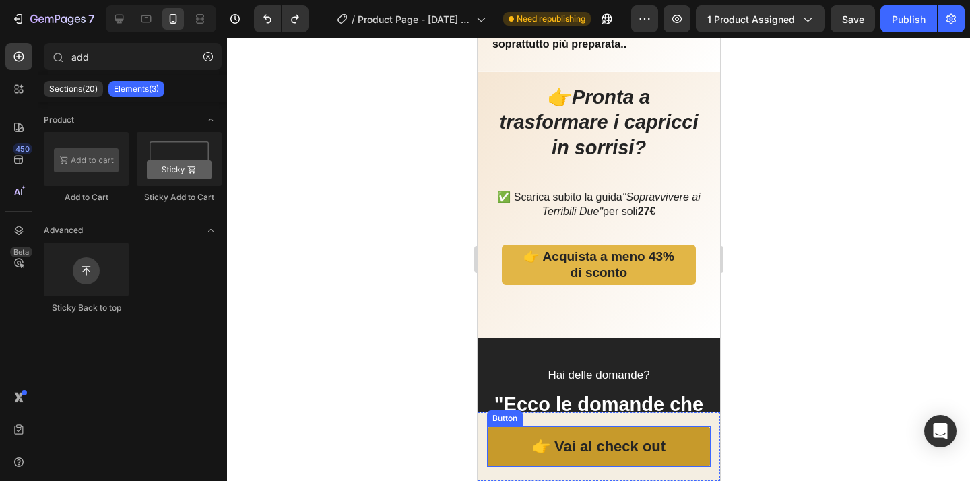
click at [690, 451] on link "👉 Vai al check out" at bounding box center [598, 446] width 224 height 40
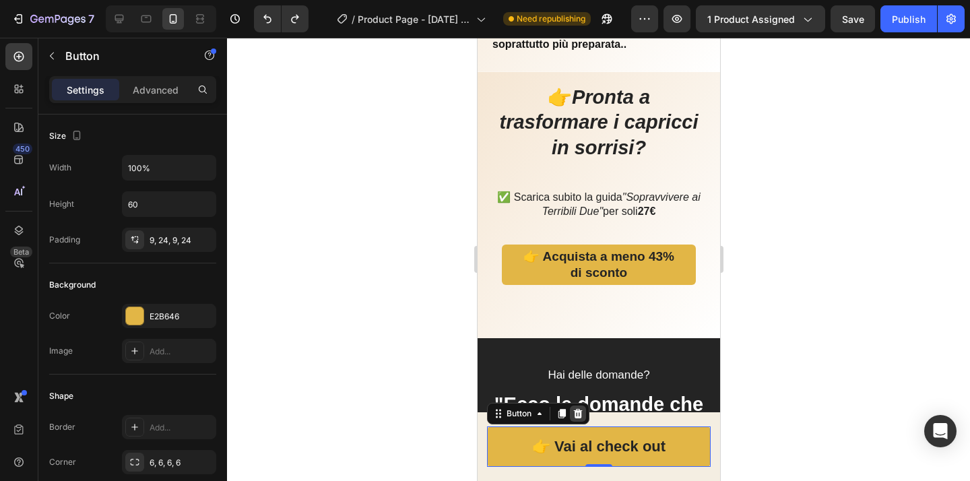
click at [577, 415] on icon at bounding box center [577, 413] width 11 height 11
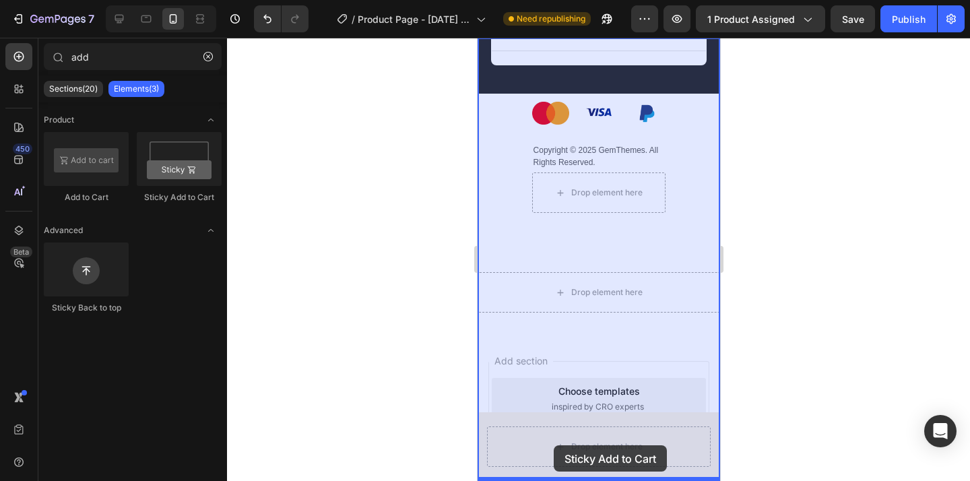
drag, startPoint x: 640, startPoint y: 205, endPoint x: 553, endPoint y: 445, distance: 255.1
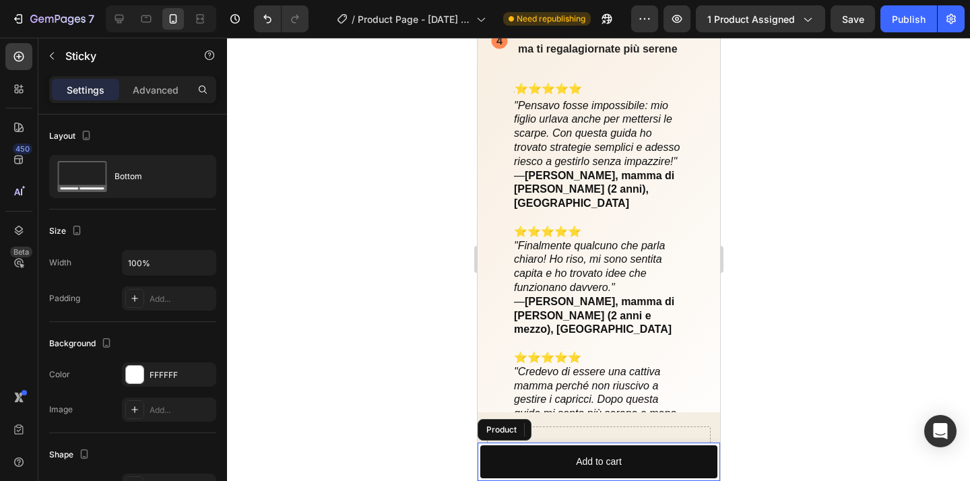
scroll to position [1596, 0]
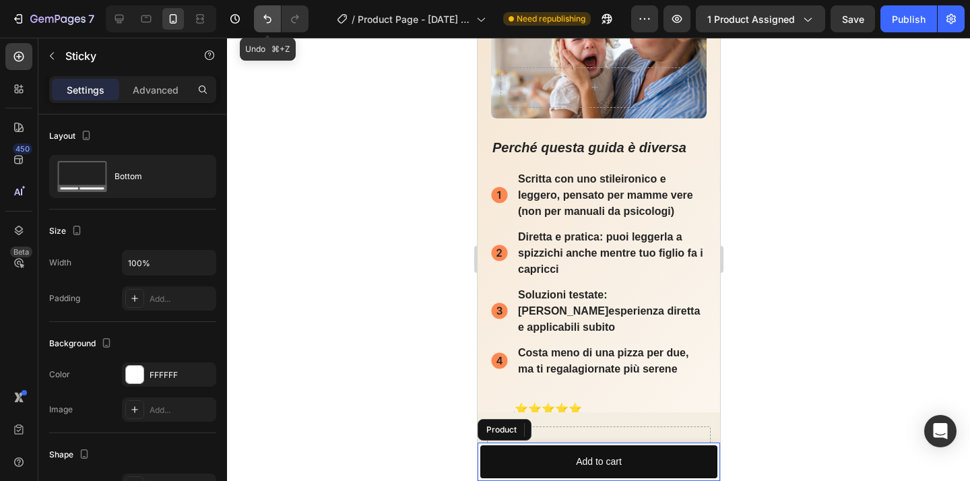
click at [270, 28] on button "Undo/Redo" at bounding box center [267, 18] width 27 height 27
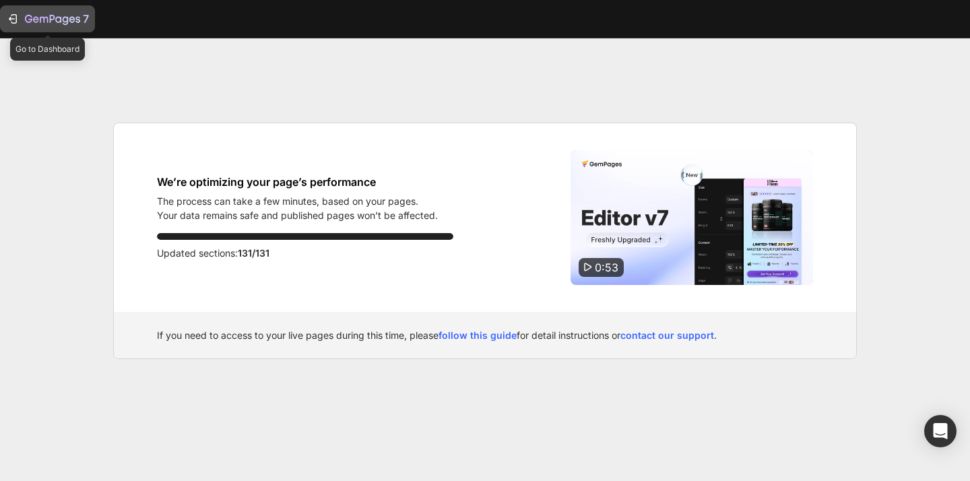
click at [16, 18] on icon "button" at bounding box center [14, 18] width 6 height 9
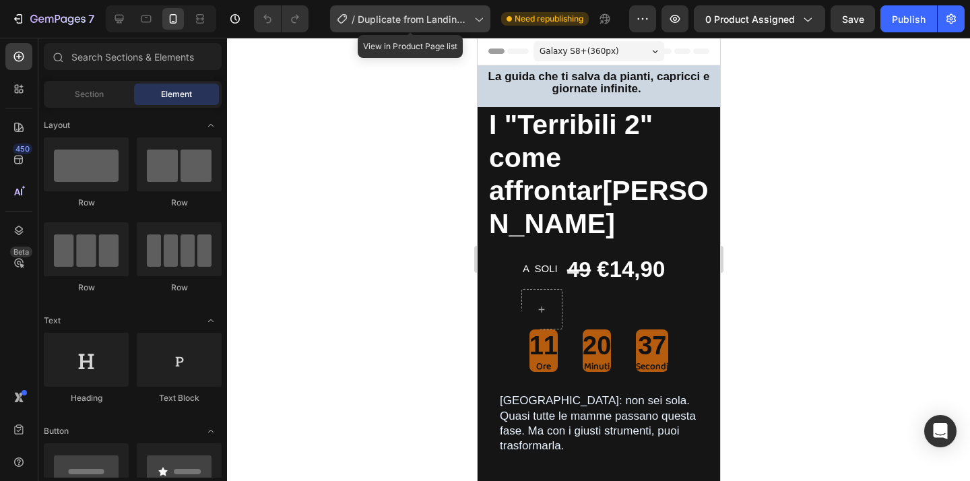
click at [480, 21] on icon at bounding box center [478, 18] width 13 height 13
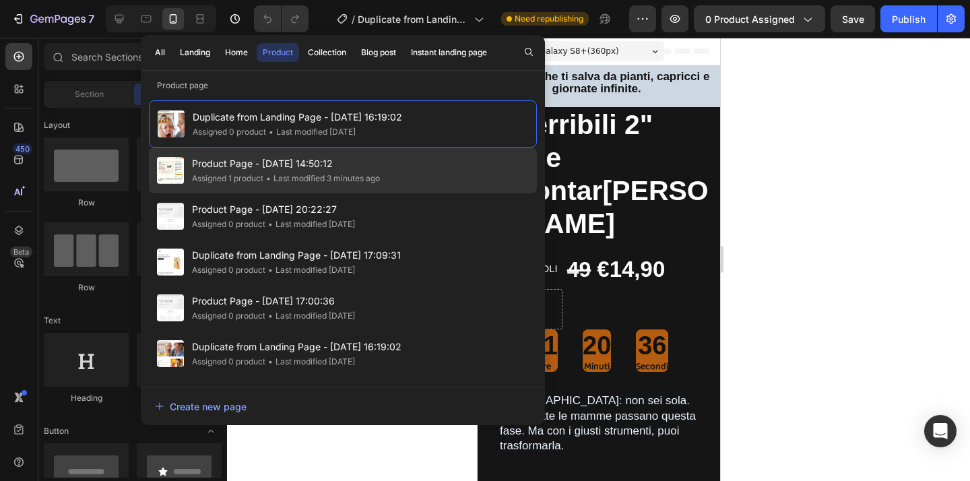
click at [321, 168] on span "Product Page - [DATE] 14:50:12" at bounding box center [286, 164] width 188 height 16
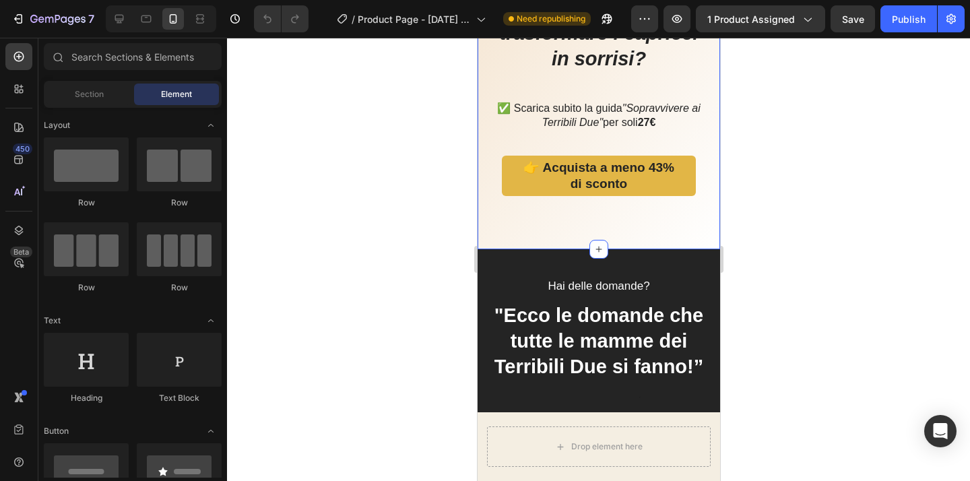
scroll to position [3094, 0]
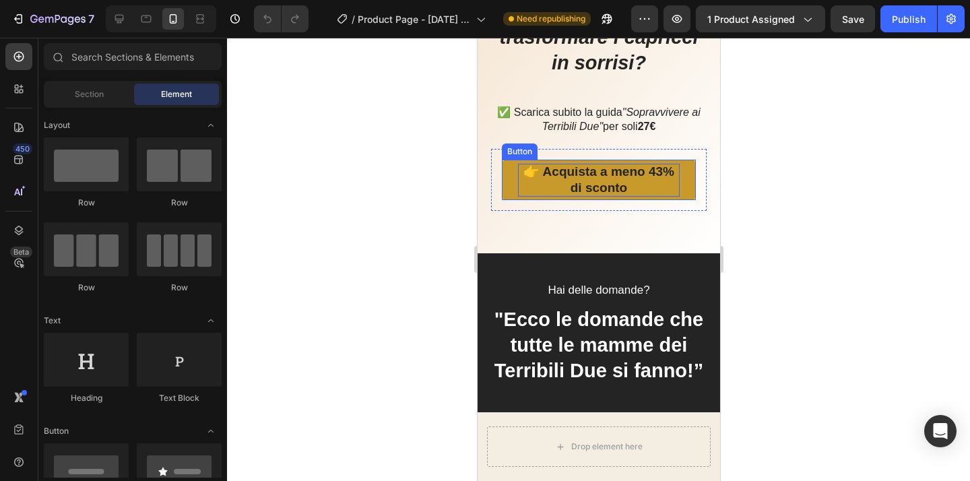
click at [612, 172] on strong "👉 Acquista a meno 43% di sconto" at bounding box center [598, 179] width 151 height 31
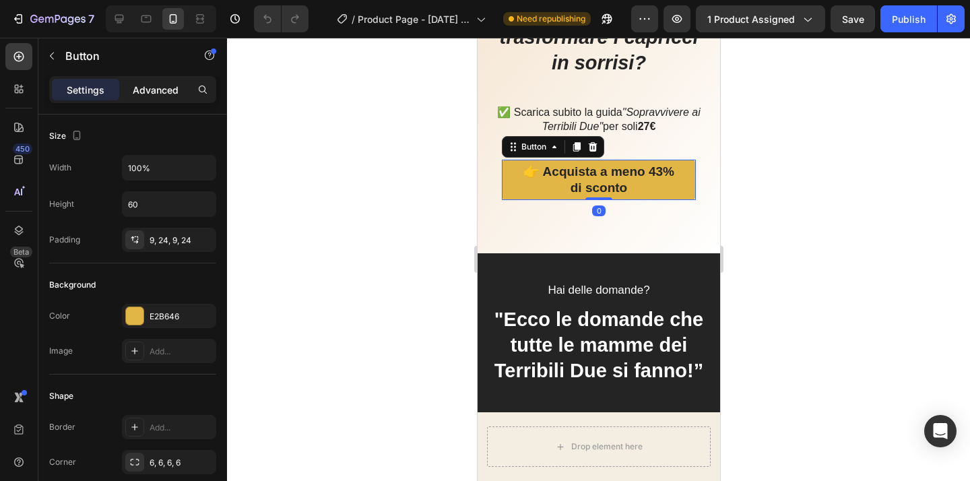
click at [164, 87] on p "Advanced" at bounding box center [156, 90] width 46 height 14
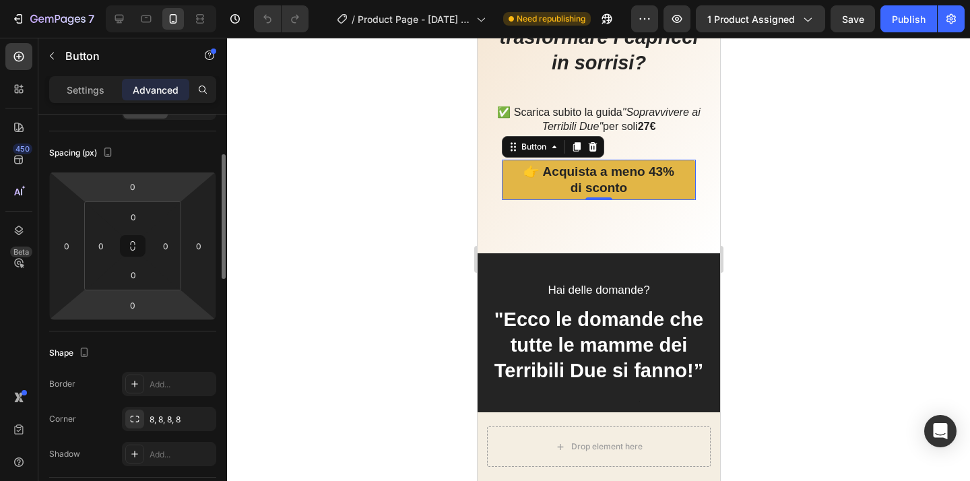
scroll to position [0, 0]
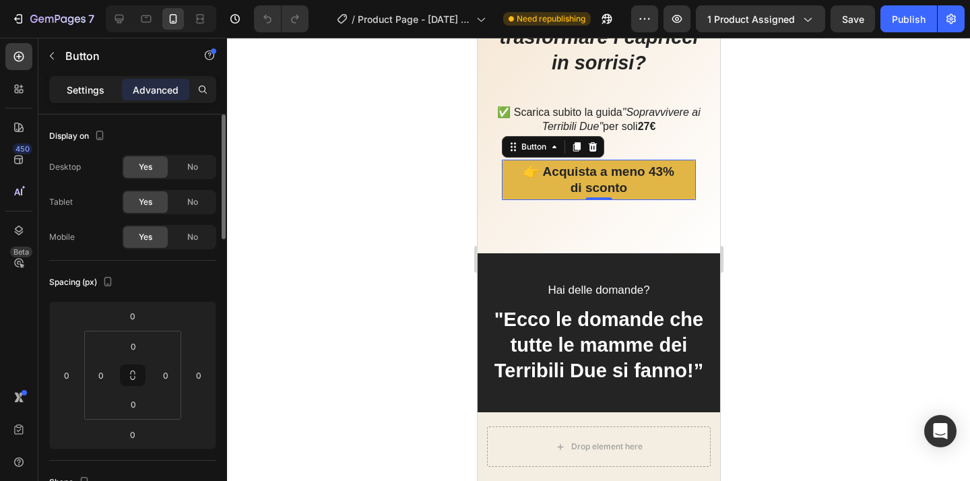
click at [93, 87] on p "Settings" at bounding box center [86, 90] width 38 height 14
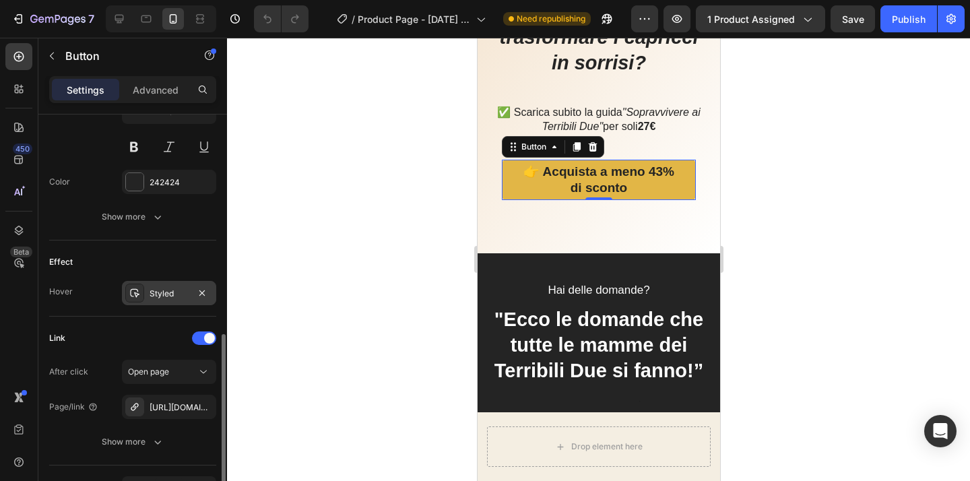
scroll to position [666, 0]
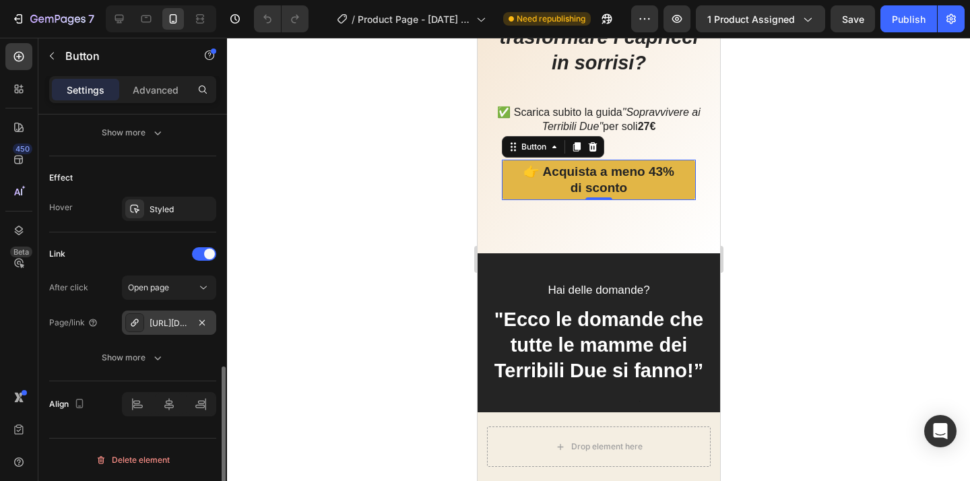
click at [188, 323] on div "https://sferadigitaleitalia.myshopify.com/cart" at bounding box center [169, 323] width 39 height 12
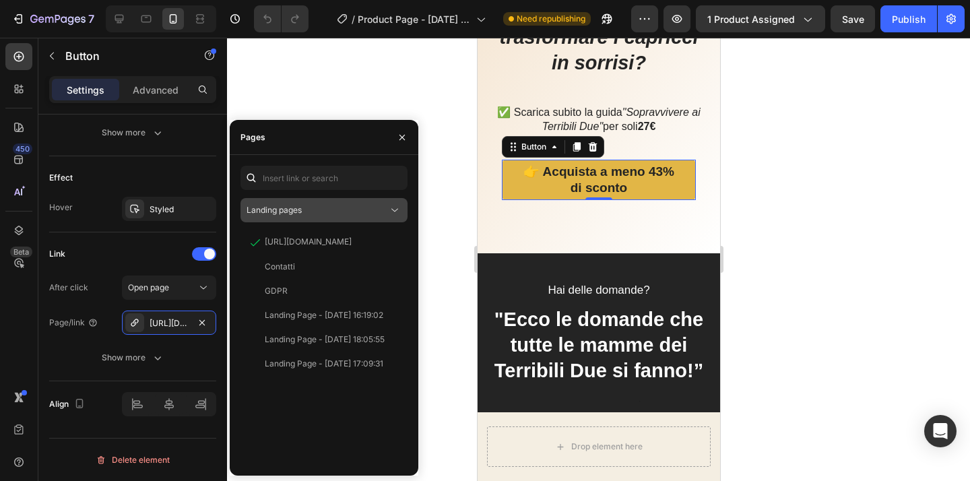
click at [393, 210] on icon at bounding box center [394, 209] width 13 height 13
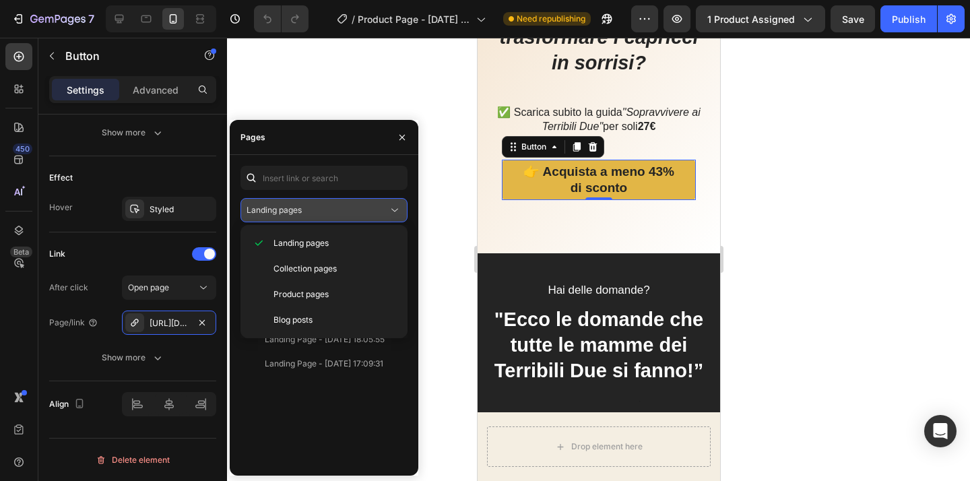
click at [394, 209] on icon at bounding box center [394, 209] width 13 height 13
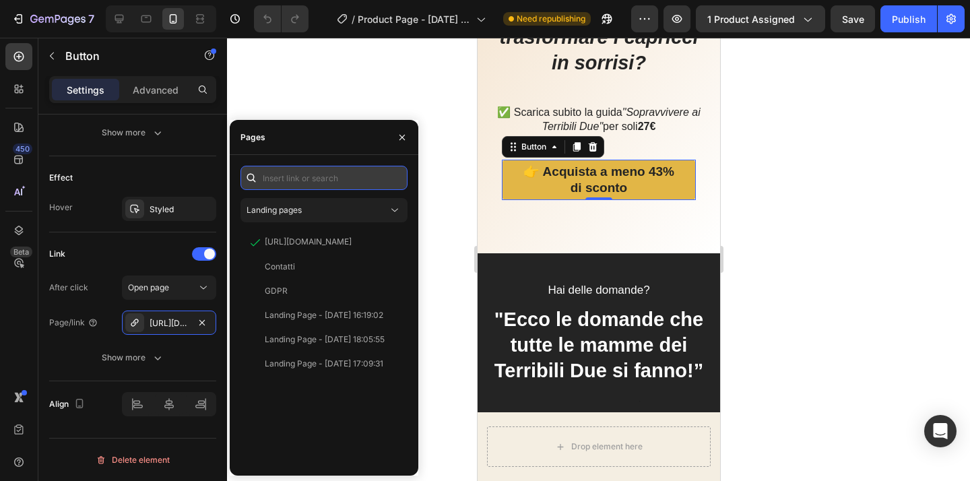
click at [313, 175] on input "text" at bounding box center [324, 178] width 167 height 24
paste input "/cart/add?id=ID_VARIANTE&quantity=1"
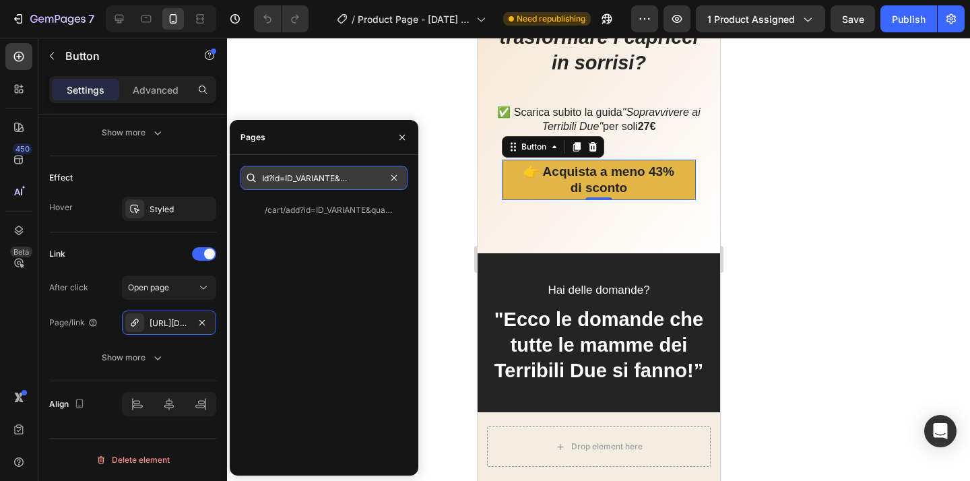
scroll to position [0, 0]
drag, startPoint x: 292, startPoint y: 180, endPoint x: 230, endPoint y: 181, distance: 62.0
click at [241, 181] on input "/cart/add?id=ID_VARIANTE&quantity=1" at bounding box center [324, 178] width 167 height 24
click at [316, 182] on input "/cart/add?id=ID_VARIANTE&quantity=1" at bounding box center [324, 178] width 167 height 24
drag, startPoint x: 365, startPoint y: 179, endPoint x: 313, endPoint y: 183, distance: 52.0
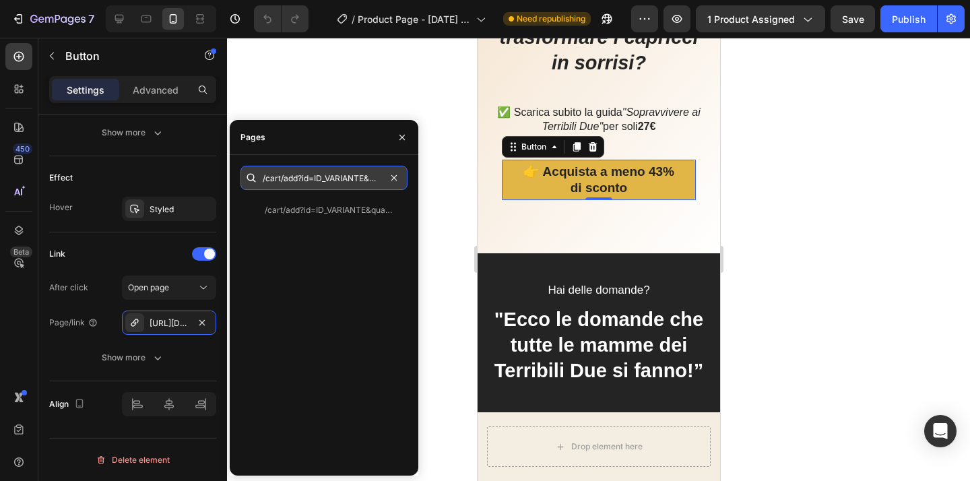
click at [313, 183] on input "/cart/add?id=ID_VARIANTE&quantity=1" at bounding box center [324, 178] width 167 height 24
paste input "15241218883928"
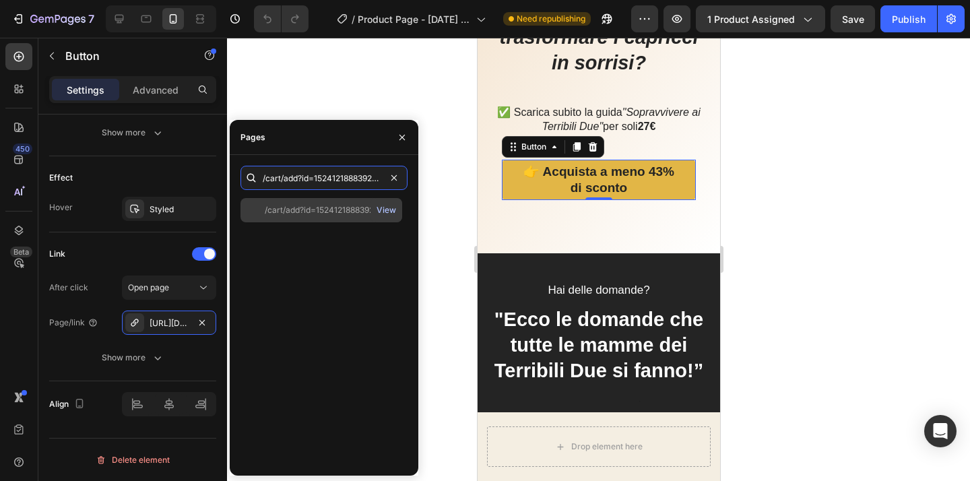
type input "/cart/add?id=15241218883928&quantity=1"
click at [392, 209] on div "View" at bounding box center [387, 210] width 20 height 12
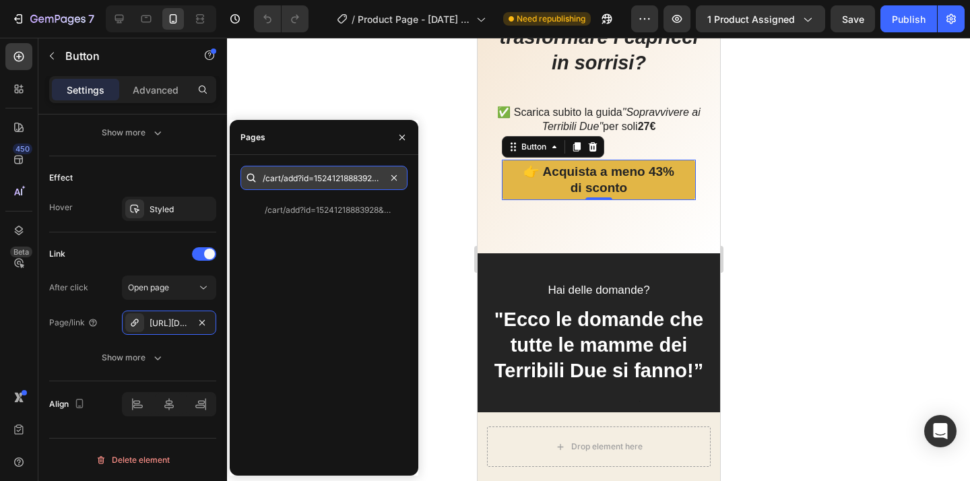
click at [339, 181] on input "/cart/add?id=15241218883928&quantity=1" at bounding box center [324, 178] width 167 height 24
click at [340, 181] on input "/cart/add?id=15241218883928&quantity=1" at bounding box center [324, 178] width 167 height 24
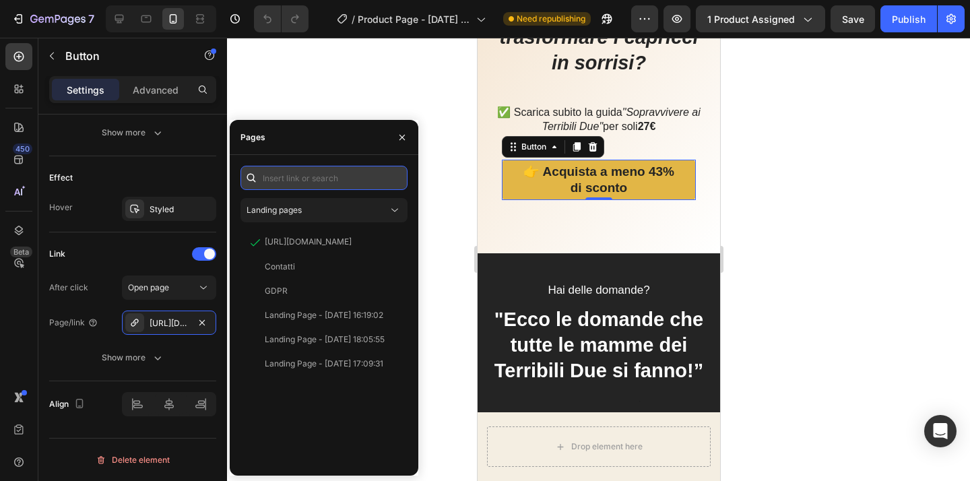
paste input "/cart/add?id=1234567890&quantity=1"
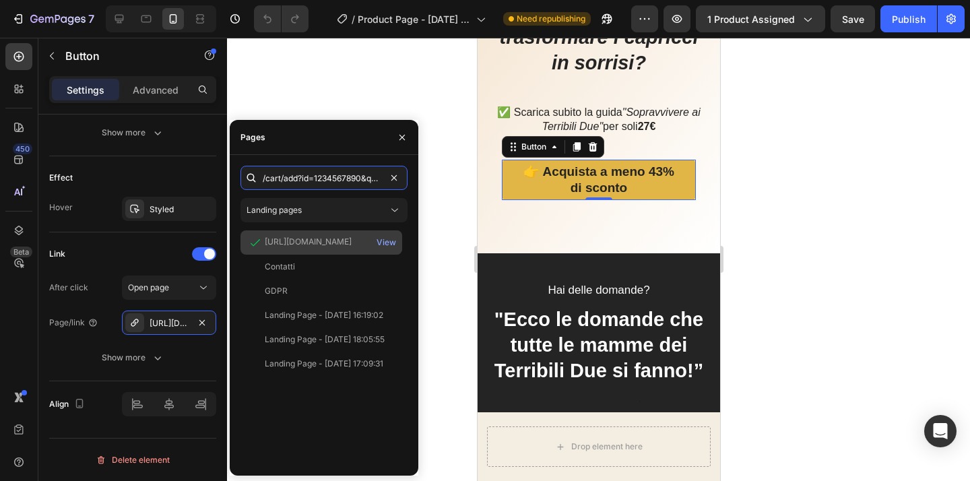
scroll to position [0, 27]
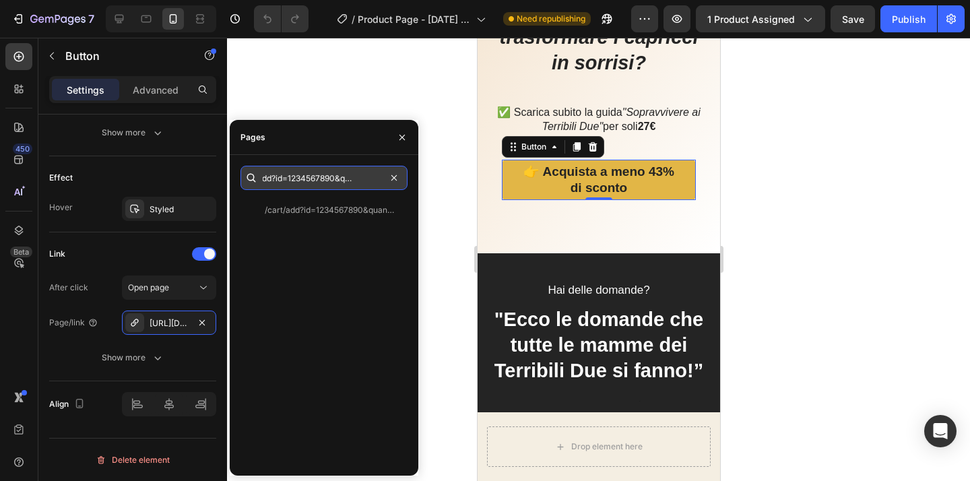
drag, startPoint x: 335, startPoint y: 180, endPoint x: 289, endPoint y: 184, distance: 46.7
click at [289, 184] on input "/cart/add?id=1234567890&quantity=1" at bounding box center [324, 178] width 167 height 24
paste input "/cart/add?id=1234567890&quantity=1"
click at [325, 183] on input "/cart/add?id=/cart/add?id=1234567890&quantity=1&quantity=1" at bounding box center [324, 178] width 167 height 24
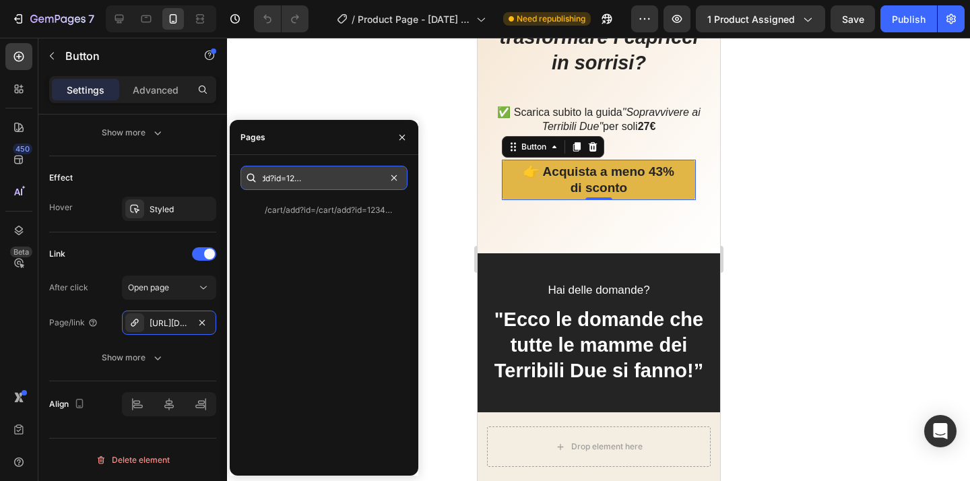
drag, startPoint x: 333, startPoint y: 181, endPoint x: 288, endPoint y: 182, distance: 45.1
click at [288, 182] on input "/cart/add?id=/cart/add?id=1234567890&quantity=1&quantity=1" at bounding box center [324, 178] width 167 height 24
paste input "5241218883928"
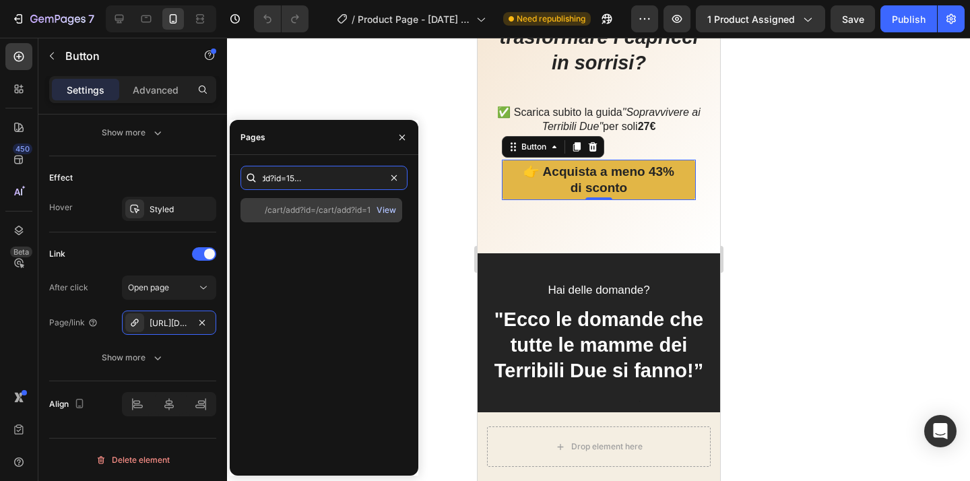
type input "/cart/add?id=/cart/add?id=15241218883928&quantity=1&quantity=1"
click at [389, 212] on div "View" at bounding box center [387, 210] width 20 height 12
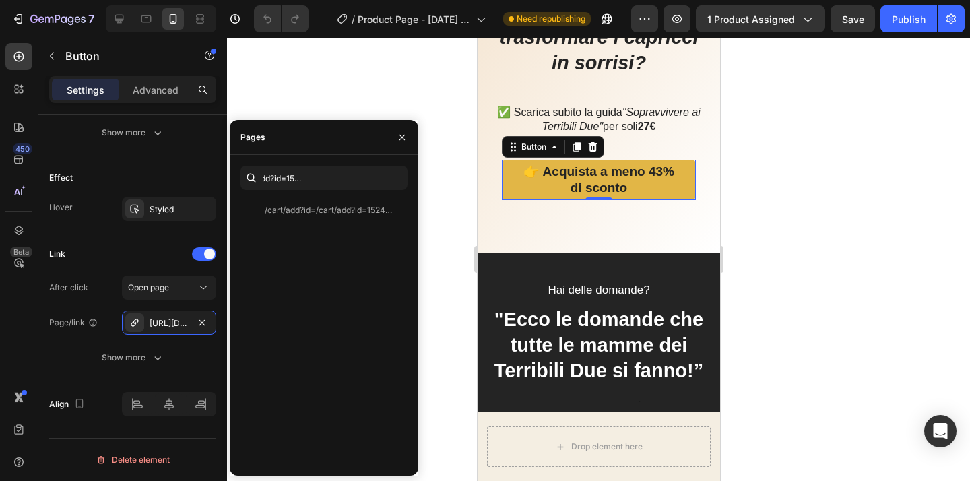
click at [323, 284] on div "/cart/add?id=/cart/add?id=15241218883928&quantity=1&quantity=1 View" at bounding box center [324, 331] width 167 height 267
click at [402, 139] on icon "button" at bounding box center [402, 137] width 11 height 11
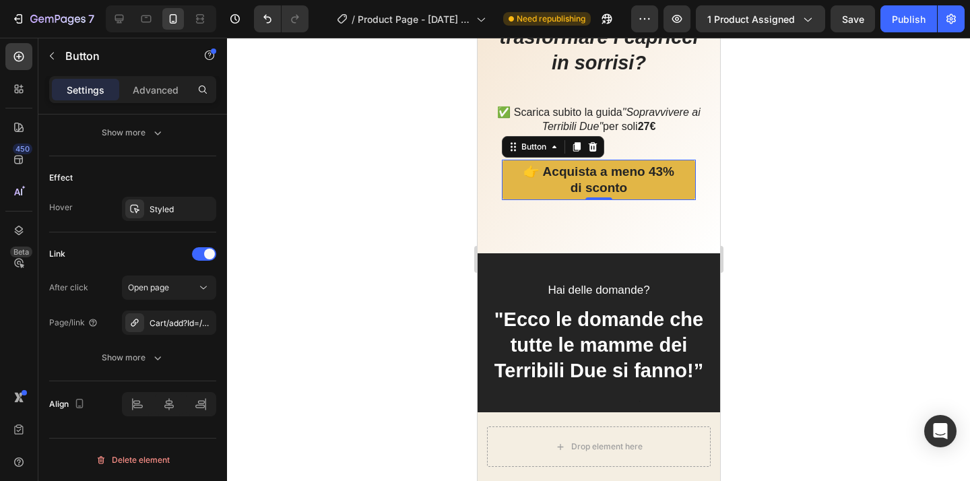
scroll to position [0, 0]
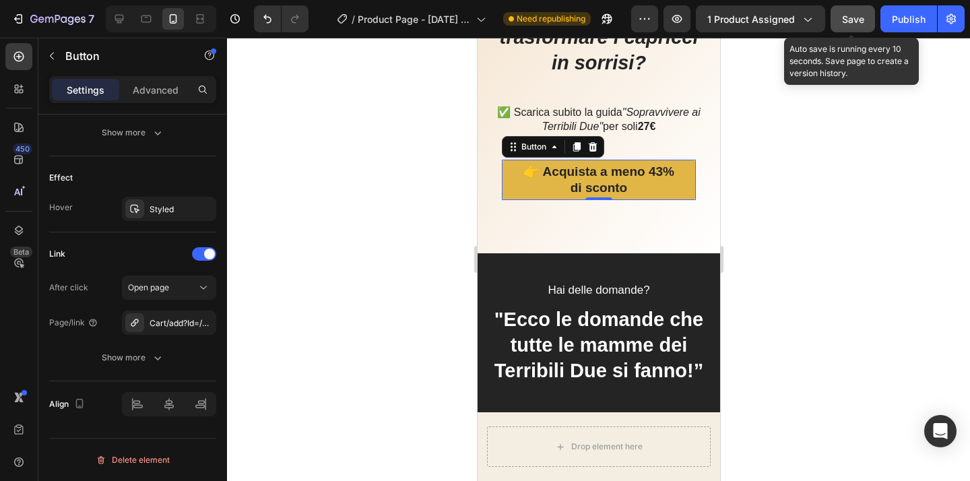
click at [852, 20] on span "Save" at bounding box center [853, 18] width 22 height 11
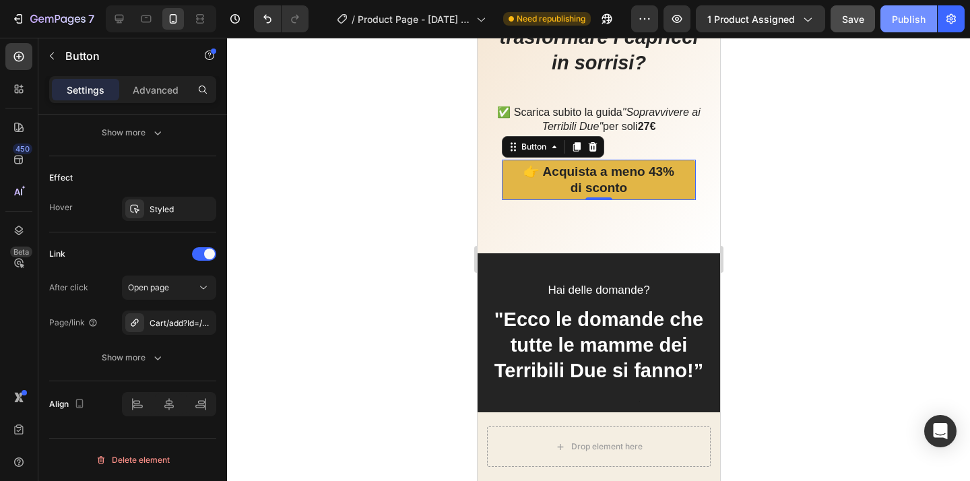
click at [918, 21] on div "Publish" at bounding box center [909, 19] width 34 height 14
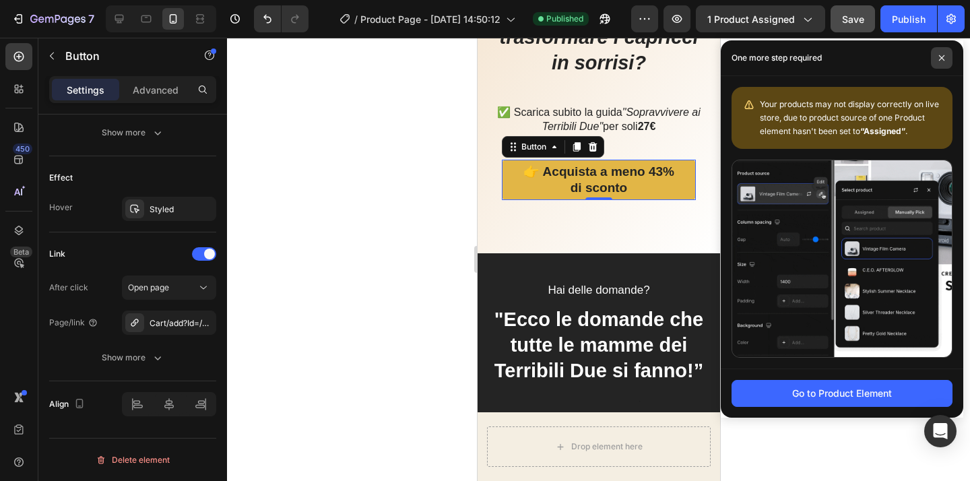
click at [949, 57] on span at bounding box center [942, 58] width 22 height 22
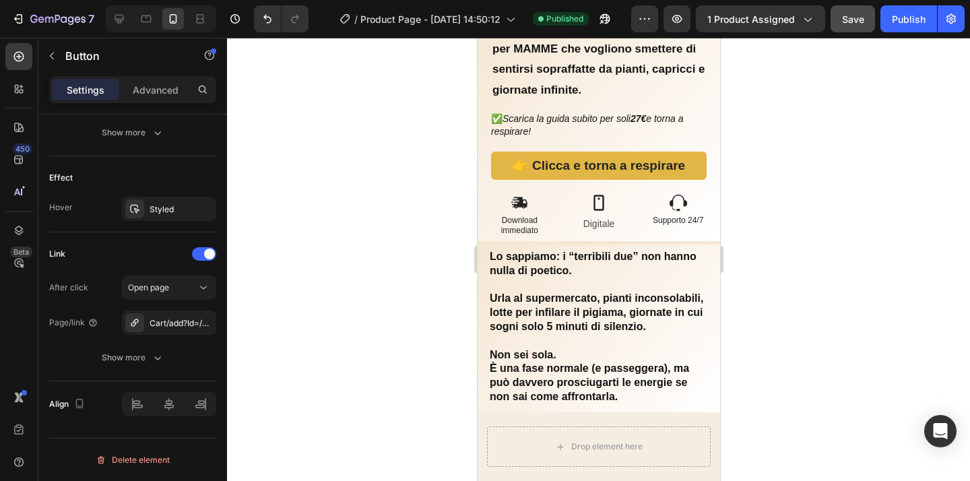
scroll to position [399, 0]
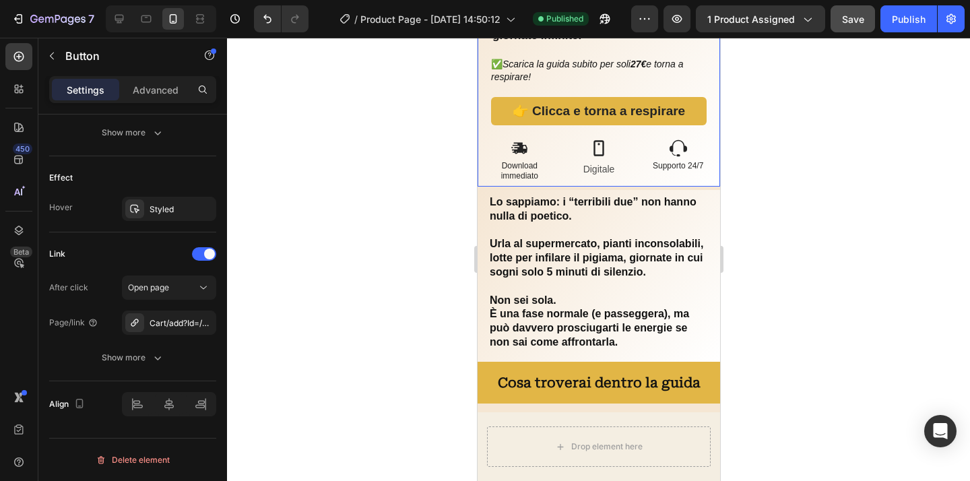
click at [707, 187] on div "Una guida pratica, ironica ed efficace per MAMME che vogliono smettere di senti…" at bounding box center [598, 69] width 243 height 234
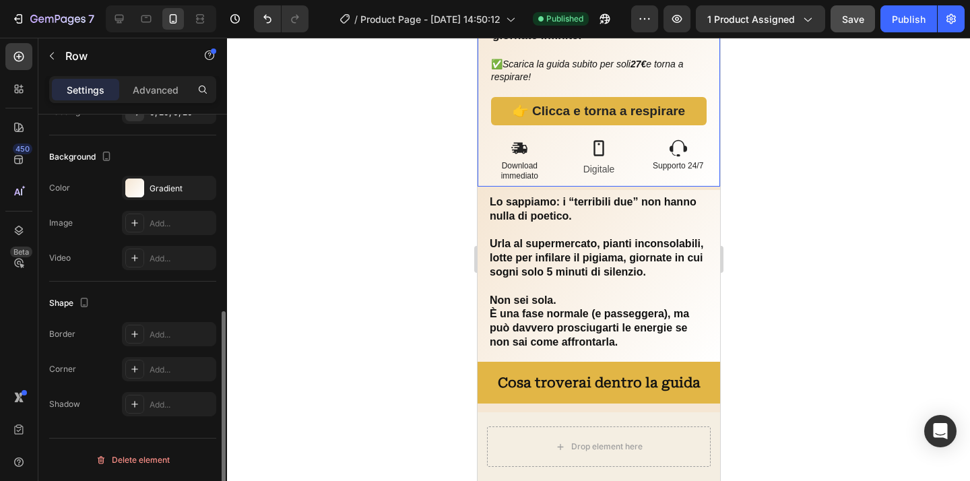
scroll to position [0, 0]
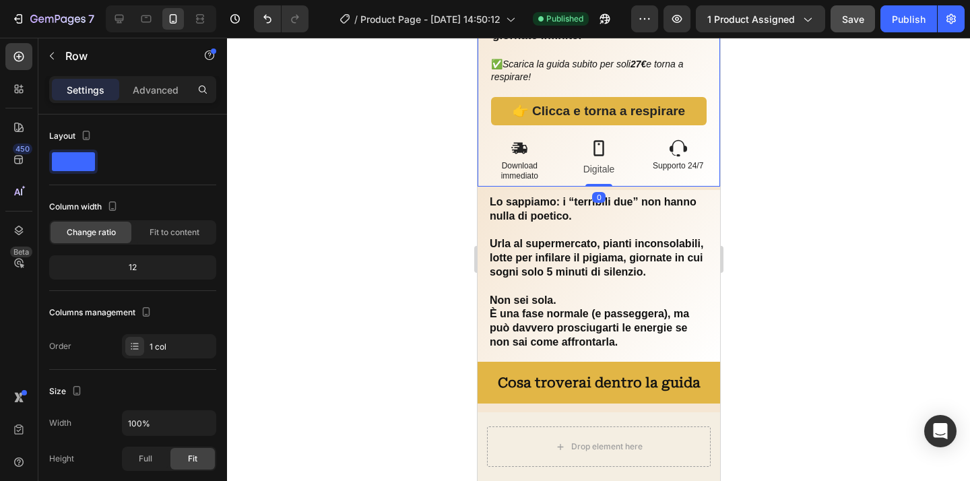
drag, startPoint x: 548, startPoint y: 79, endPoint x: 555, endPoint y: 83, distance: 8.1
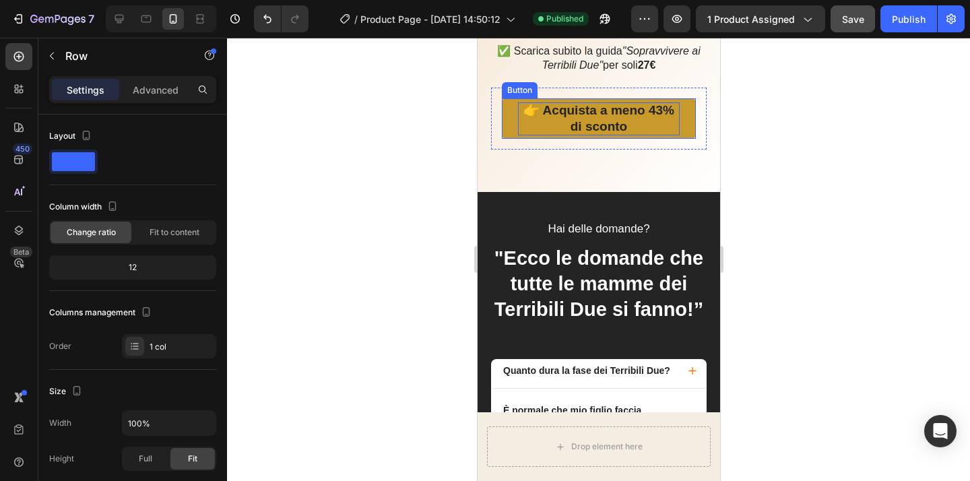
scroll to position [3163, 0]
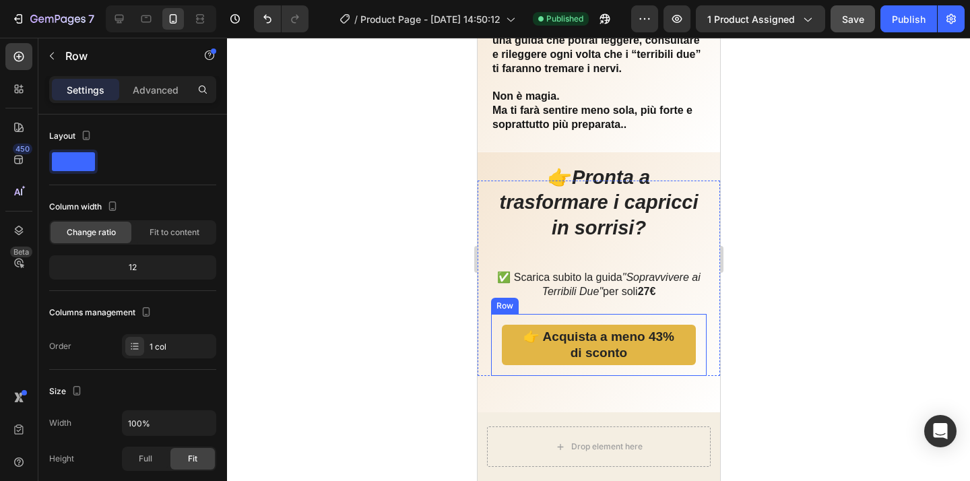
click at [690, 333] on div "👉 Acquista a meno 43% di sconto Button Row" at bounding box center [598, 345] width 216 height 62
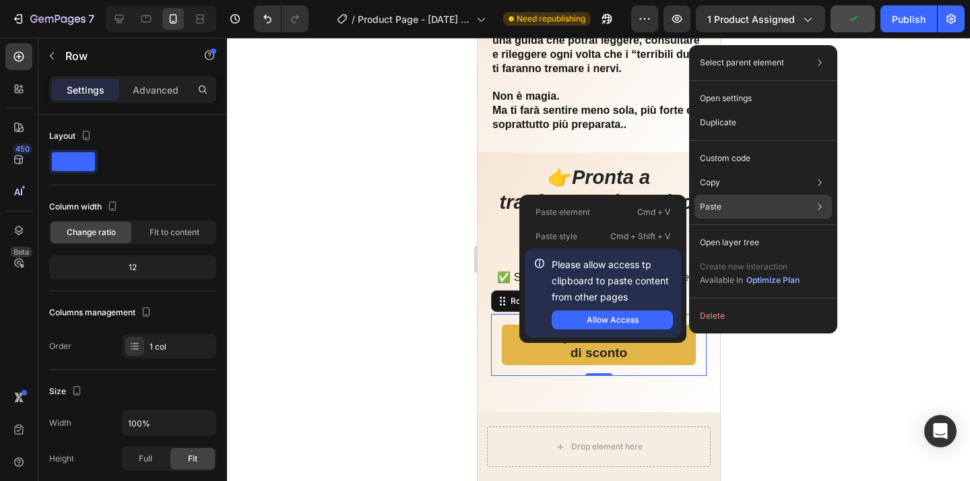
click at [751, 230] on div "Paste Paste element Cmd + V Paste style Cmd + Shift + V Please allow access tp …" at bounding box center [763, 242] width 137 height 24
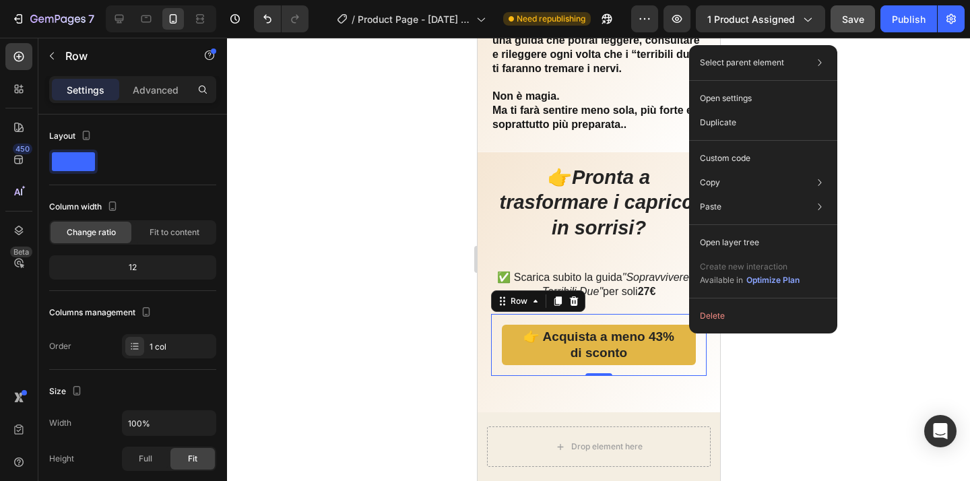
click at [881, 283] on div at bounding box center [598, 259] width 743 height 443
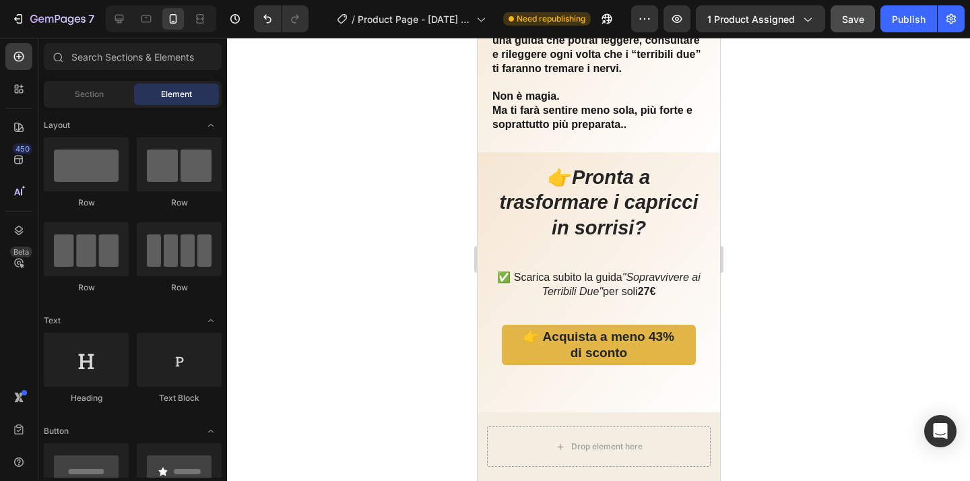
click at [817, 292] on div at bounding box center [598, 259] width 743 height 443
click at [97, 96] on span "Section" at bounding box center [89, 94] width 29 height 12
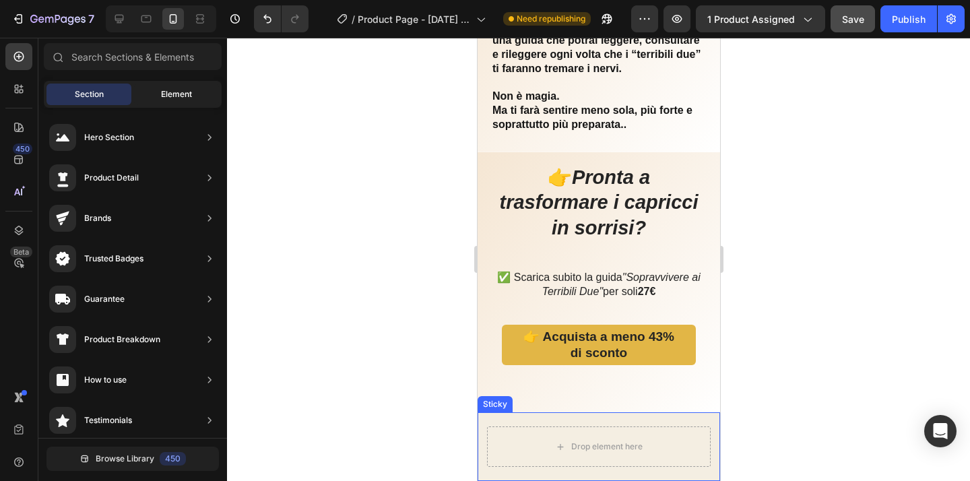
click at [175, 94] on span "Element" at bounding box center [176, 94] width 31 height 12
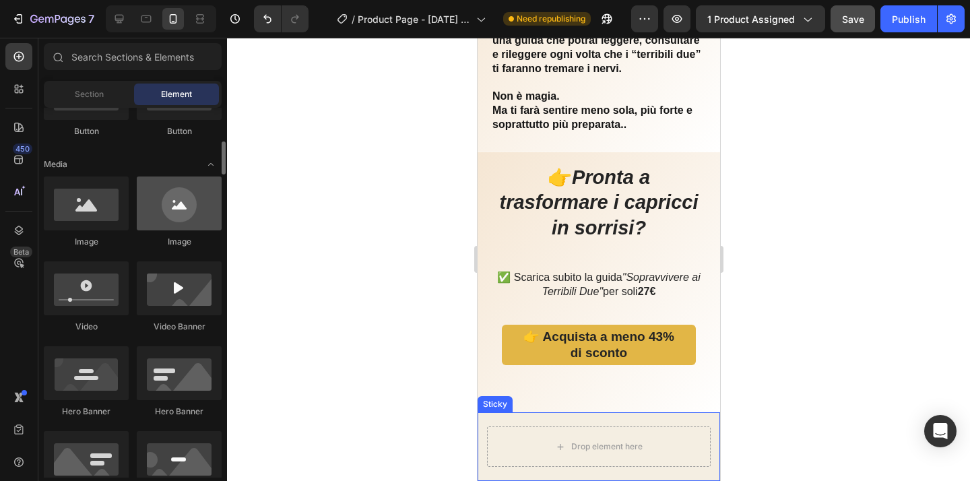
scroll to position [302, 0]
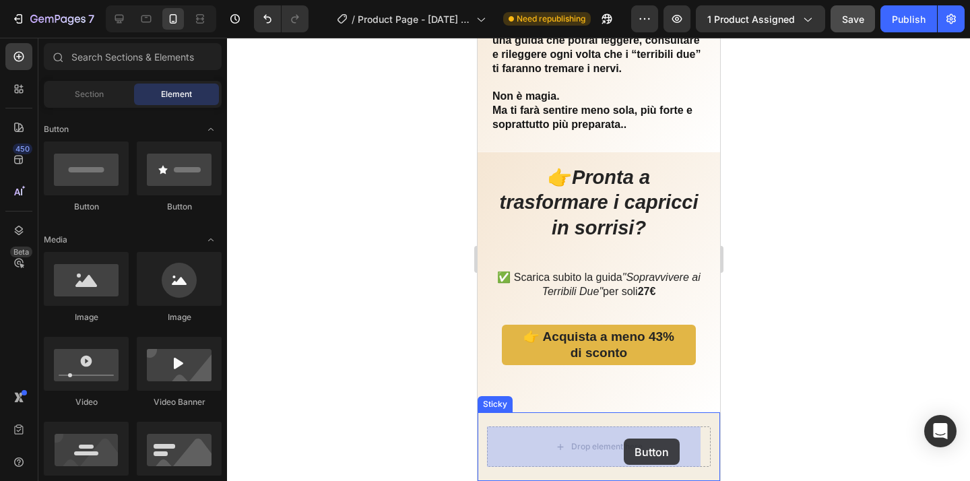
drag, startPoint x: 578, startPoint y: 215, endPoint x: 627, endPoint y: 426, distance: 217.0
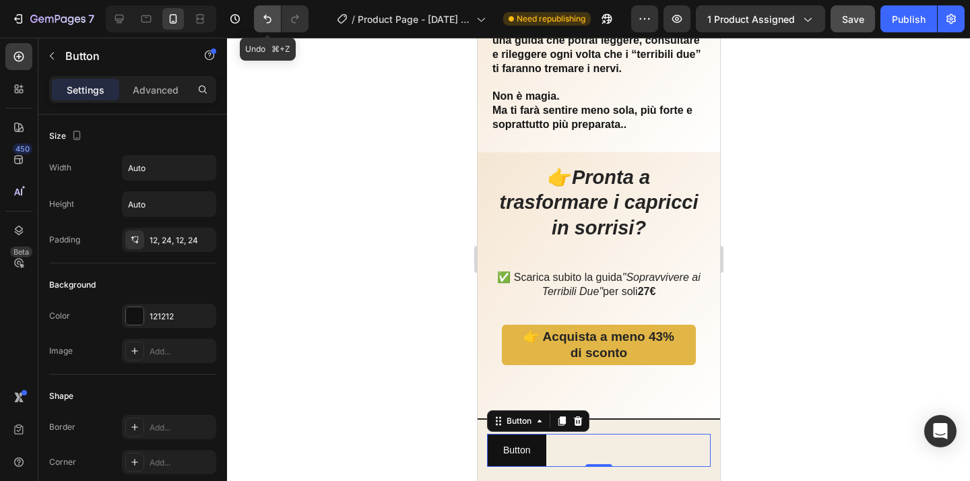
click at [274, 25] on icon "Undo/Redo" at bounding box center [267, 18] width 13 height 13
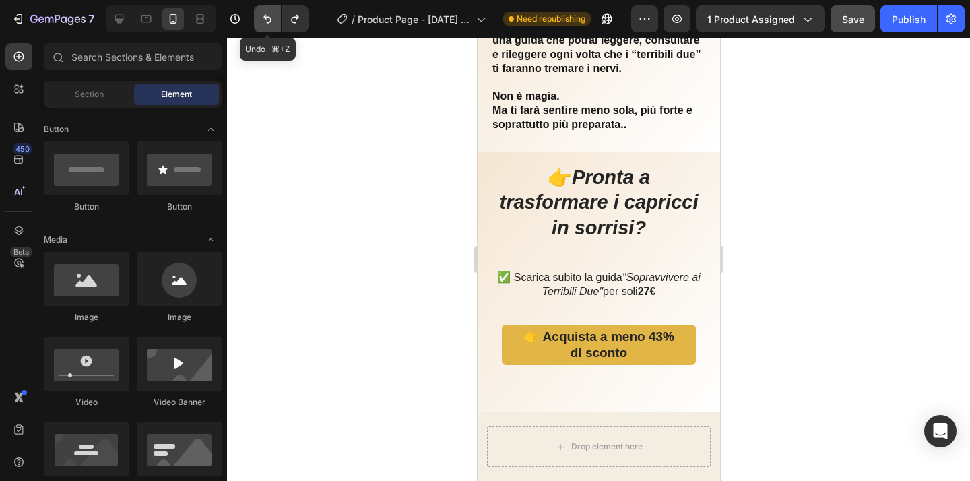
click at [271, 24] on icon "Undo/Redo" at bounding box center [267, 18] width 13 height 13
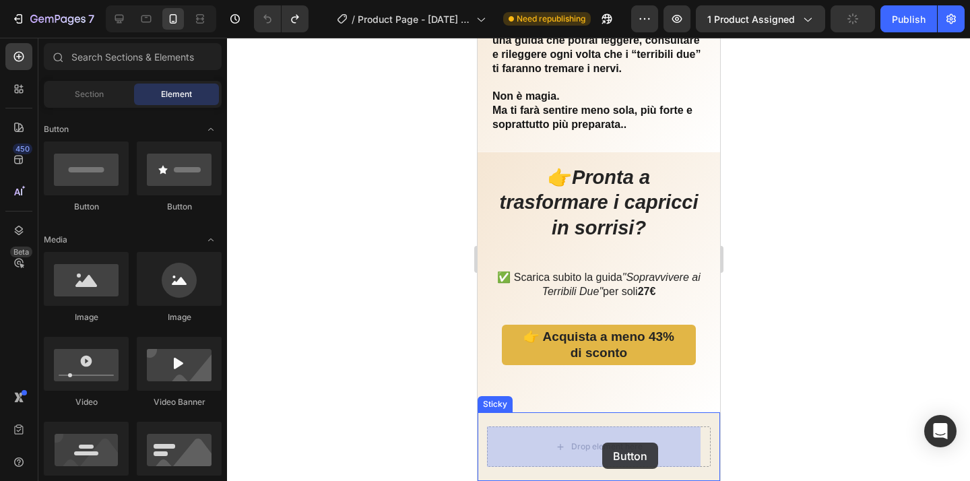
drag, startPoint x: 561, startPoint y: 220, endPoint x: 601, endPoint y: 443, distance: 225.8
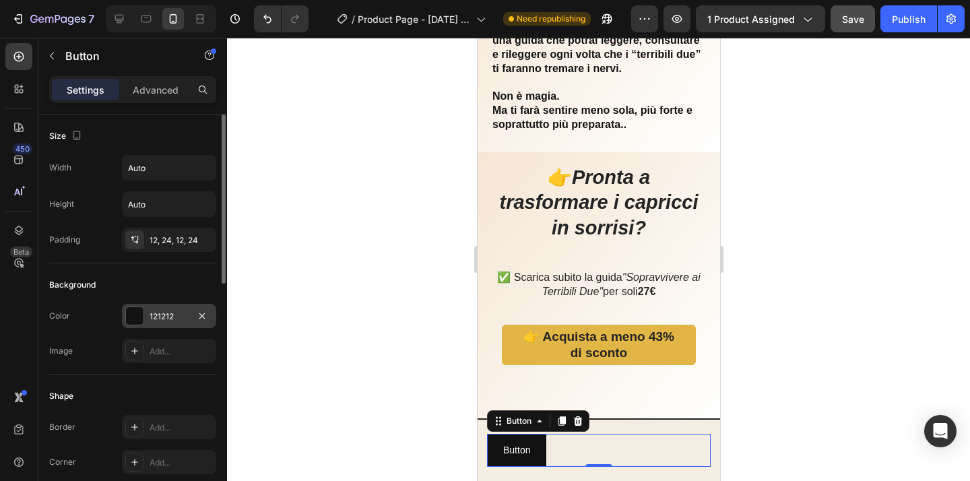
click at [178, 313] on div "121212" at bounding box center [169, 317] width 39 height 12
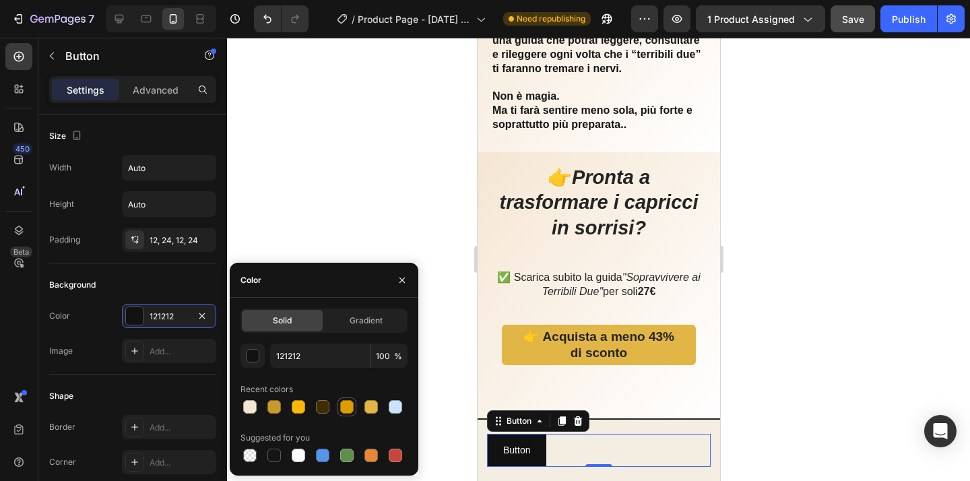
click at [348, 407] on div at bounding box center [346, 406] width 13 height 13
type input "DB9D00"
click at [404, 284] on icon "button" at bounding box center [402, 280] width 11 height 11
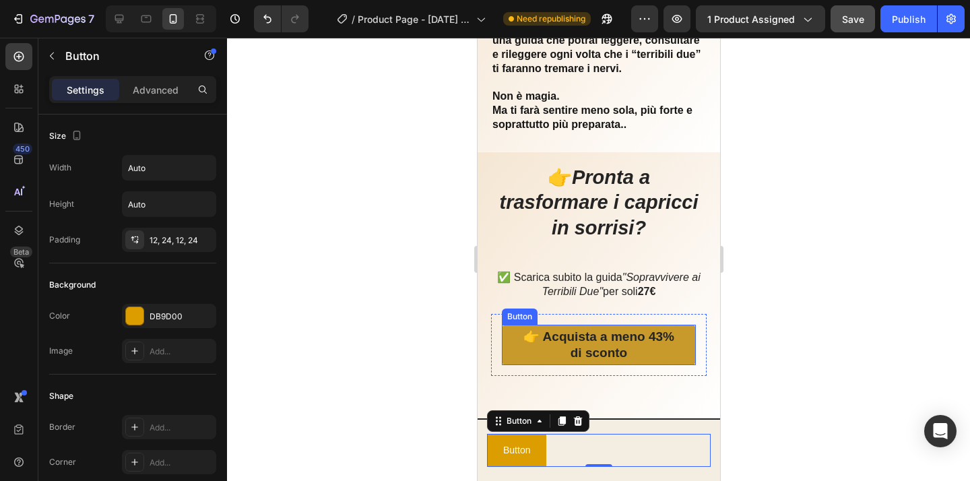
click at [678, 336] on link "👉 Acquista a meno 43% di sconto" at bounding box center [598, 345] width 194 height 40
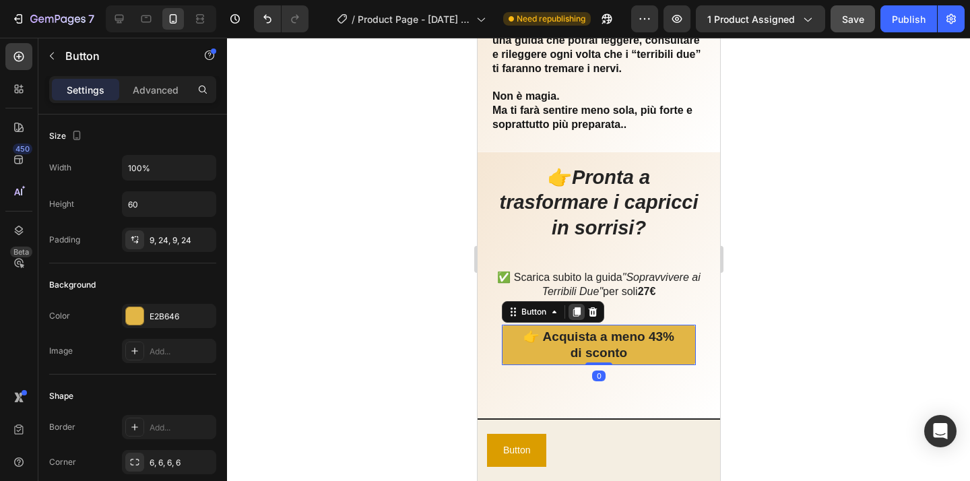
click at [577, 314] on icon at bounding box center [576, 311] width 7 height 9
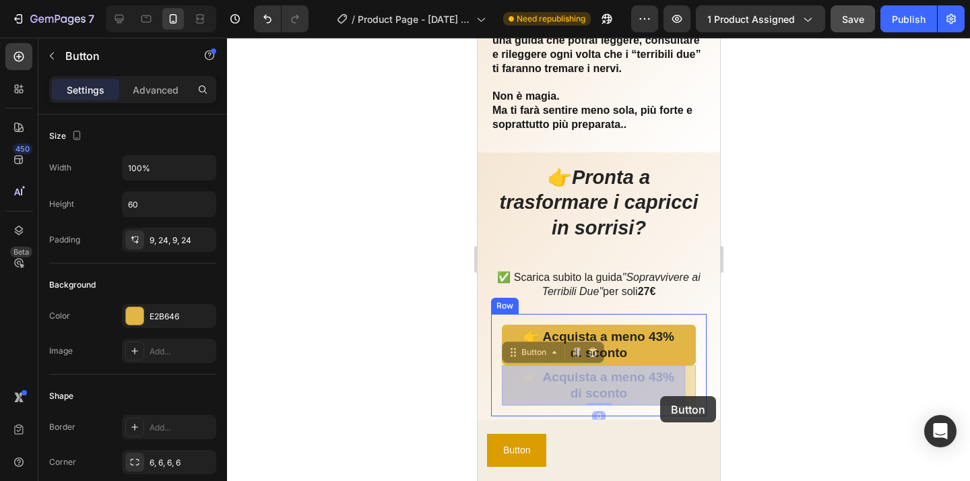
drag, startPoint x: 679, startPoint y: 385, endPoint x: 675, endPoint y: 396, distance: 12.1
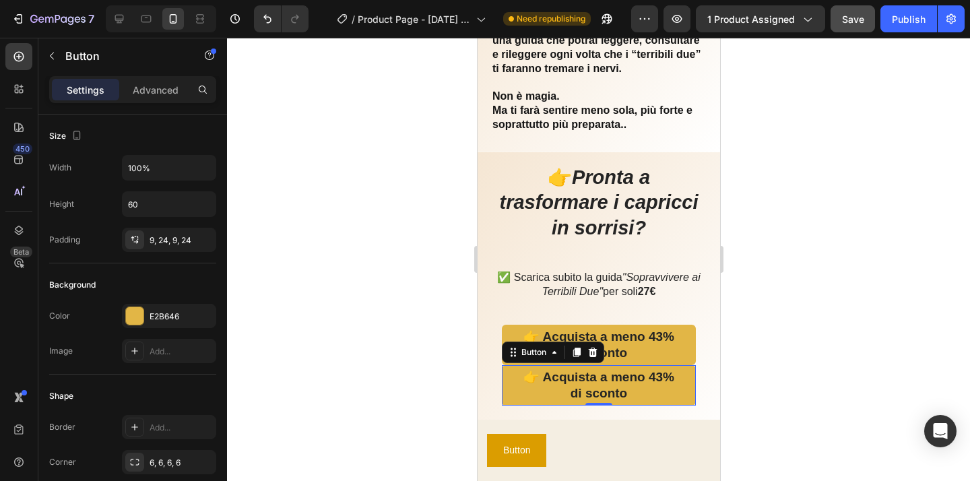
drag, startPoint x: 770, startPoint y: 397, endPoint x: 732, endPoint y: 410, distance: 39.6
click at [770, 397] on div at bounding box center [598, 259] width 743 height 443
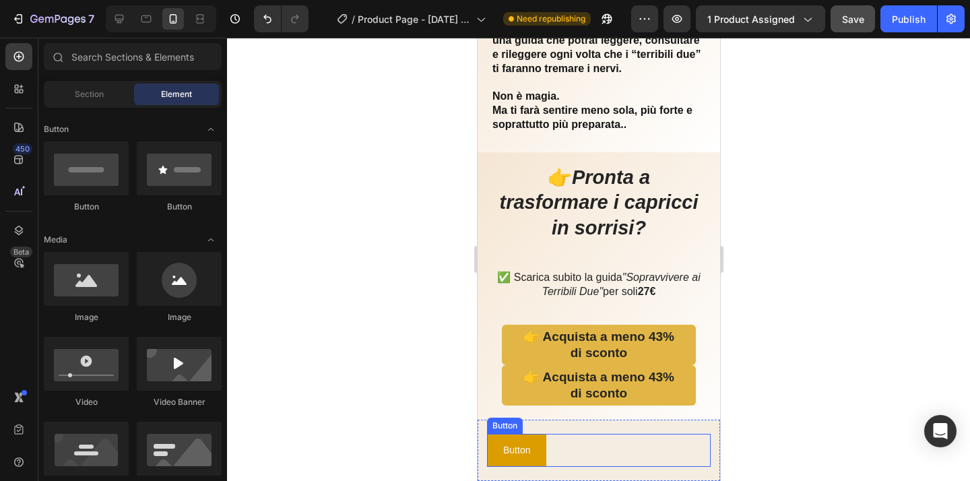
click at [611, 448] on div "Button Button" at bounding box center [598, 450] width 224 height 33
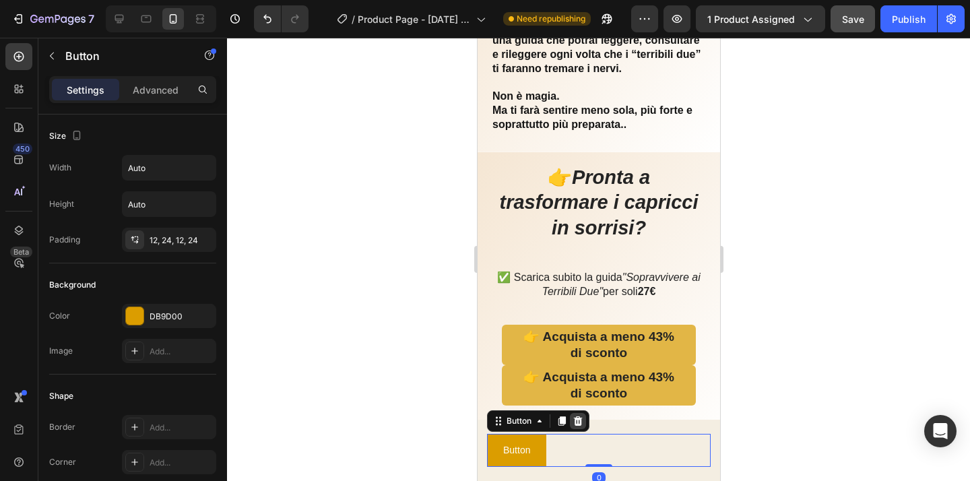
click at [582, 424] on icon at bounding box center [577, 420] width 9 height 9
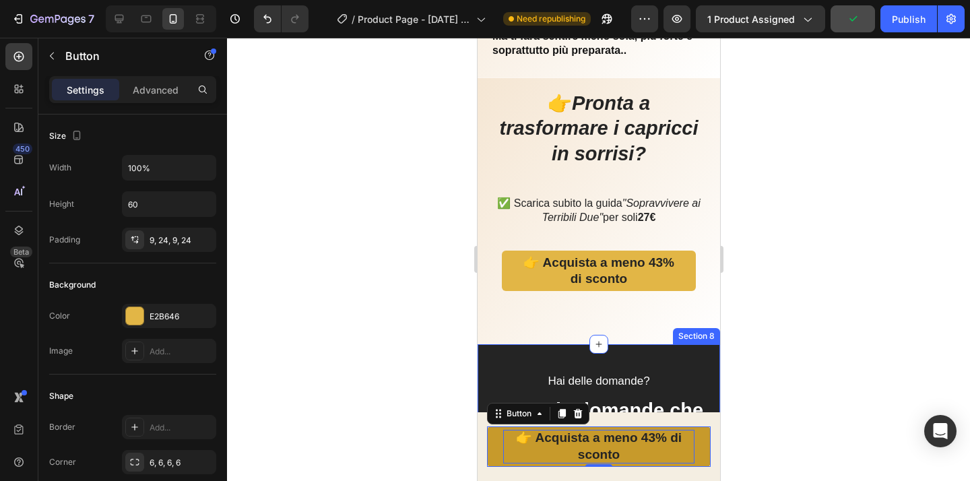
scroll to position [3238, 0]
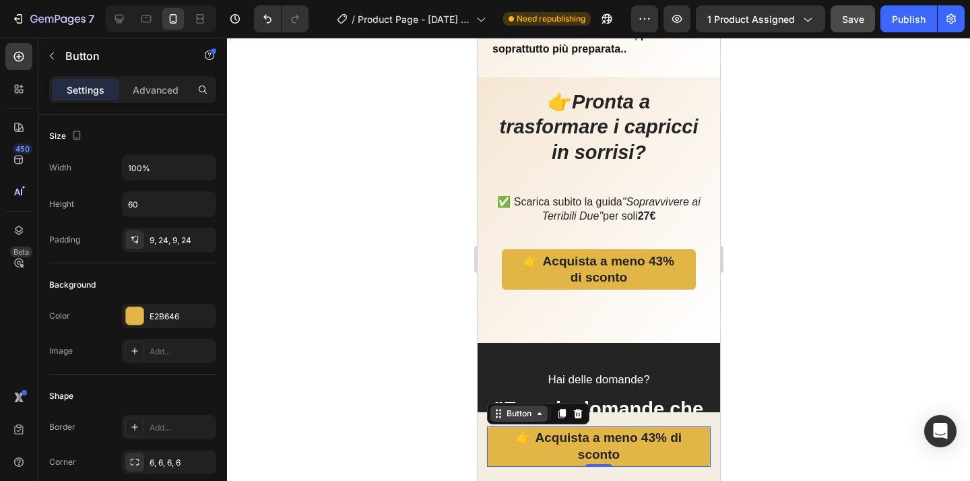
click at [543, 417] on icon at bounding box center [539, 413] width 11 height 11
click at [500, 418] on icon at bounding box center [500, 417] width 2 height 2
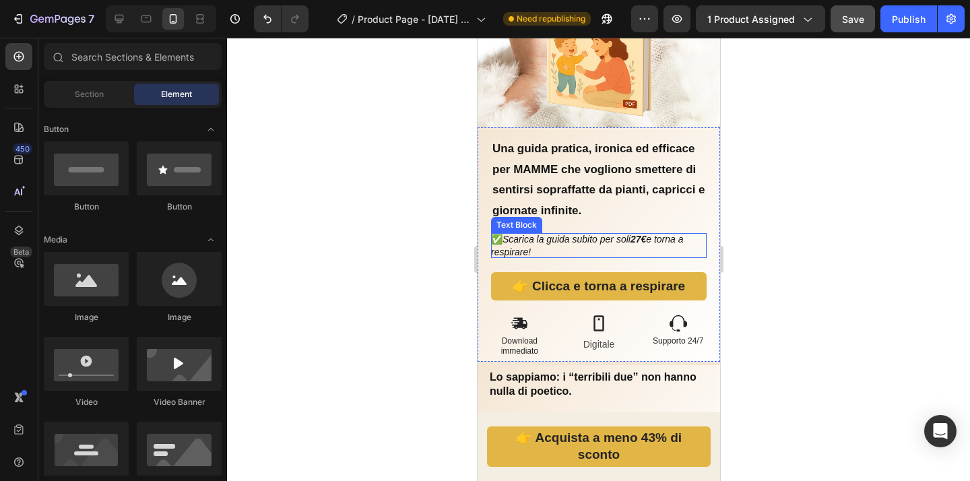
scroll to position [388, 0]
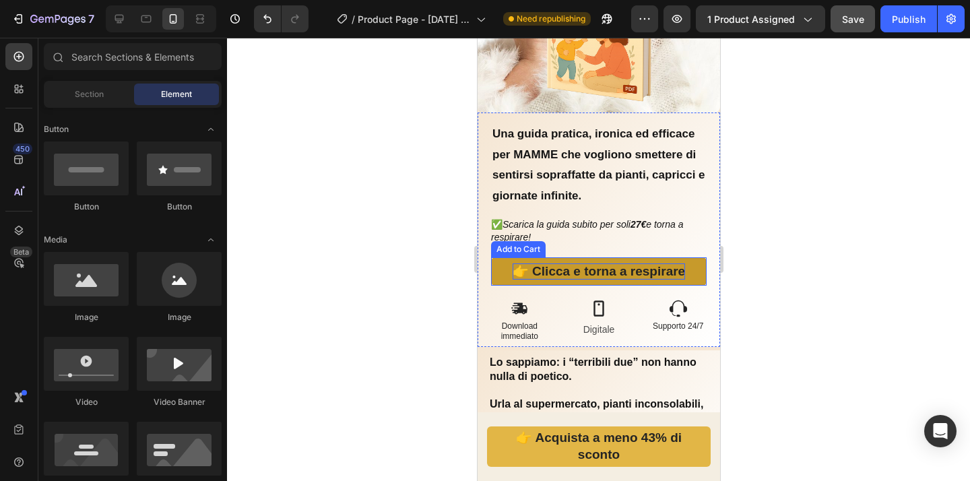
click at [682, 264] on button "👉 Clicca e torna a respirare" at bounding box center [598, 271] width 216 height 28
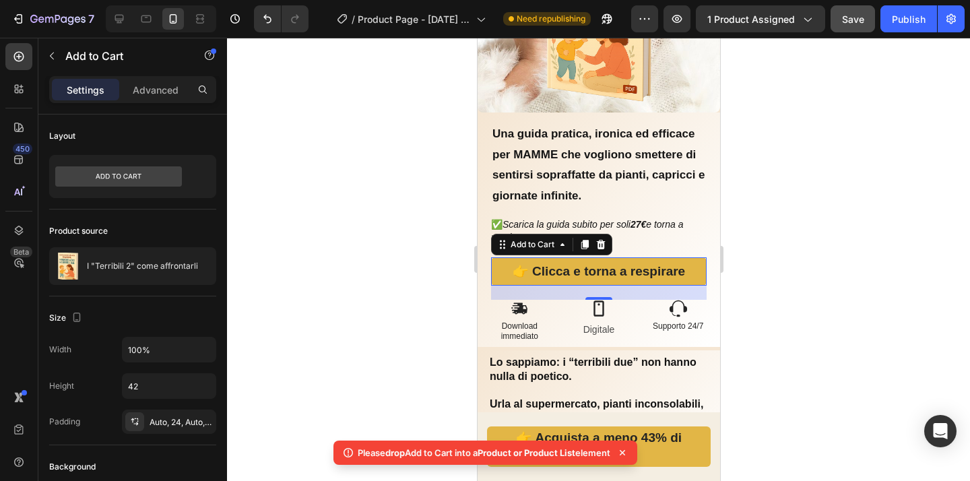
click at [773, 361] on div at bounding box center [598, 259] width 743 height 443
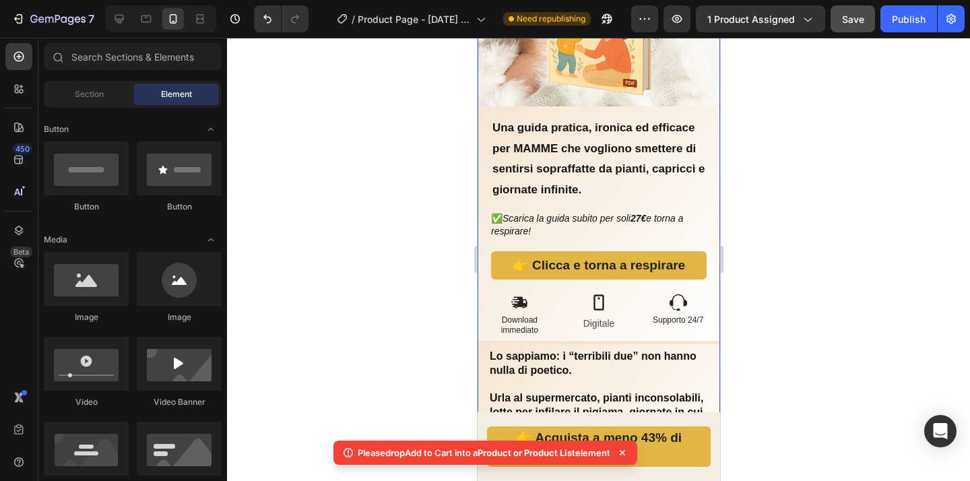
scroll to position [399, 0]
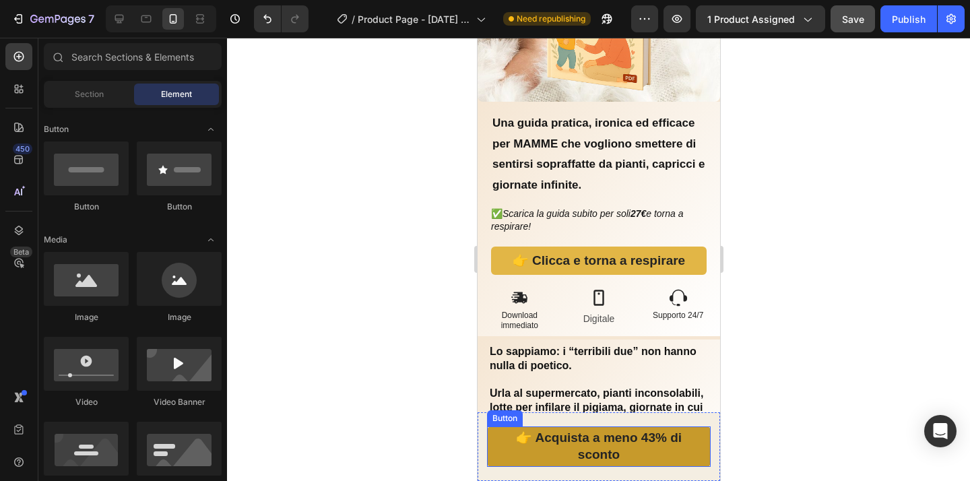
click at [696, 454] on link "👉 Acquista a meno 43% di sconto" at bounding box center [598, 446] width 224 height 40
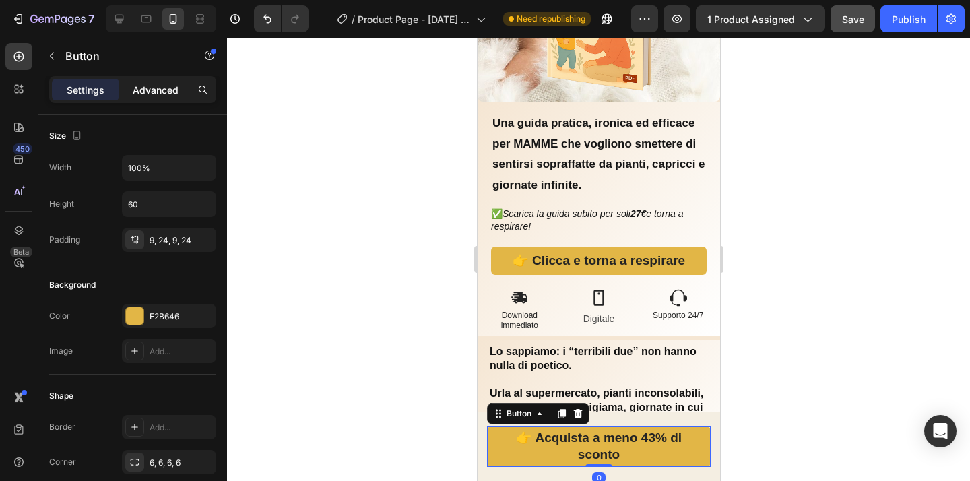
click at [163, 95] on p "Advanced" at bounding box center [156, 90] width 46 height 14
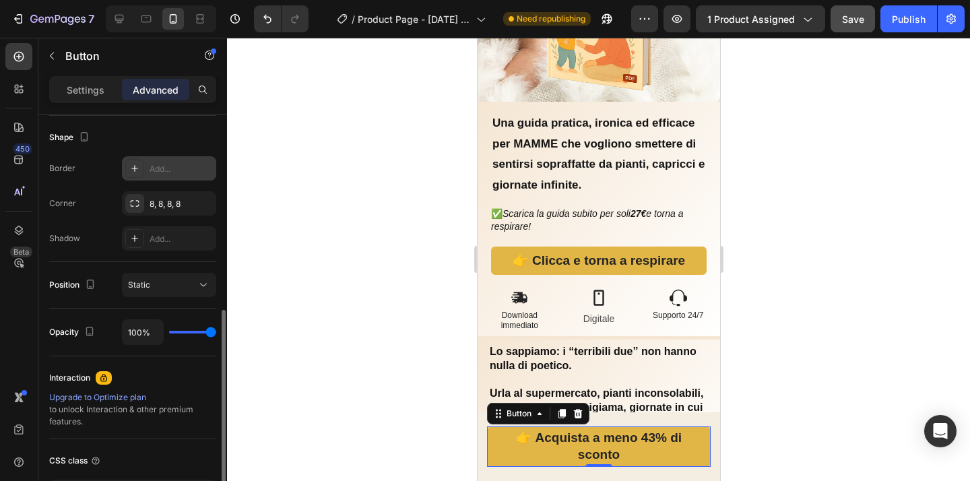
scroll to position [366, 0]
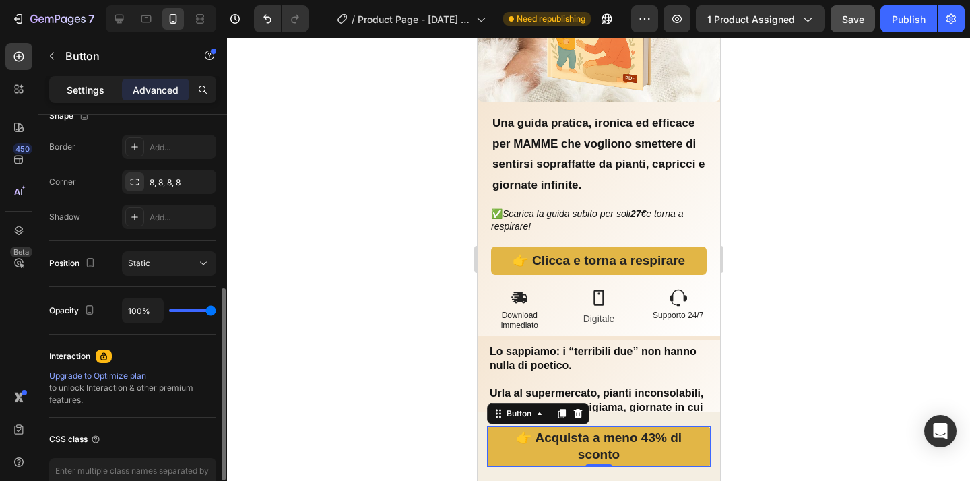
click at [73, 84] on p "Settings" at bounding box center [86, 90] width 38 height 14
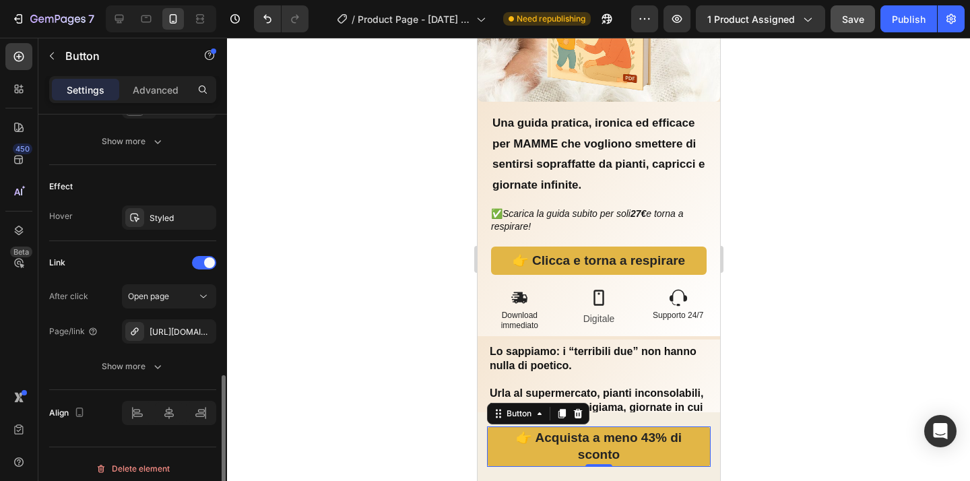
scroll to position [666, 0]
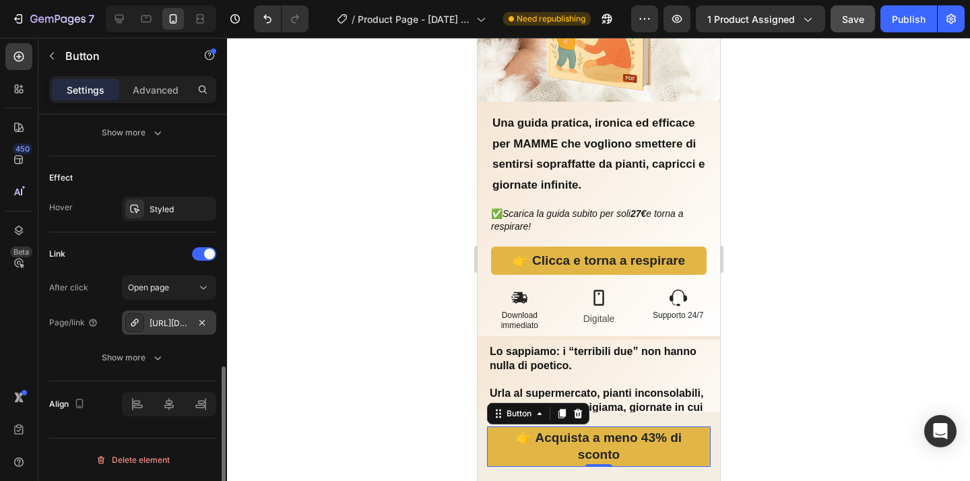
click at [185, 327] on div "https://sferadigitaleitalia.myshopify.com/cart" at bounding box center [169, 323] width 39 height 12
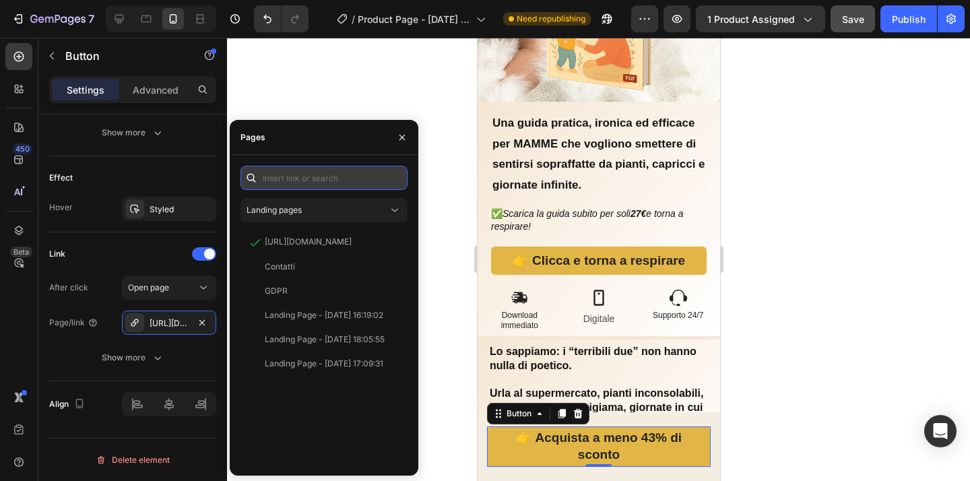
click at [313, 181] on input "text" at bounding box center [324, 178] width 167 height 24
paste input "/cart/add?id=9876543210&quantity=1"
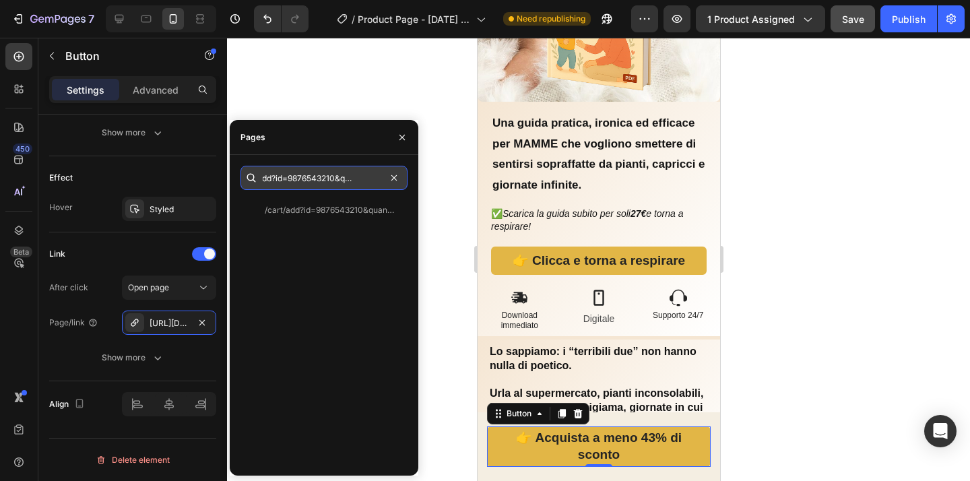
click at [337, 180] on input "/cart/add?id=9876543210&quantity=1" at bounding box center [324, 178] width 167 height 24
drag, startPoint x: 335, startPoint y: 181, endPoint x: 290, endPoint y: 181, distance: 45.8
click at [290, 181] on input "/cart/add?id=9876543210&quantity=1" at bounding box center [324, 178] width 167 height 24
paste input "55477812592984"
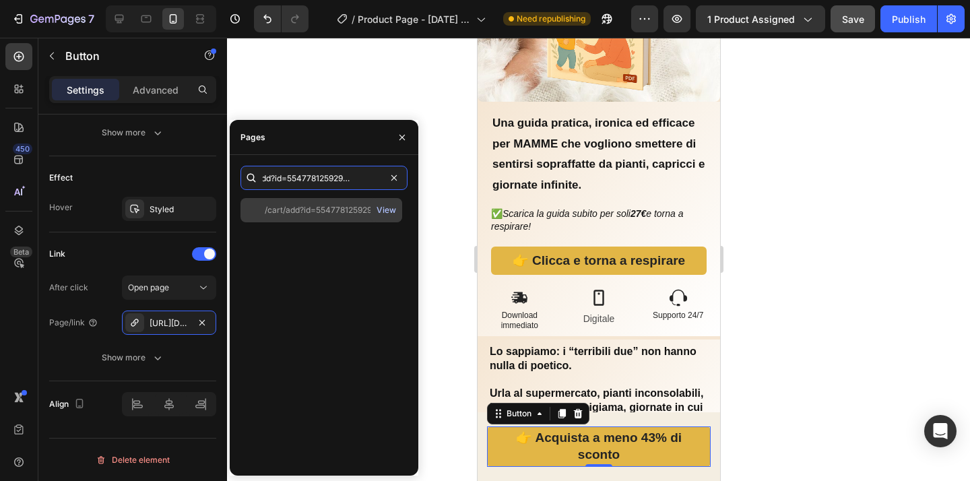
type input "/cart/add?id=55477812592984&quantity=1"
click at [395, 210] on div "View" at bounding box center [387, 210] width 20 height 12
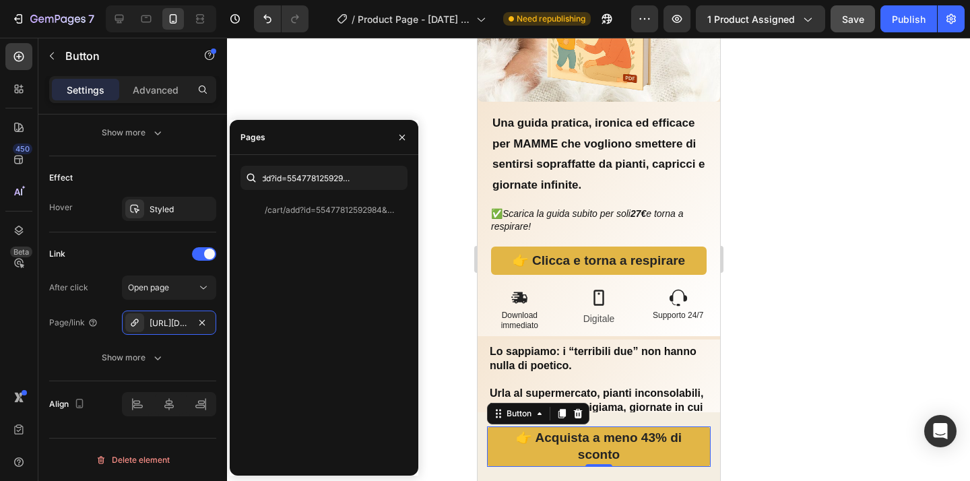
click at [415, 79] on div at bounding box center [598, 259] width 743 height 443
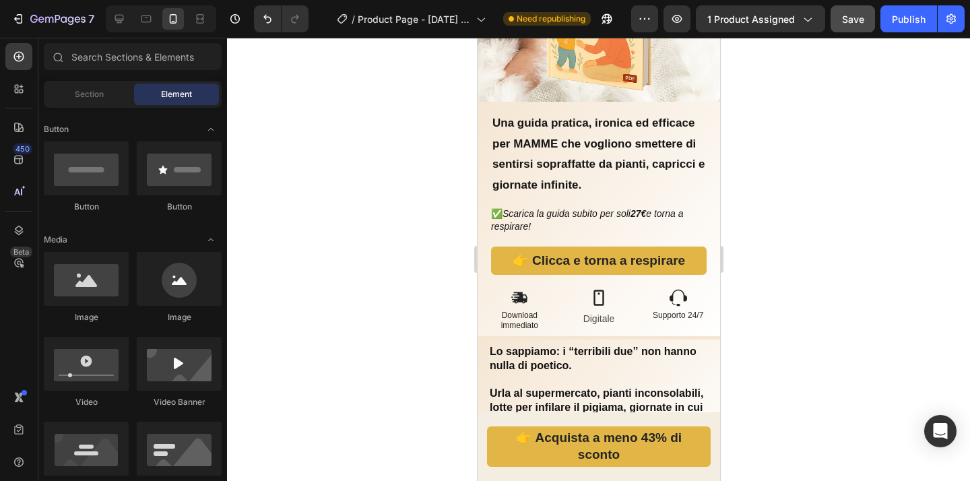
scroll to position [302, 0]
click at [702, 451] on div "👉 Acquista a meno 43% di sconto Button Sticky" at bounding box center [598, 446] width 243 height 69
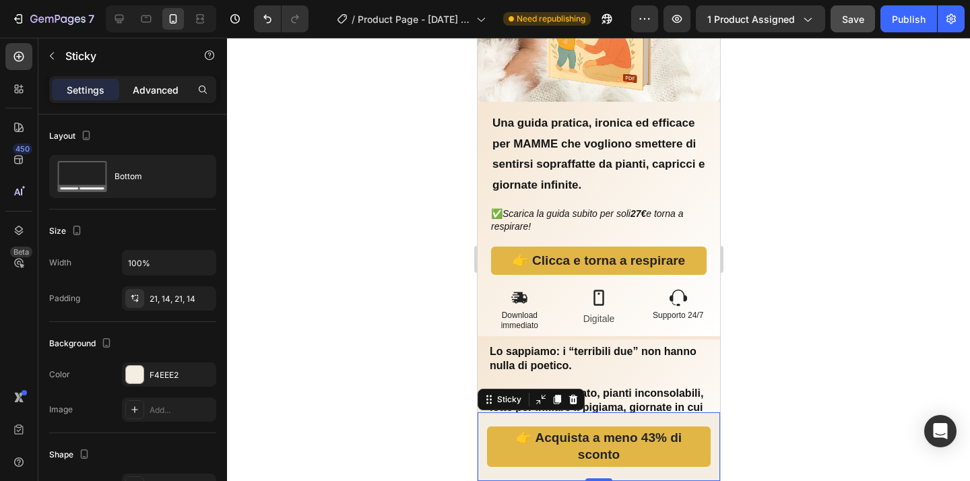
click at [154, 90] on p "Advanced" at bounding box center [156, 90] width 46 height 14
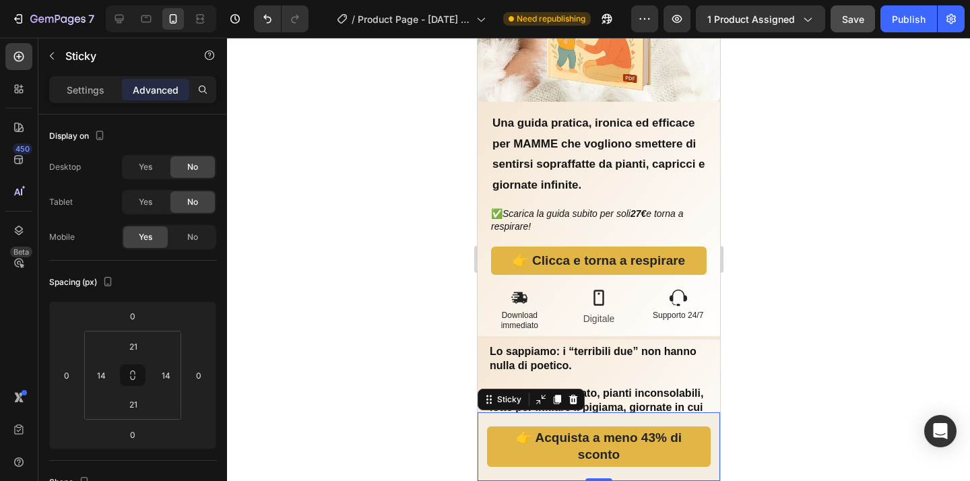
click at [404, 400] on div at bounding box center [598, 259] width 743 height 443
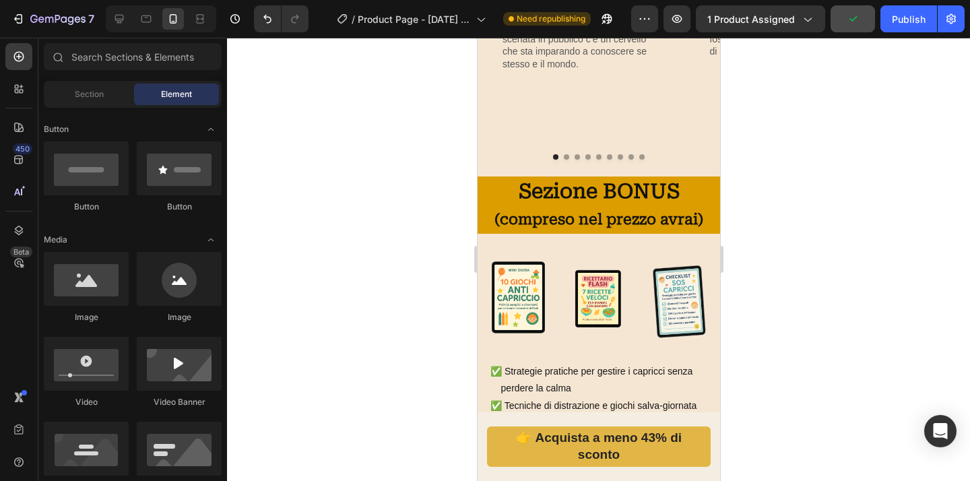
scroll to position [1143, 0]
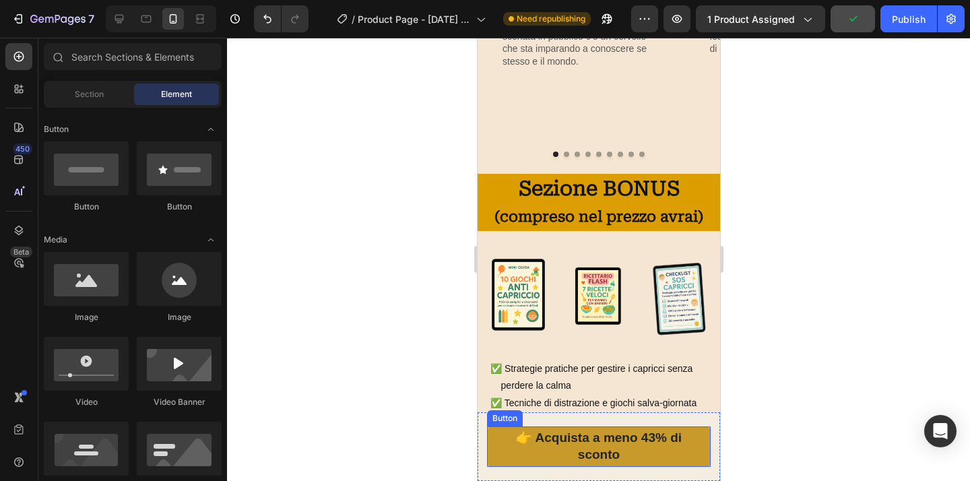
click at [692, 449] on link "👉 Acquista a meno 43% di sconto" at bounding box center [598, 446] width 224 height 40
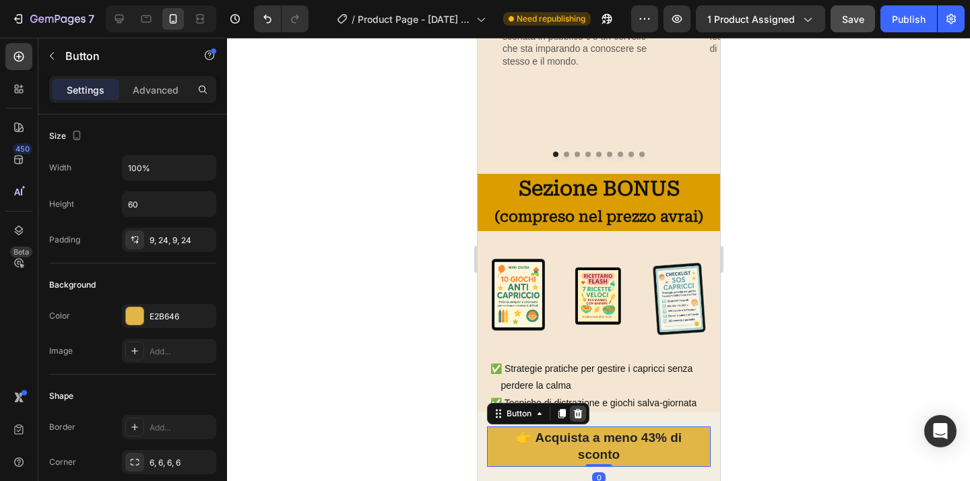
click at [580, 418] on icon at bounding box center [577, 413] width 9 height 9
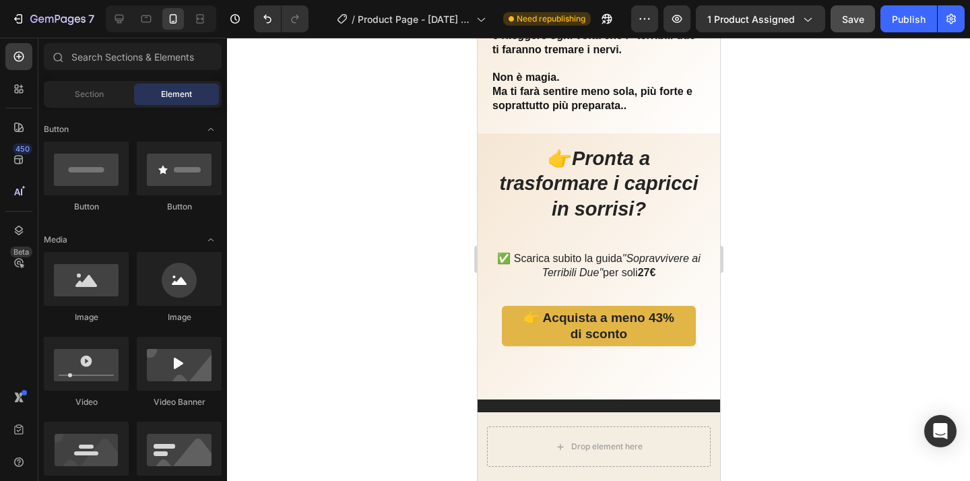
scroll to position [2941, 0]
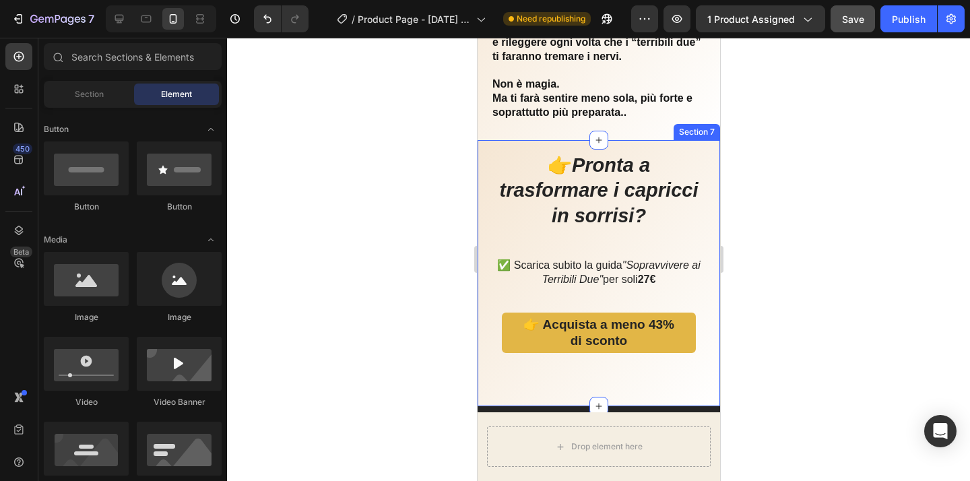
click at [706, 156] on div "👉 Pronta a trasformare i capricci in sorrisi? Heading ✅ Scarica subito la guida…" at bounding box center [598, 273] width 243 height 267
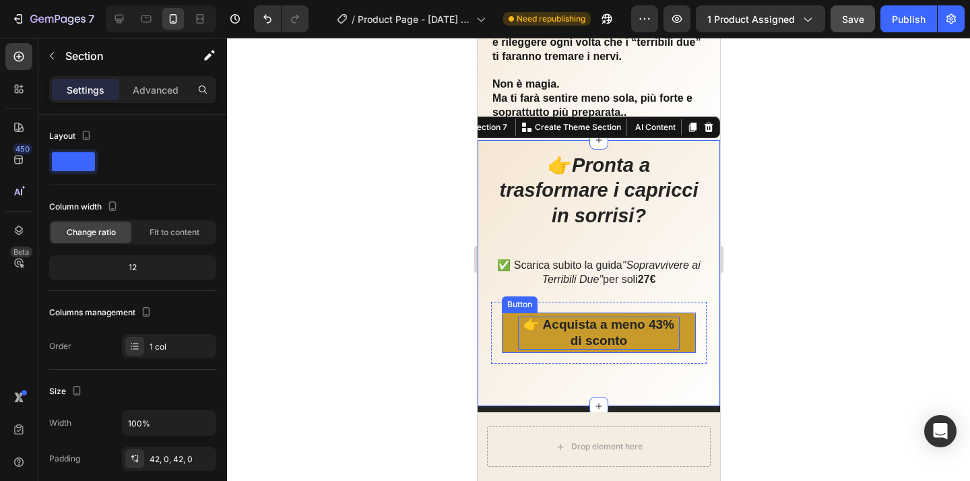
click at [668, 332] on p "👉 Acquista a meno 43% di sconto" at bounding box center [598, 333] width 162 height 33
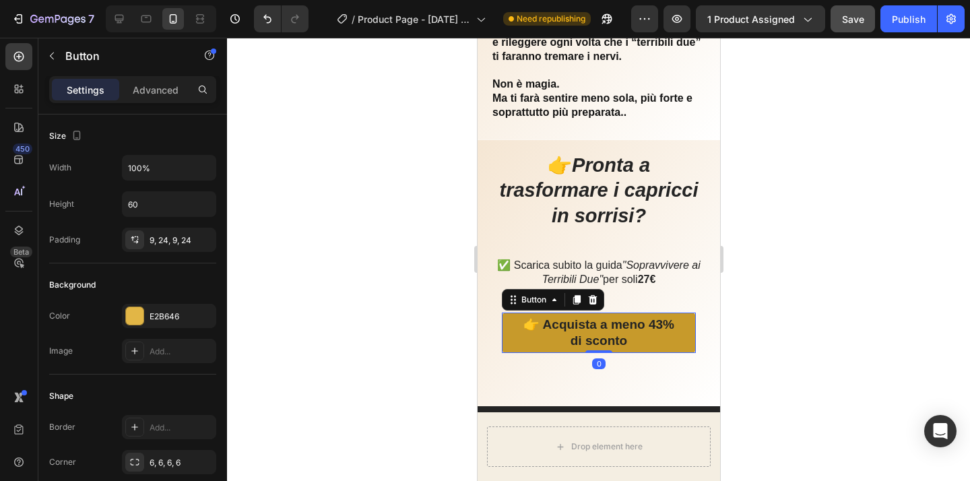
click at [676, 337] on link "👉 Acquista a meno 43% di sconto" at bounding box center [598, 333] width 194 height 40
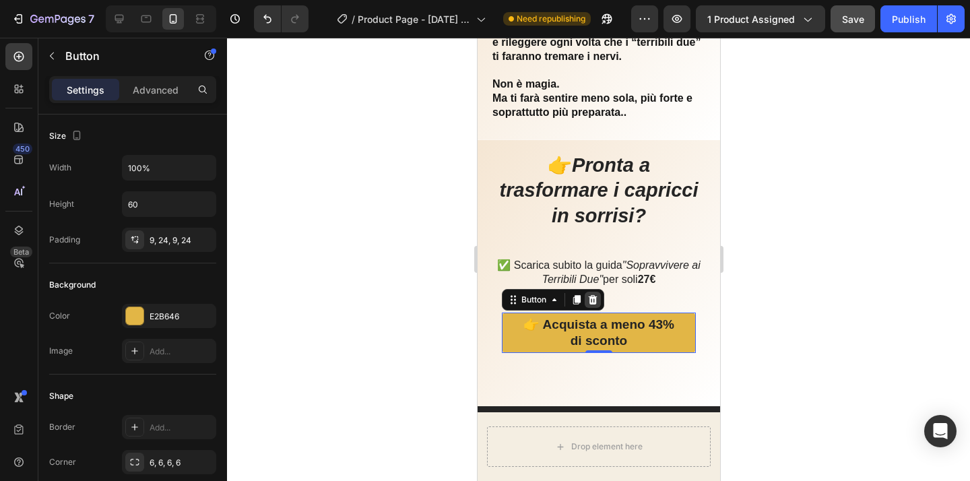
click at [600, 302] on div at bounding box center [592, 300] width 16 height 16
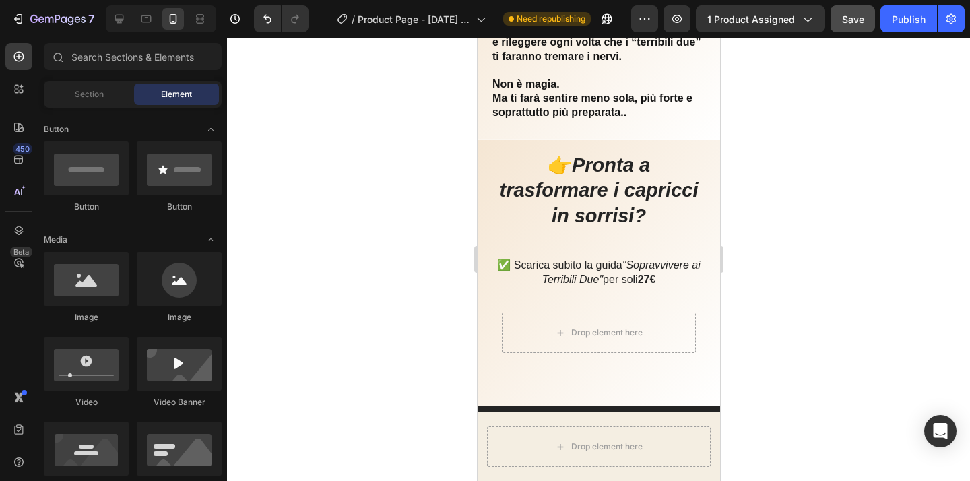
scroll to position [302, 0]
click at [140, 55] on input "text" at bounding box center [133, 56] width 178 height 27
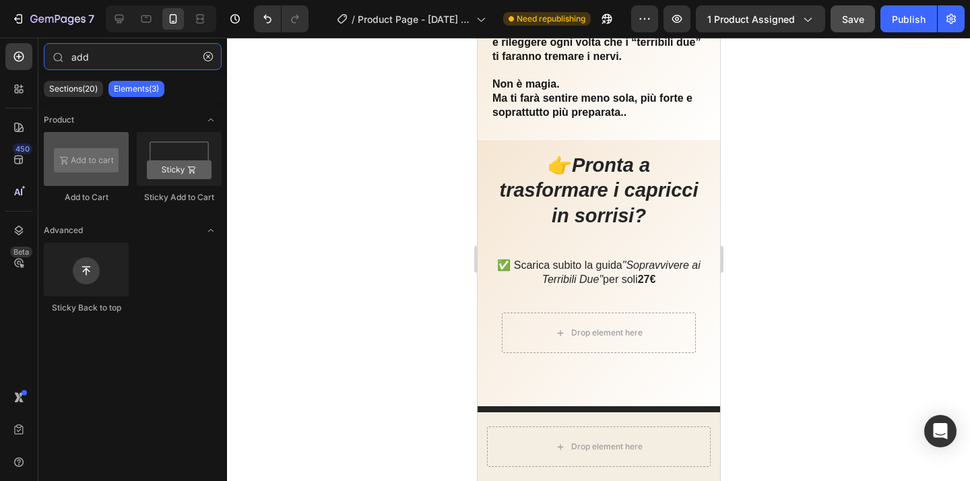
type input "add"
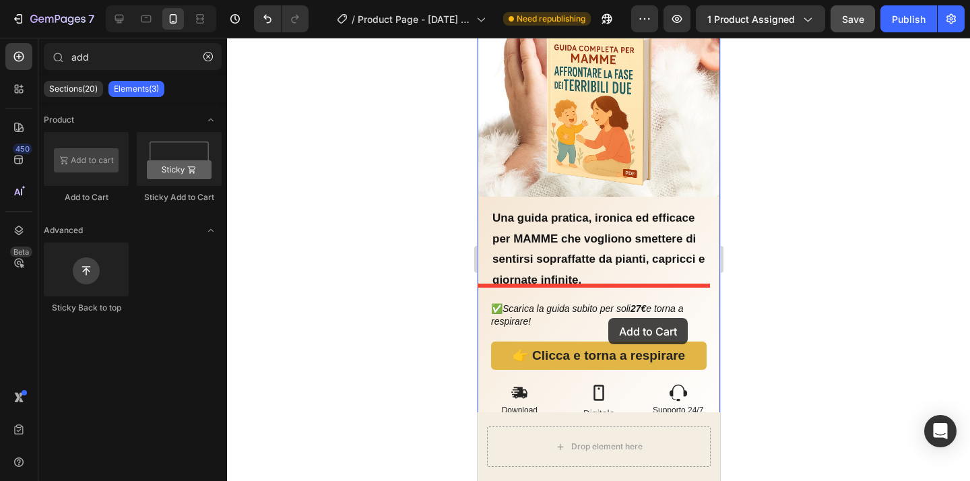
scroll to position [313, 0]
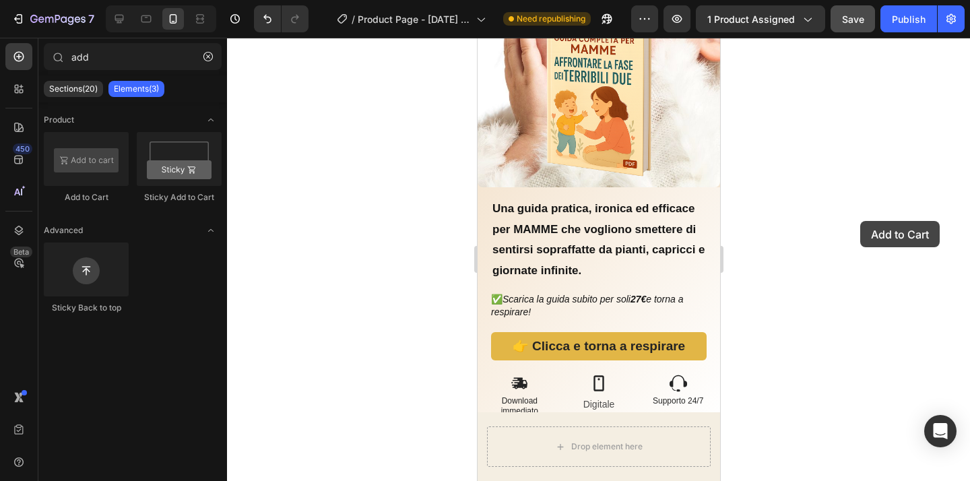
drag, startPoint x: 99, startPoint y: 168, endPoint x: 855, endPoint y: 223, distance: 757.8
click at [858, 0] on div "7 Version history / Product Page - Aug 19, 14:50:12 Need republishing Preview 1…" at bounding box center [485, 0] width 970 height 0
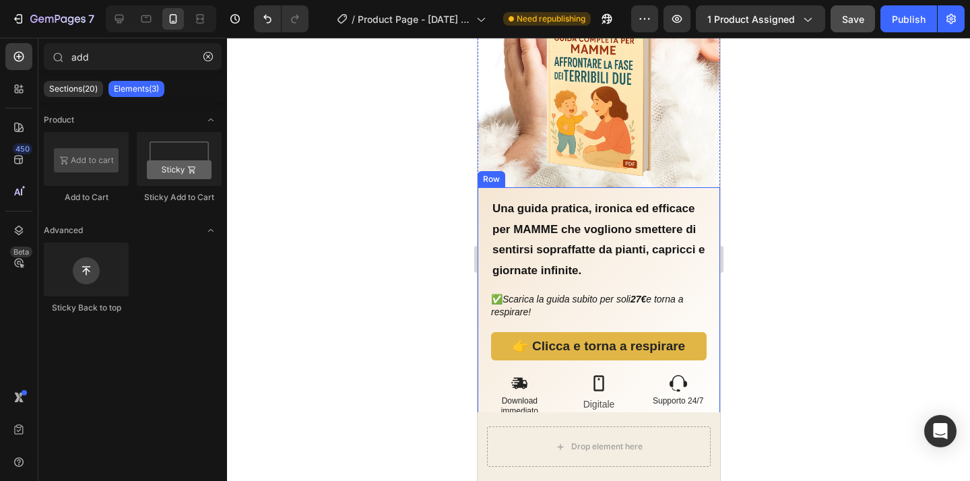
click at [700, 196] on div "Una guida pratica, ironica ed efficace per MAMME che vogliono smettere di senti…" at bounding box center [598, 304] width 243 height 234
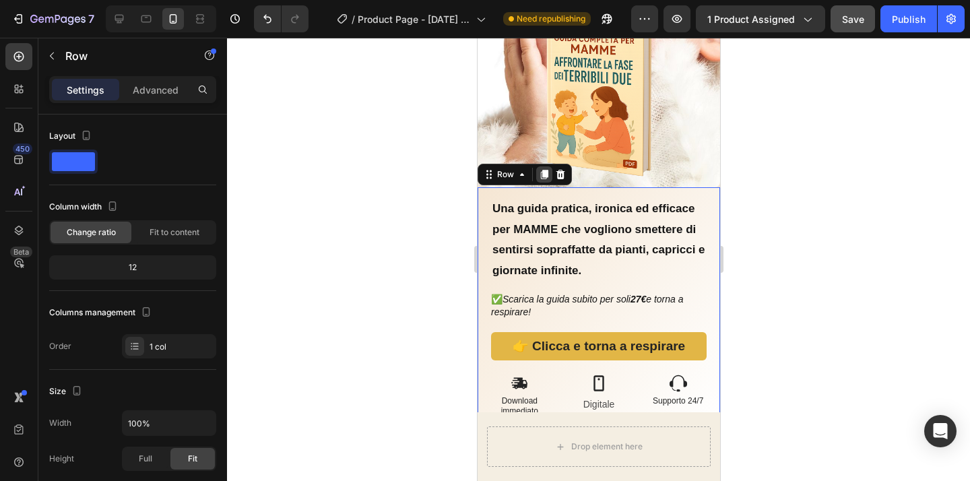
click at [544, 170] on icon at bounding box center [543, 174] width 7 height 9
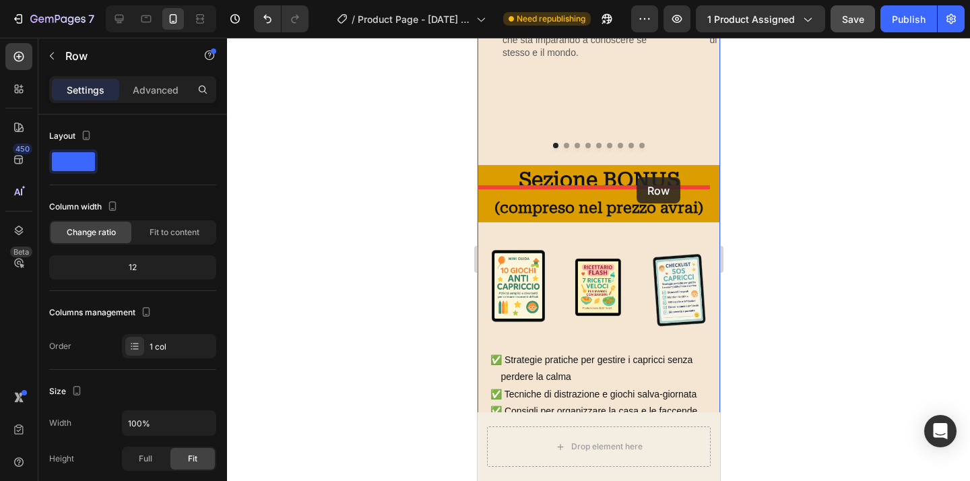
scroll to position [1181, 0]
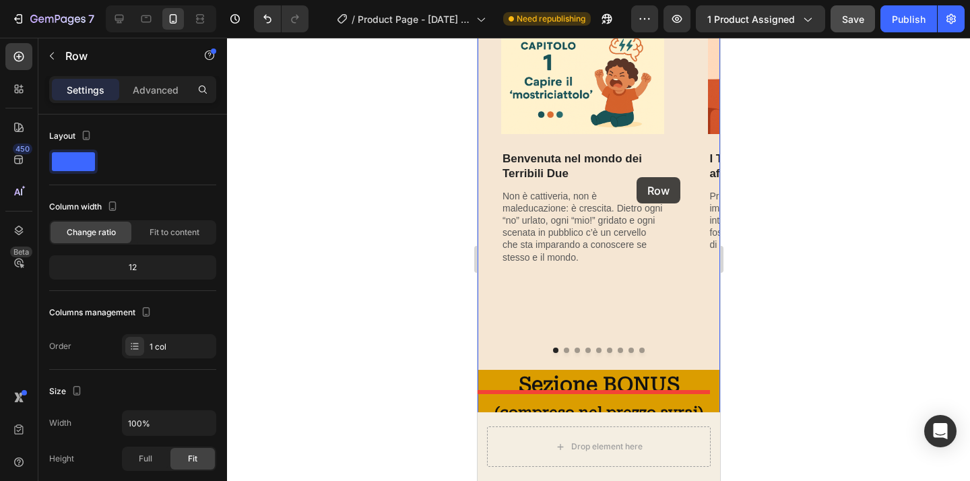
drag, startPoint x: 699, startPoint y: 210, endPoint x: 640, endPoint y: 170, distance: 70.4
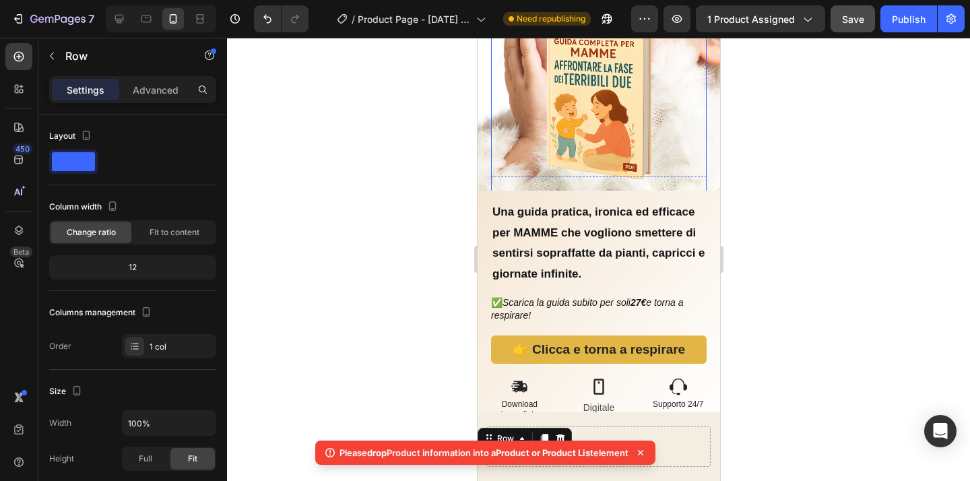
scroll to position [345, 0]
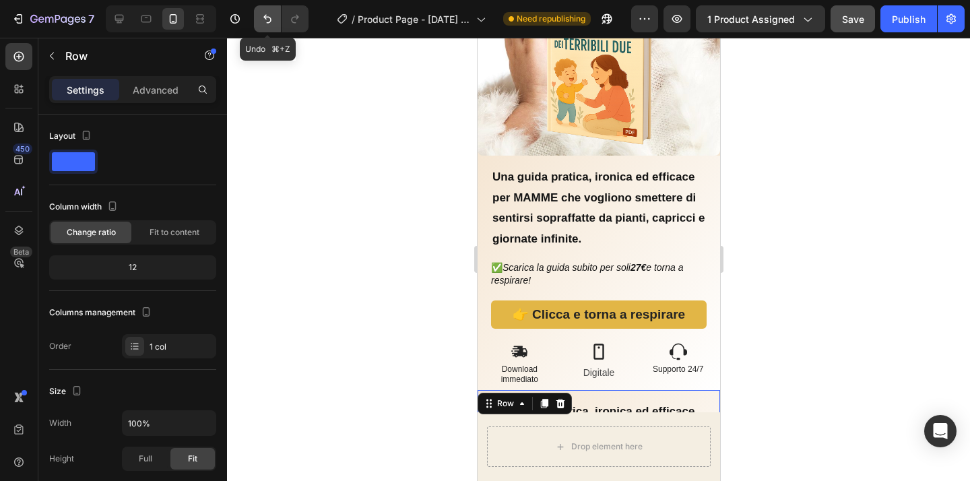
click at [264, 23] on icon "Undo/Redo" at bounding box center [267, 18] width 13 height 13
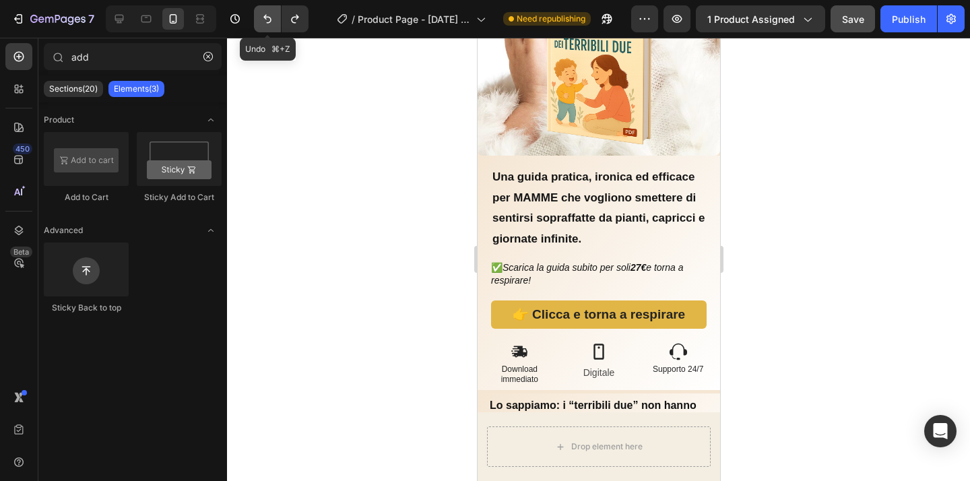
click at [264, 23] on icon "Undo/Redo" at bounding box center [267, 18] width 13 height 13
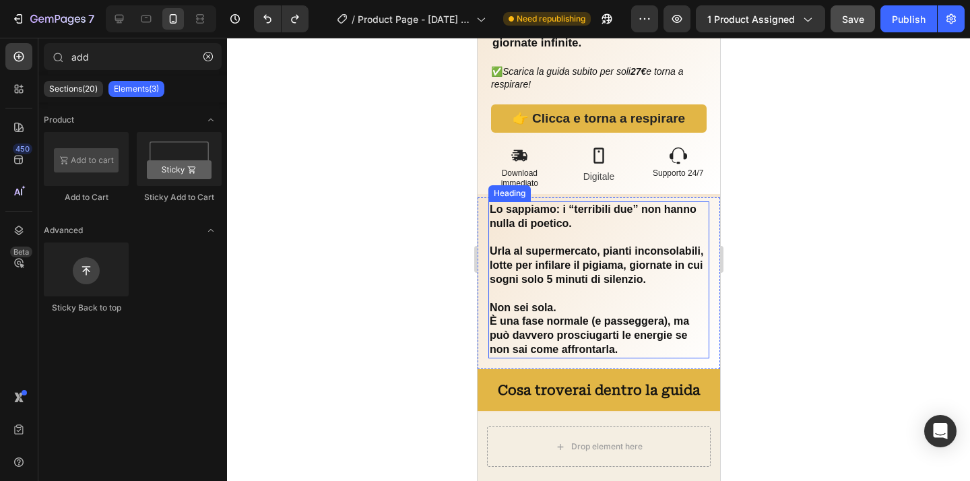
scroll to position [561, 0]
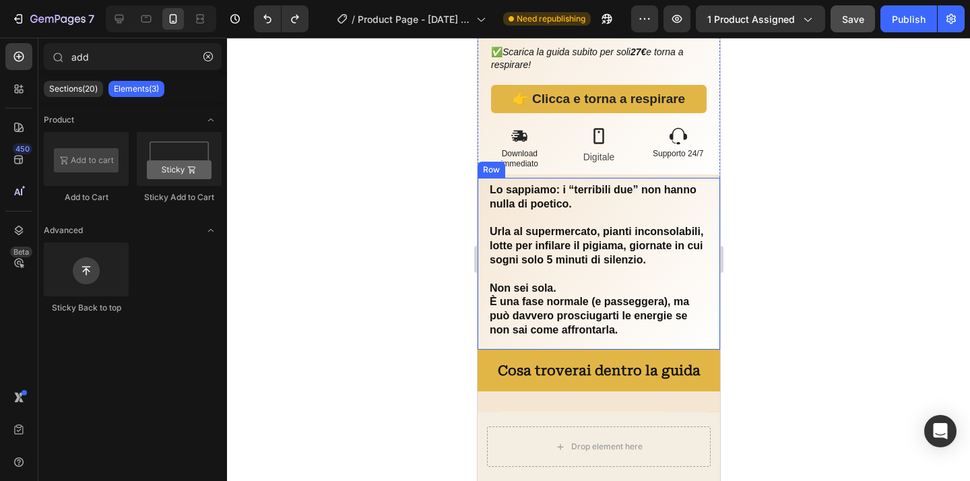
click at [705, 197] on div "Lo sappiamo: i “terribili due” non hanno nulla di poetico. Urla al supermercato…" at bounding box center [598, 264] width 243 height 172
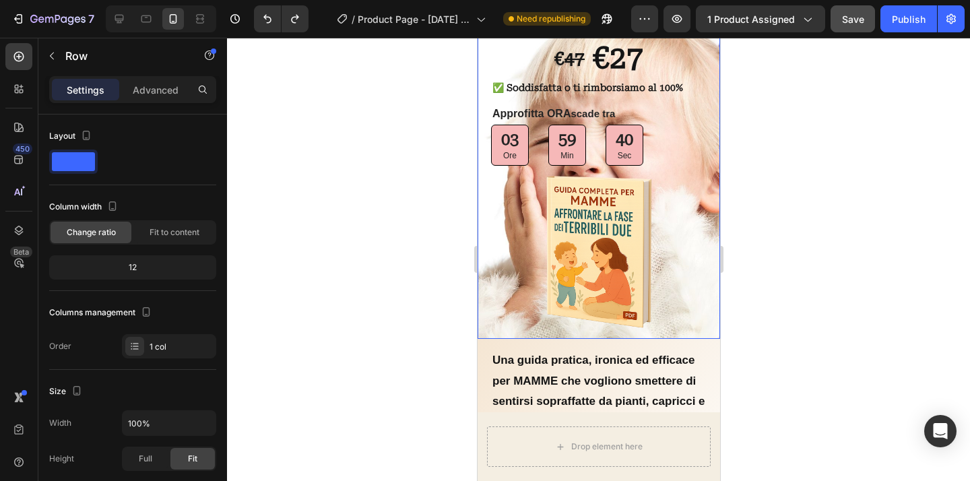
scroll to position [151, 0]
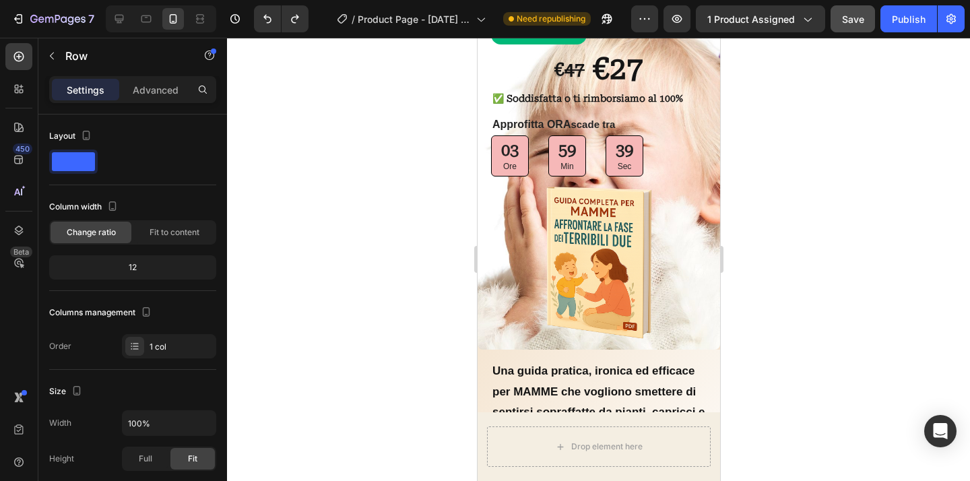
click at [806, 208] on div at bounding box center [598, 259] width 743 height 443
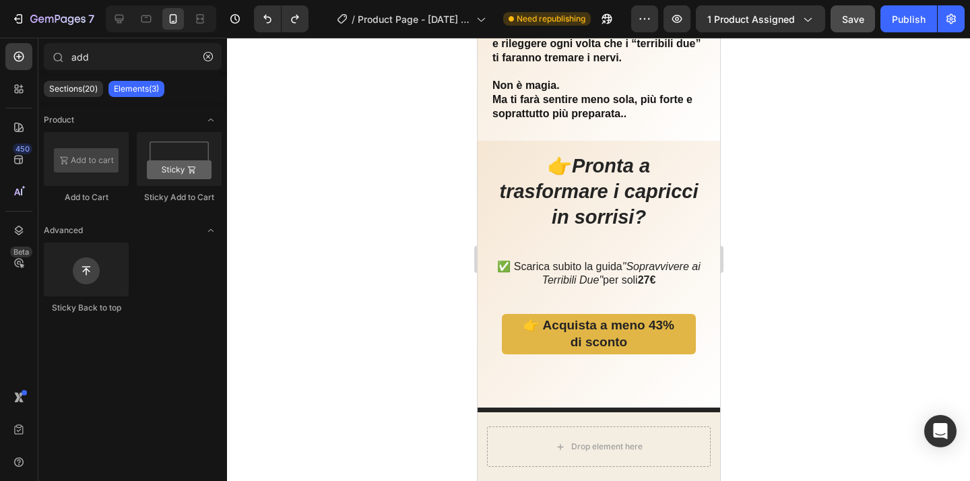
scroll to position [2986, 0]
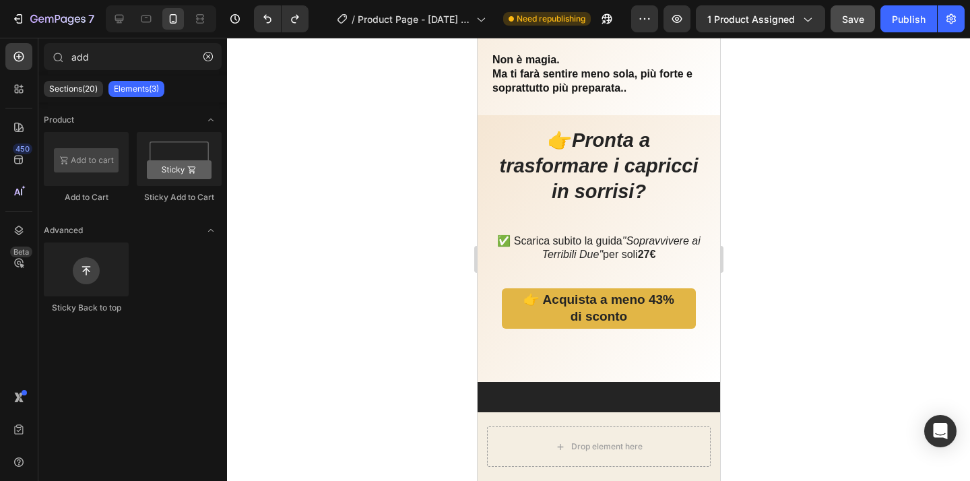
drag, startPoint x: 717, startPoint y: 234, endPoint x: 1199, endPoint y: 411, distance: 513.2
click at [692, 300] on div "👉 Acquista a meno 43% di sconto Button Row" at bounding box center [598, 309] width 216 height 62
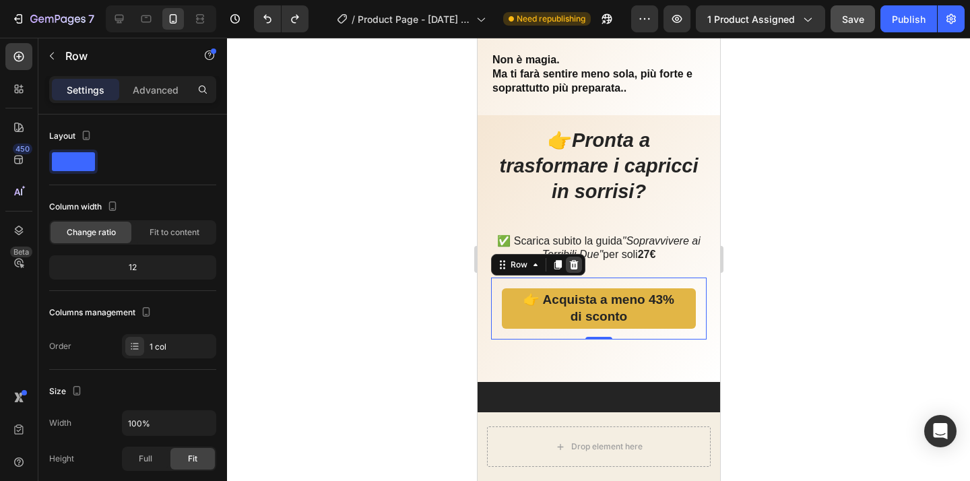
click at [577, 266] on icon at bounding box center [573, 264] width 9 height 9
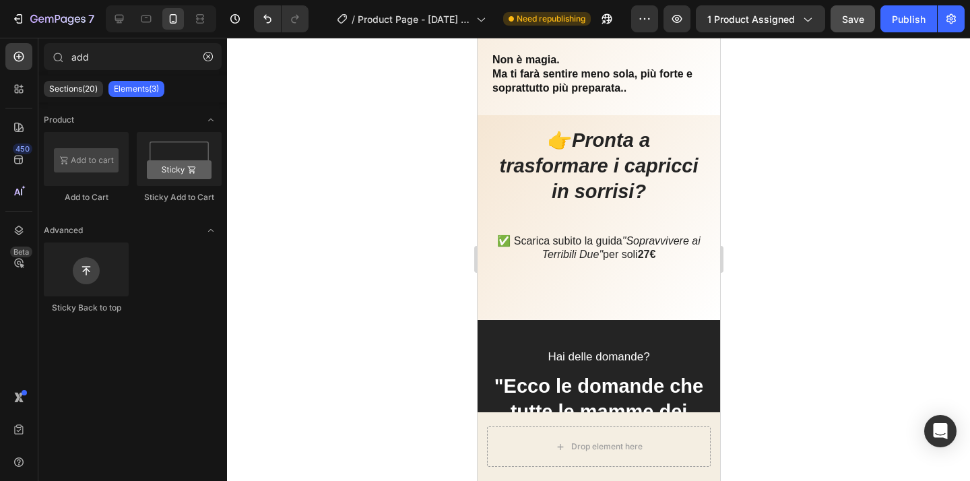
click at [801, 265] on div at bounding box center [598, 259] width 743 height 443
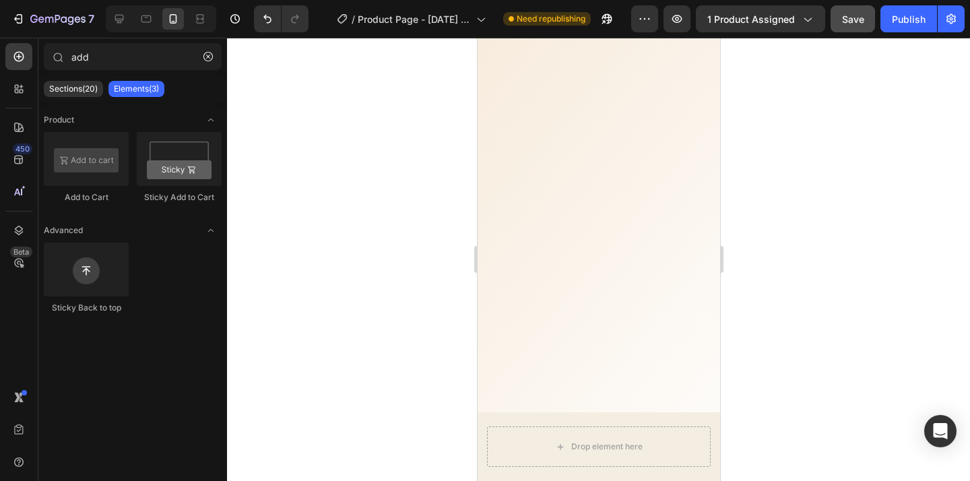
scroll to position [13, 0]
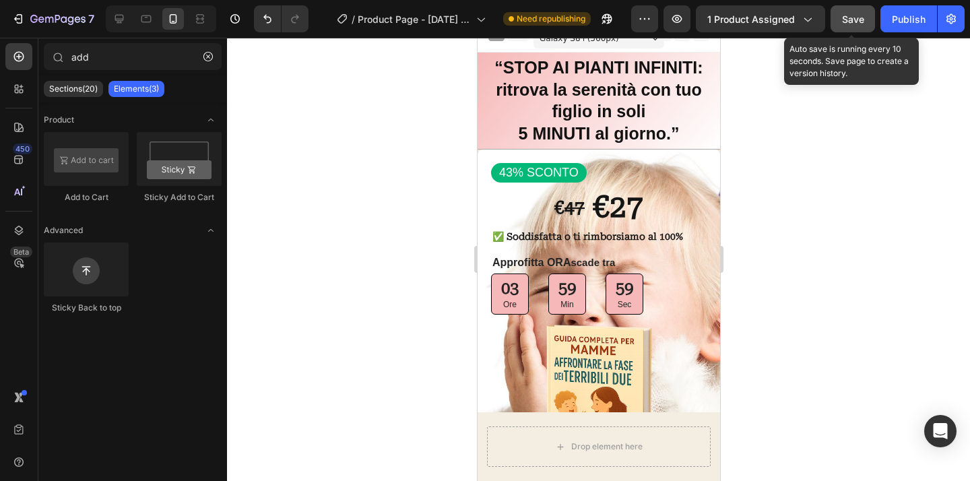
click at [855, 24] on span "Save" at bounding box center [853, 18] width 22 height 11
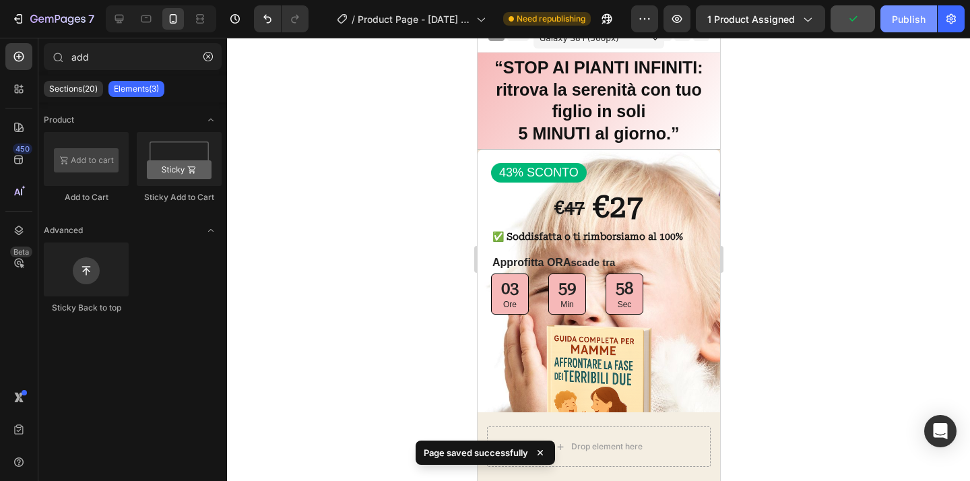
click at [910, 30] on button "Publish" at bounding box center [909, 18] width 57 height 27
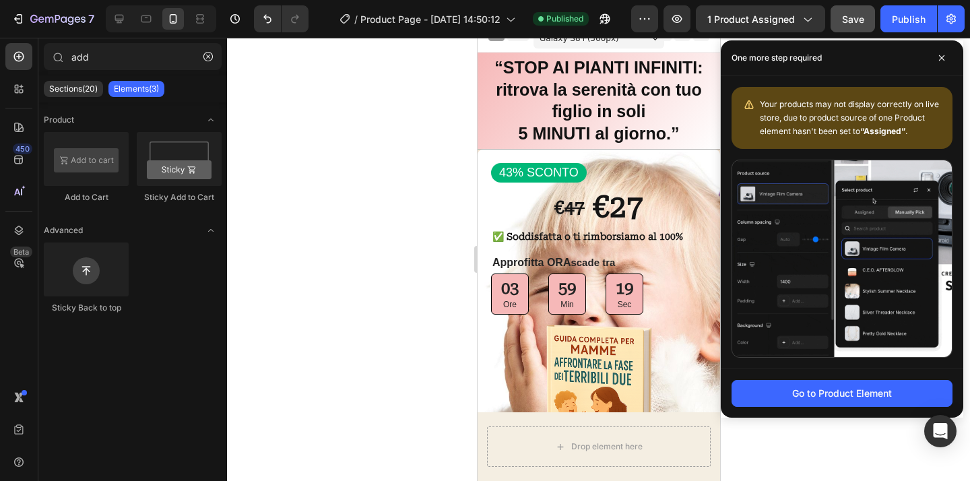
click at [393, 243] on div at bounding box center [598, 259] width 743 height 443
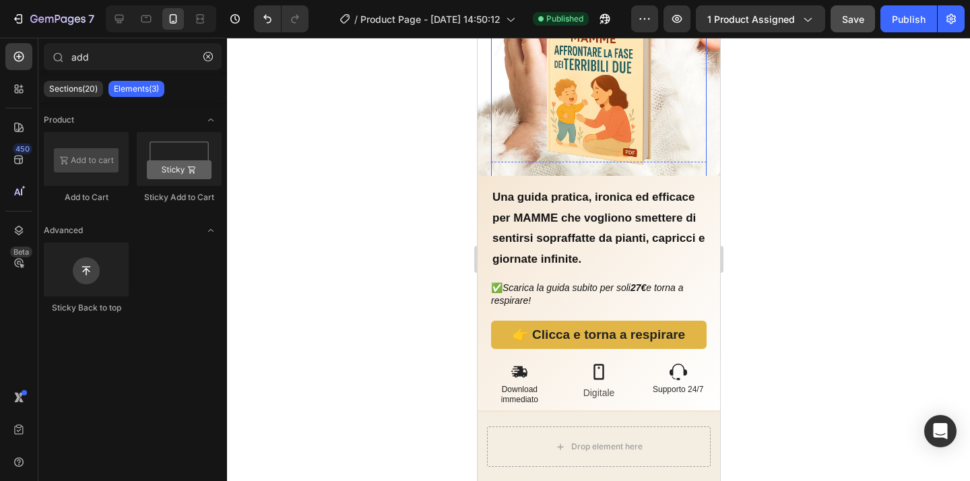
scroll to position [347, 0]
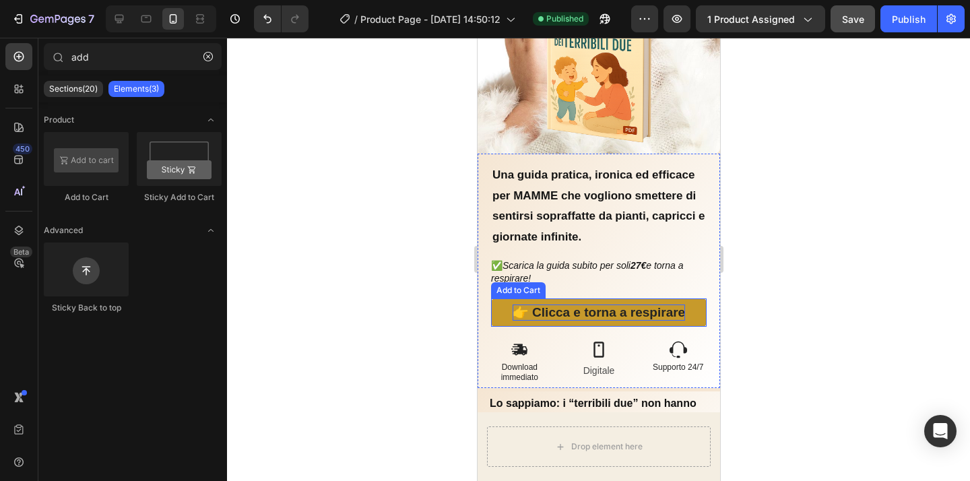
click at [591, 305] on strong "👉 Clicca e torna a respirare" at bounding box center [598, 313] width 172 height 17
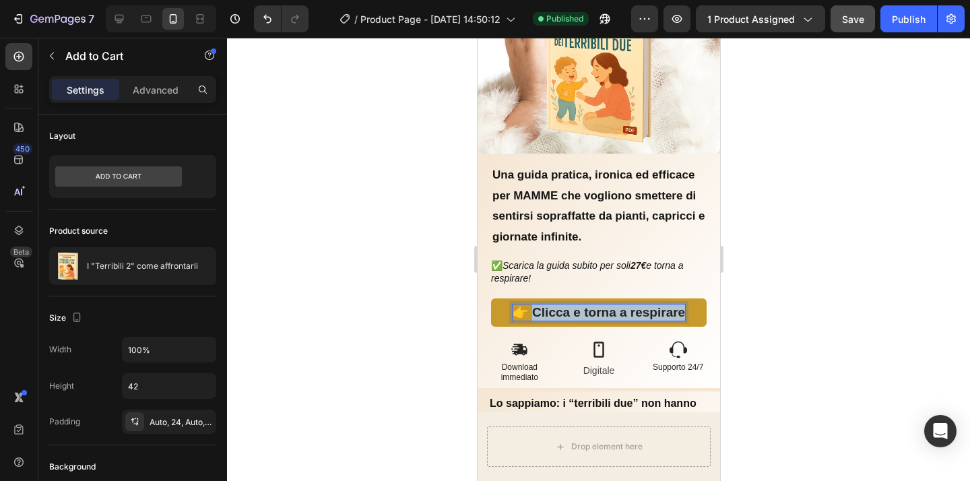
drag, startPoint x: 678, startPoint y: 305, endPoint x: 527, endPoint y: 304, distance: 150.9
click at [527, 305] on strong "👉 Clicca e torna a respirare" at bounding box center [598, 312] width 172 height 14
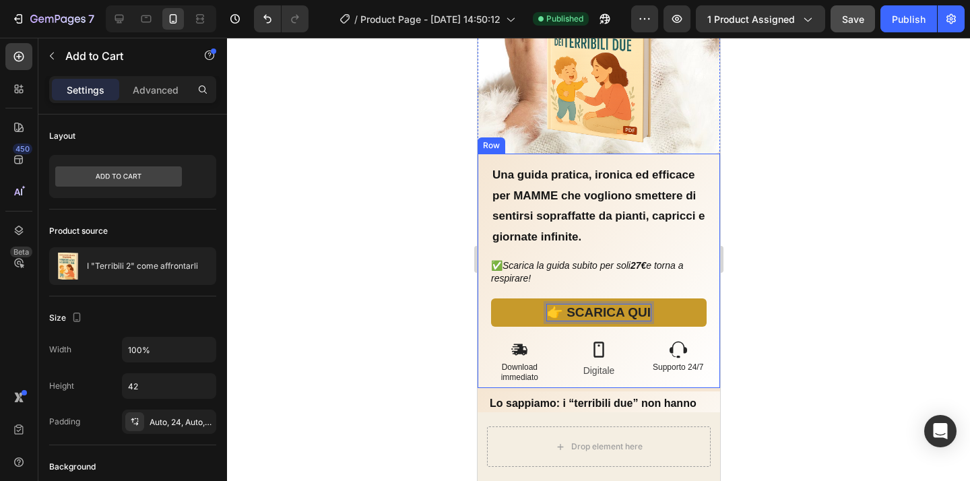
click at [430, 338] on div at bounding box center [598, 259] width 743 height 443
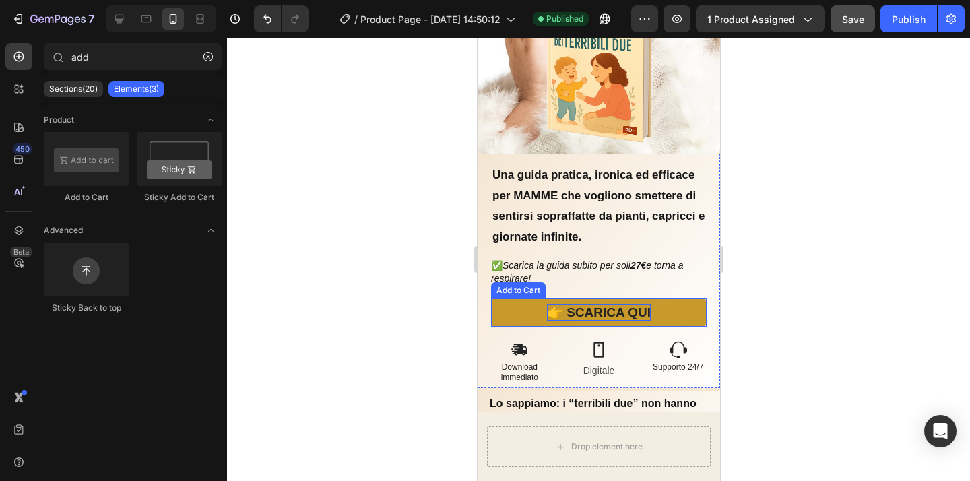
click at [643, 307] on strong "👉 SCARICA QUI" at bounding box center [598, 312] width 104 height 14
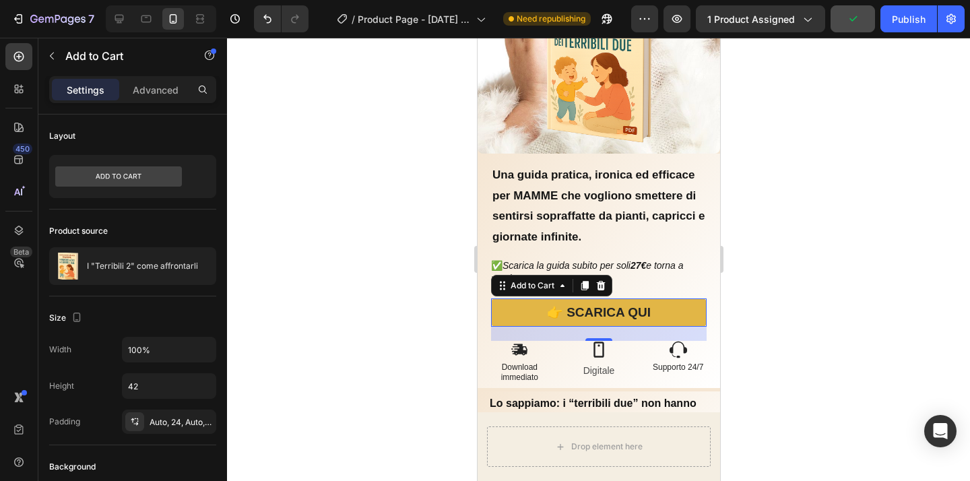
click at [838, 300] on div at bounding box center [598, 259] width 743 height 443
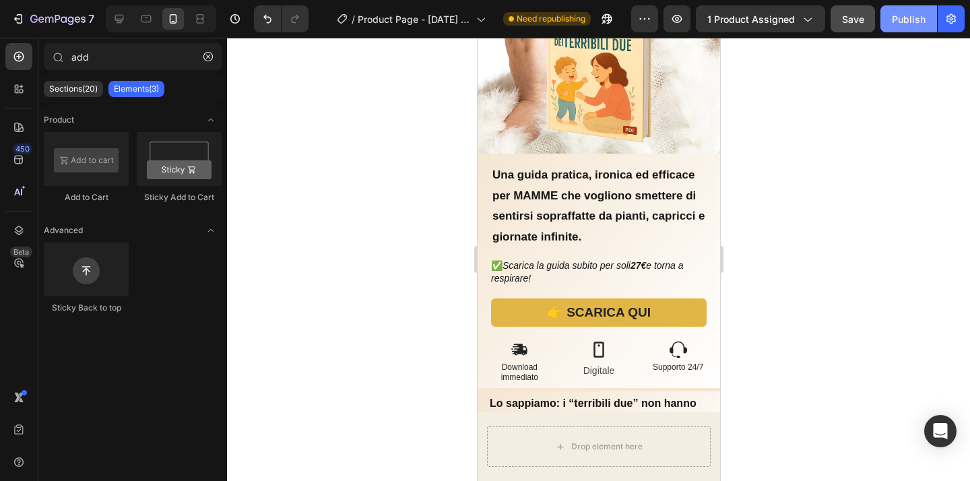
click at [902, 25] on div "Publish" at bounding box center [909, 19] width 34 height 14
